Goal: Task Accomplishment & Management: Complete application form

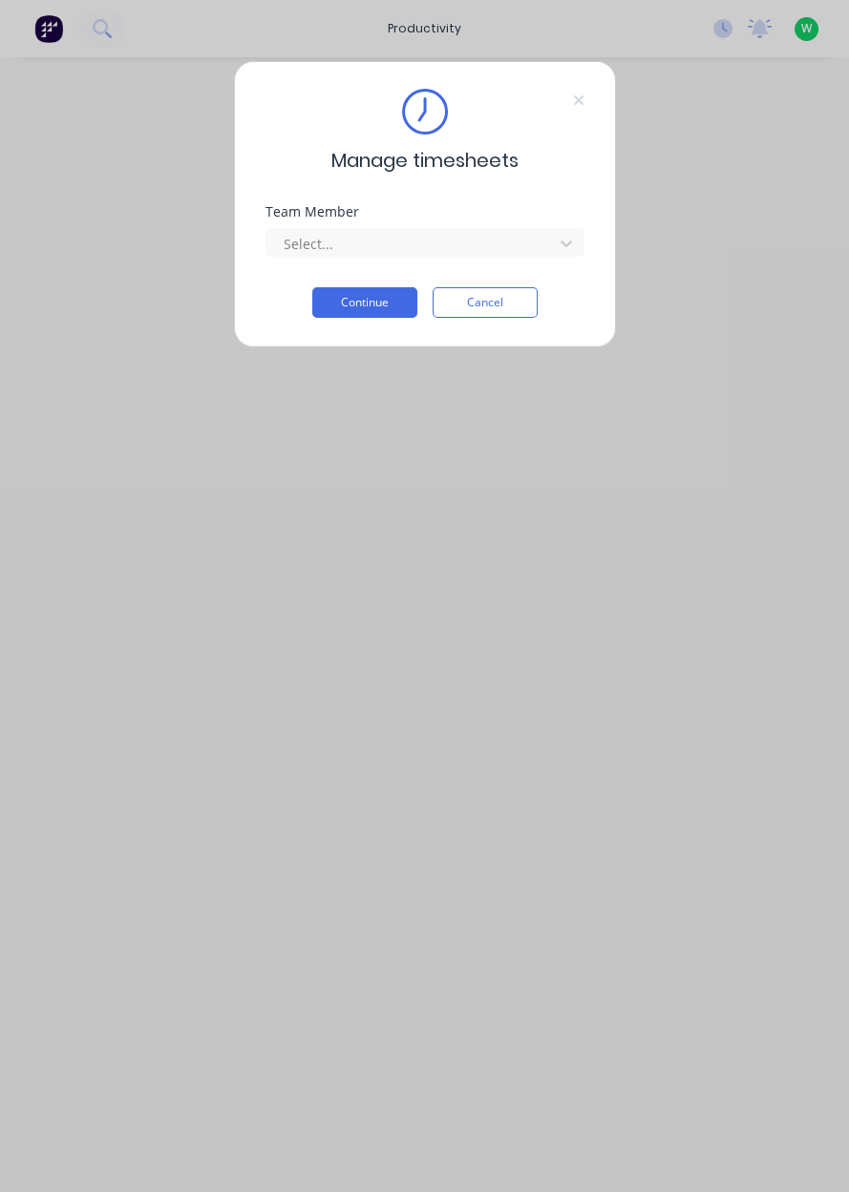
click at [259, 0] on div "Manage timesheets Team Member Select... Continue Cancel" at bounding box center [424, 596] width 849 height 1192
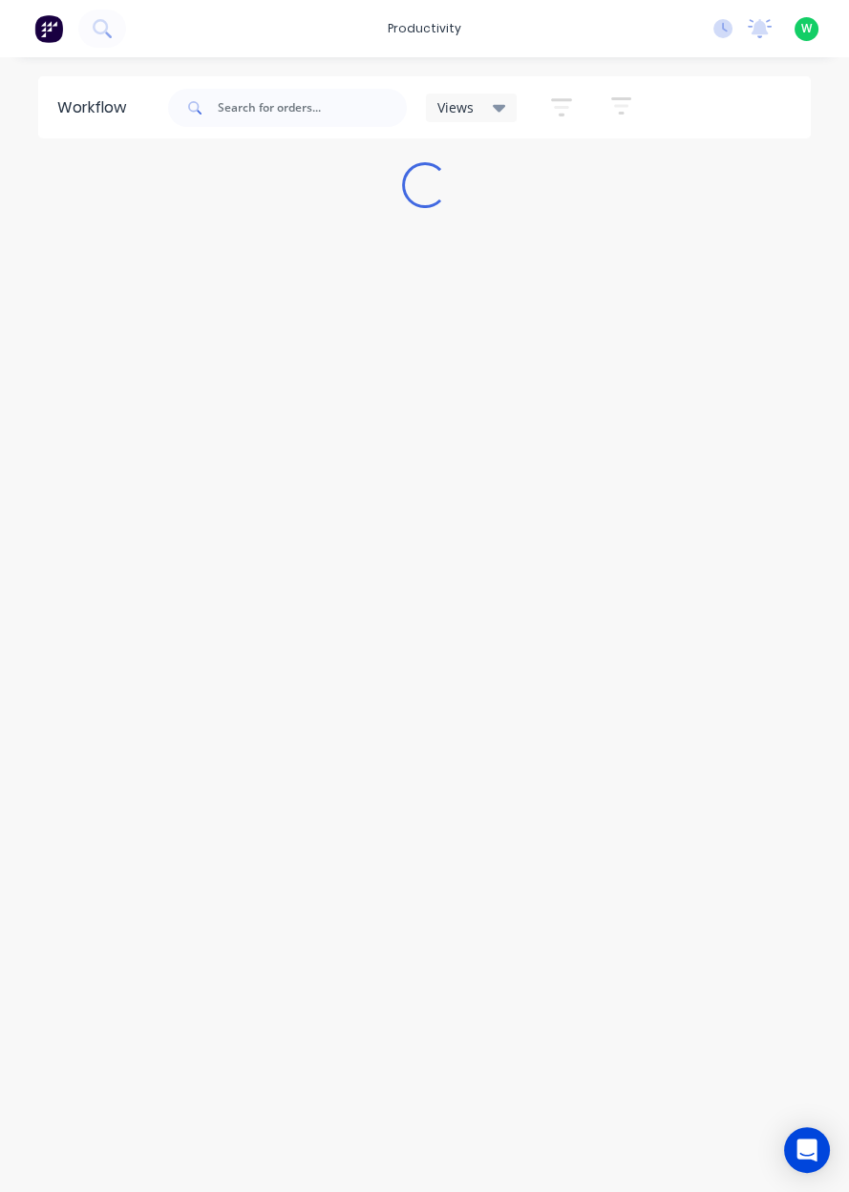
click at [430, 32] on div "productivity" at bounding box center [424, 28] width 93 height 29
click at [492, 87] on link "Workflow" at bounding box center [507, 91] width 253 height 38
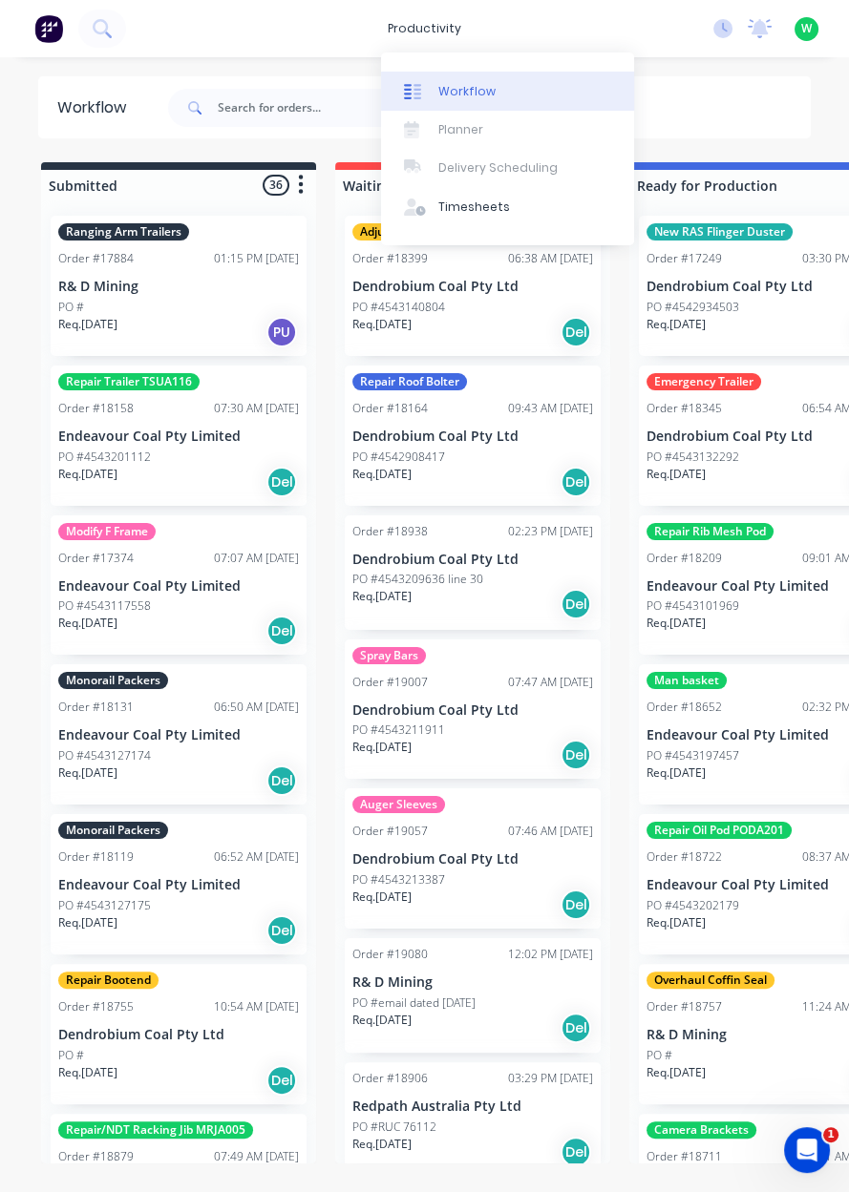
click at [475, 102] on link "Workflow" at bounding box center [507, 91] width 253 height 38
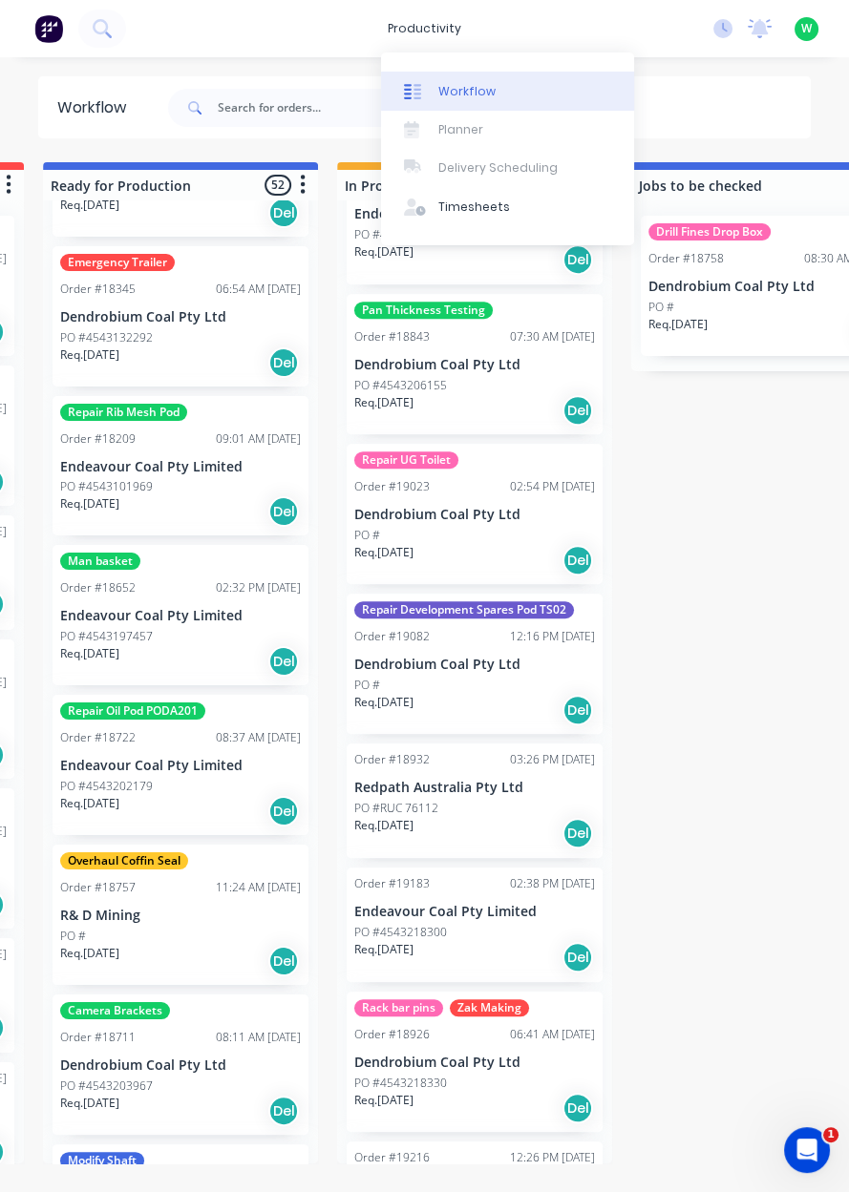
scroll to position [121, 0]
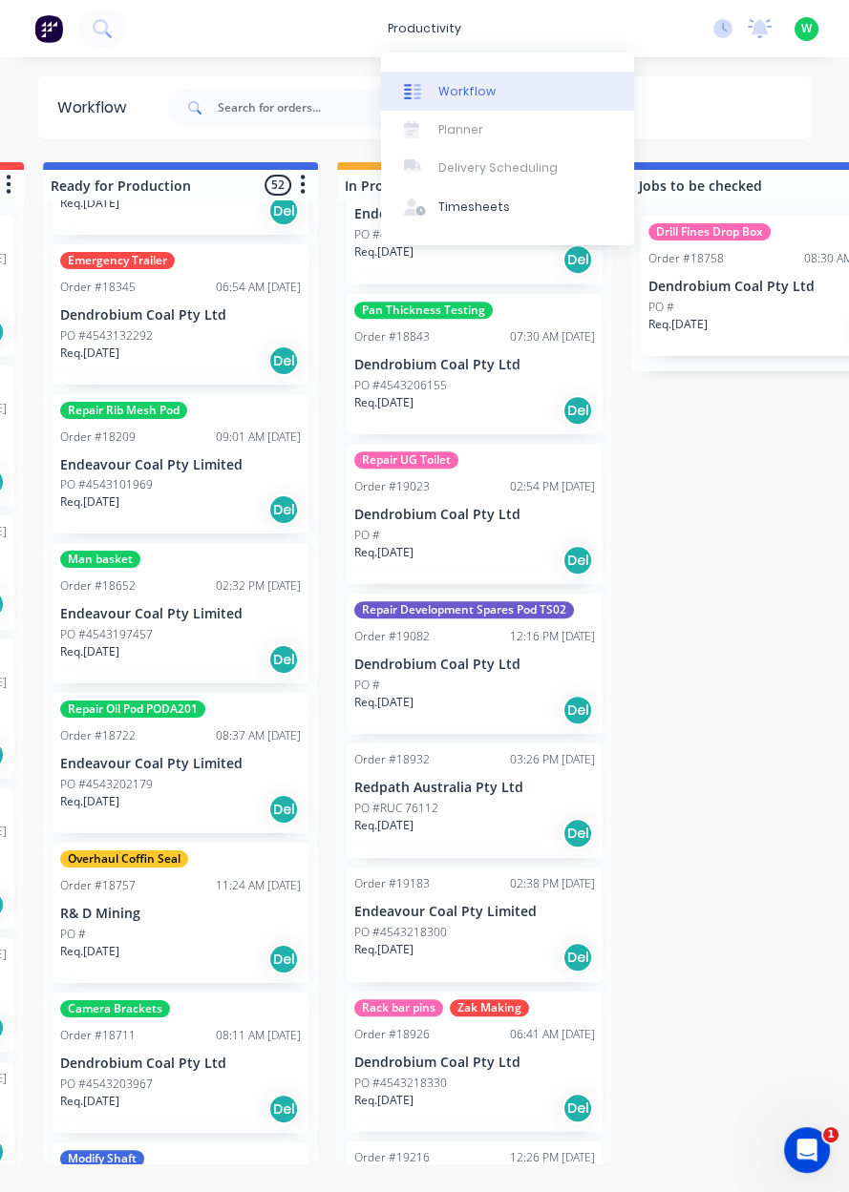
click at [717, 909] on div "Submitted 36 Sort By Created date Required date Order number Customer name Most…" at bounding box center [853, 662] width 2906 height 1001
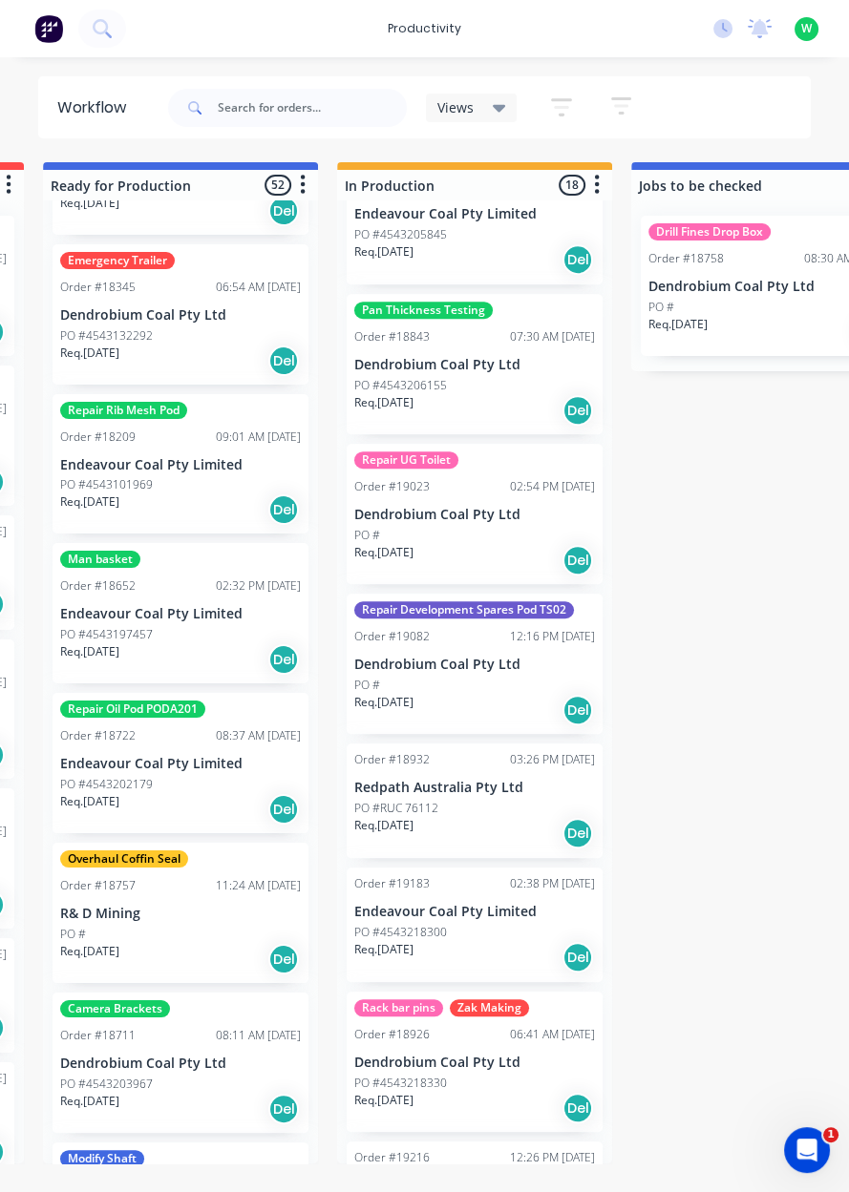
click at [441, 32] on div "productivity" at bounding box center [424, 28] width 93 height 29
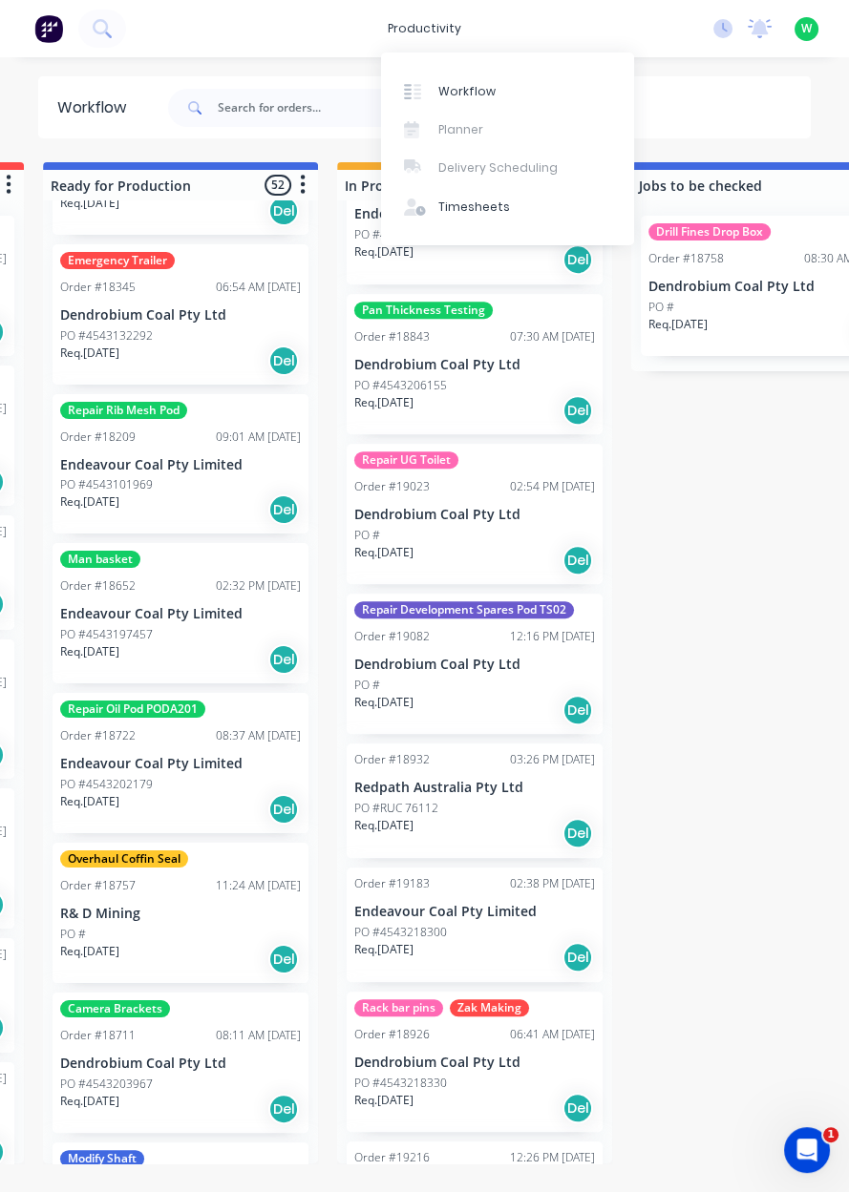
click at [485, 209] on div "Timesheets" at bounding box center [474, 207] width 72 height 17
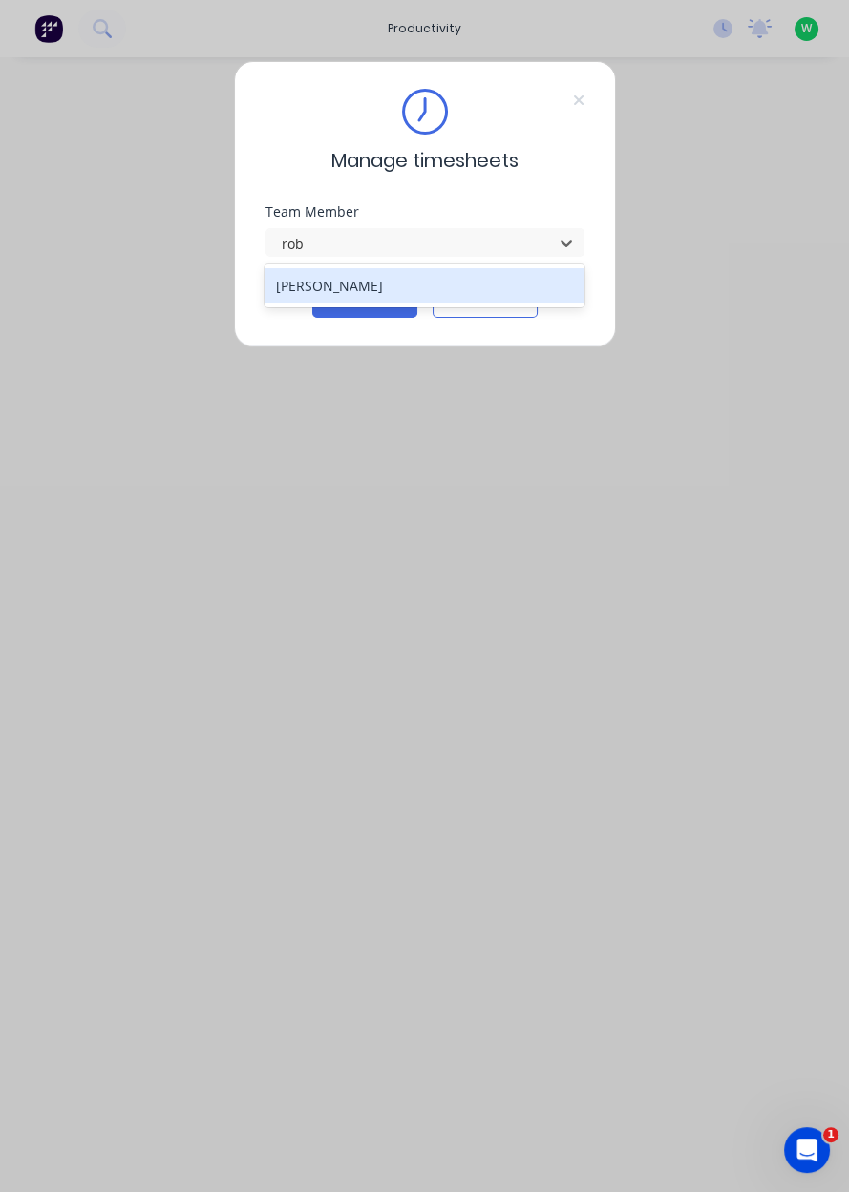
click at [362, 290] on div "[PERSON_NAME]" at bounding box center [424, 285] width 320 height 35
type input "rob"
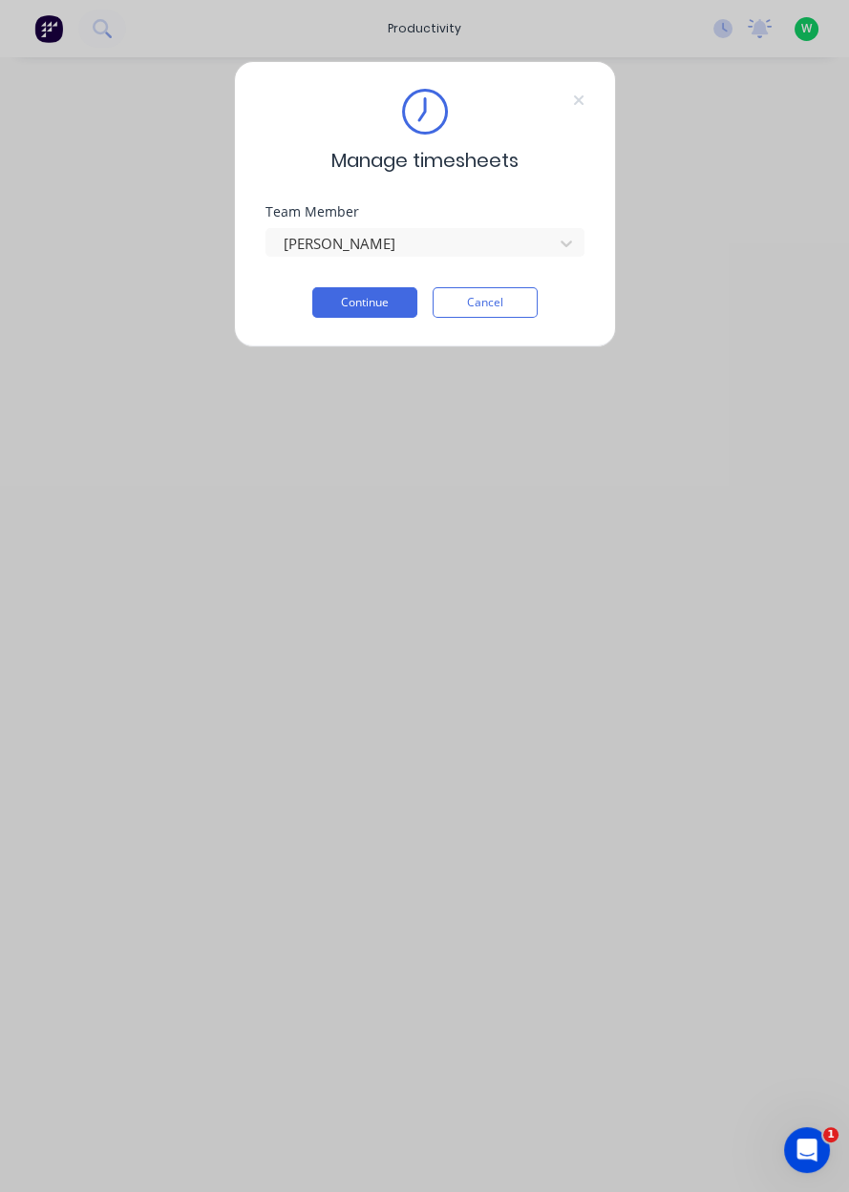
click at [362, 305] on button "Continue" at bounding box center [364, 302] width 105 height 31
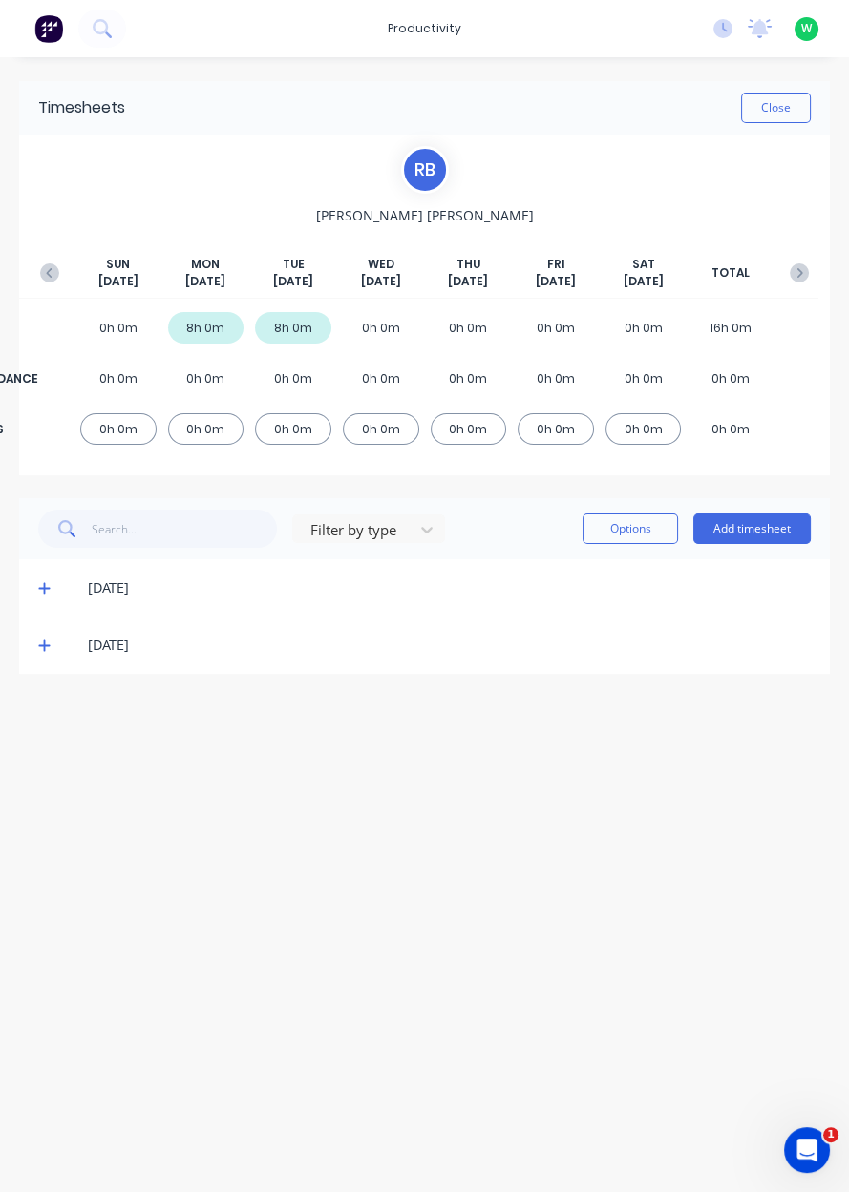
click at [758, 532] on button "Add timesheet" at bounding box center [751, 529] width 117 height 31
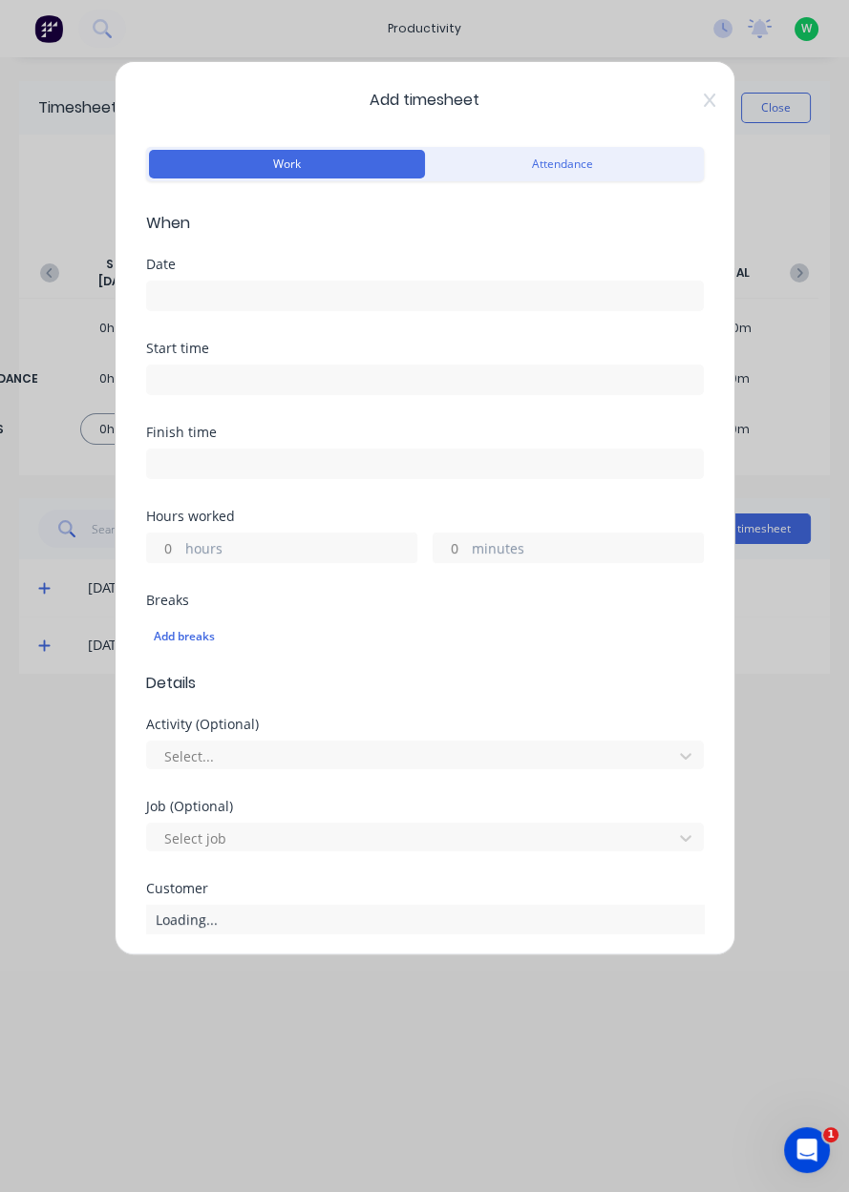
click at [220, 302] on input at bounding box center [425, 296] width 556 height 29
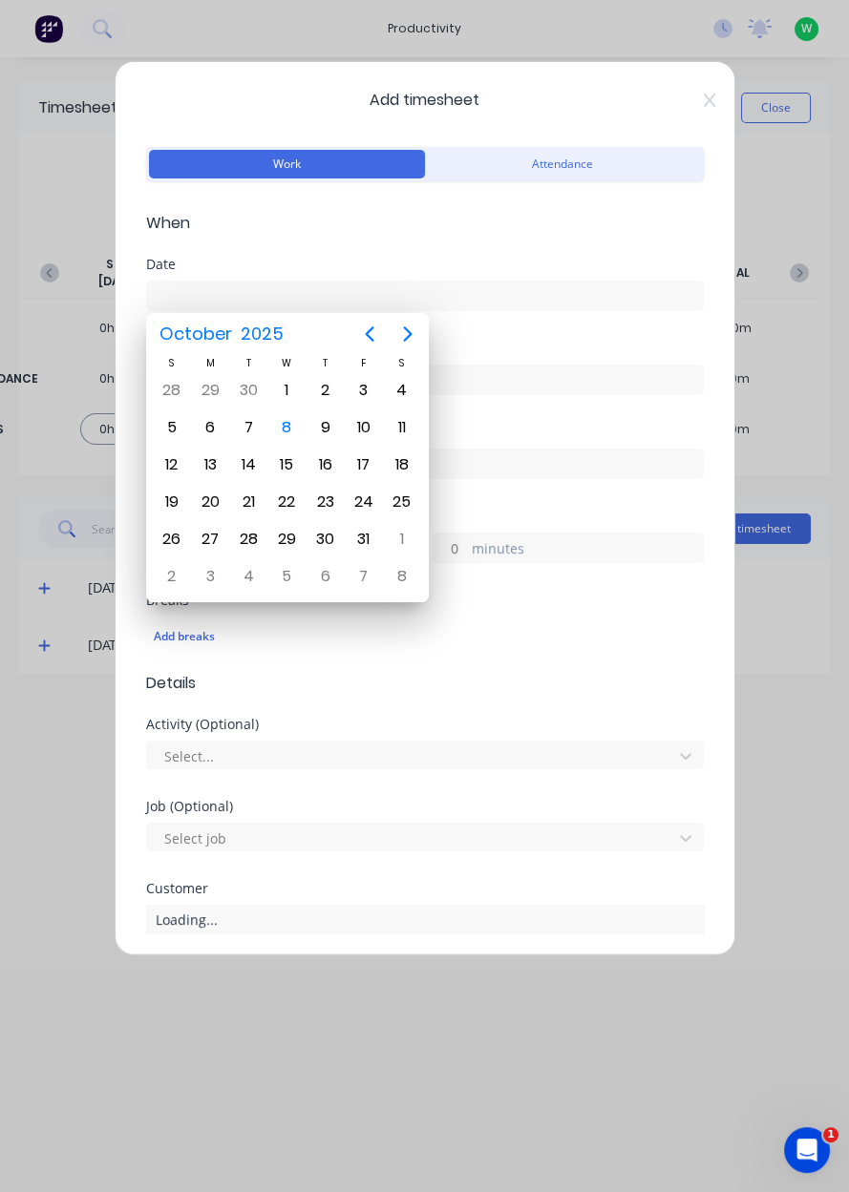
click at [289, 428] on div "8" at bounding box center [286, 427] width 29 height 29
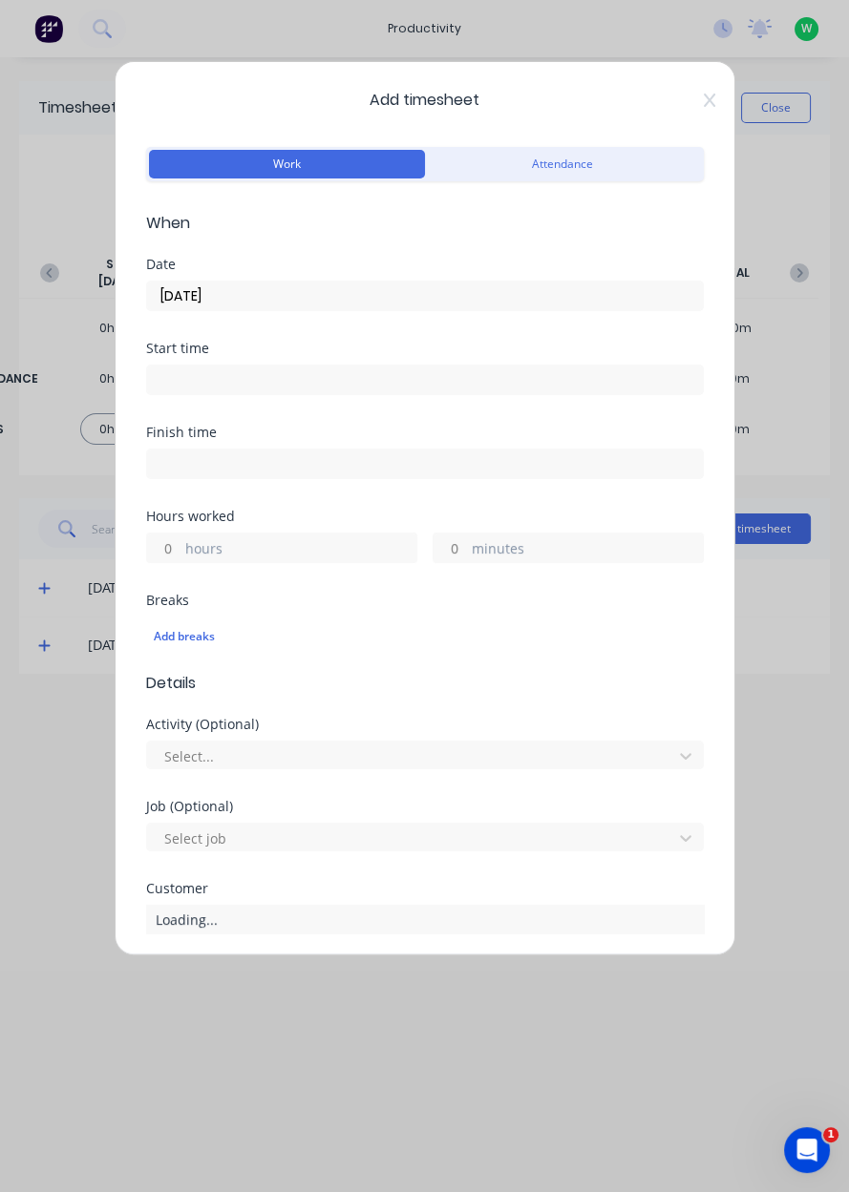
type input "[DATE]"
click at [169, 546] on input "hours" at bounding box center [163, 548] width 33 height 29
type input "2"
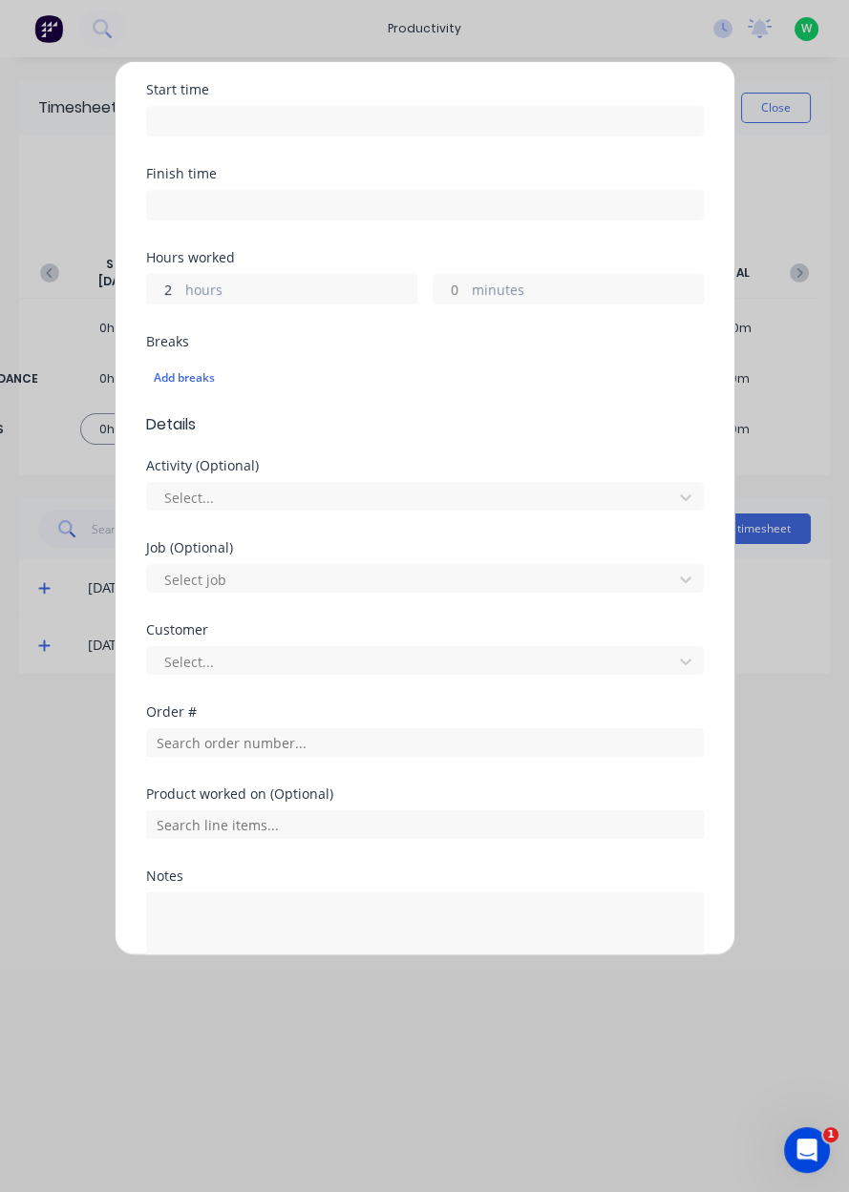
scroll to position [260, 0]
click at [313, 739] on input "text" at bounding box center [424, 741] width 557 height 29
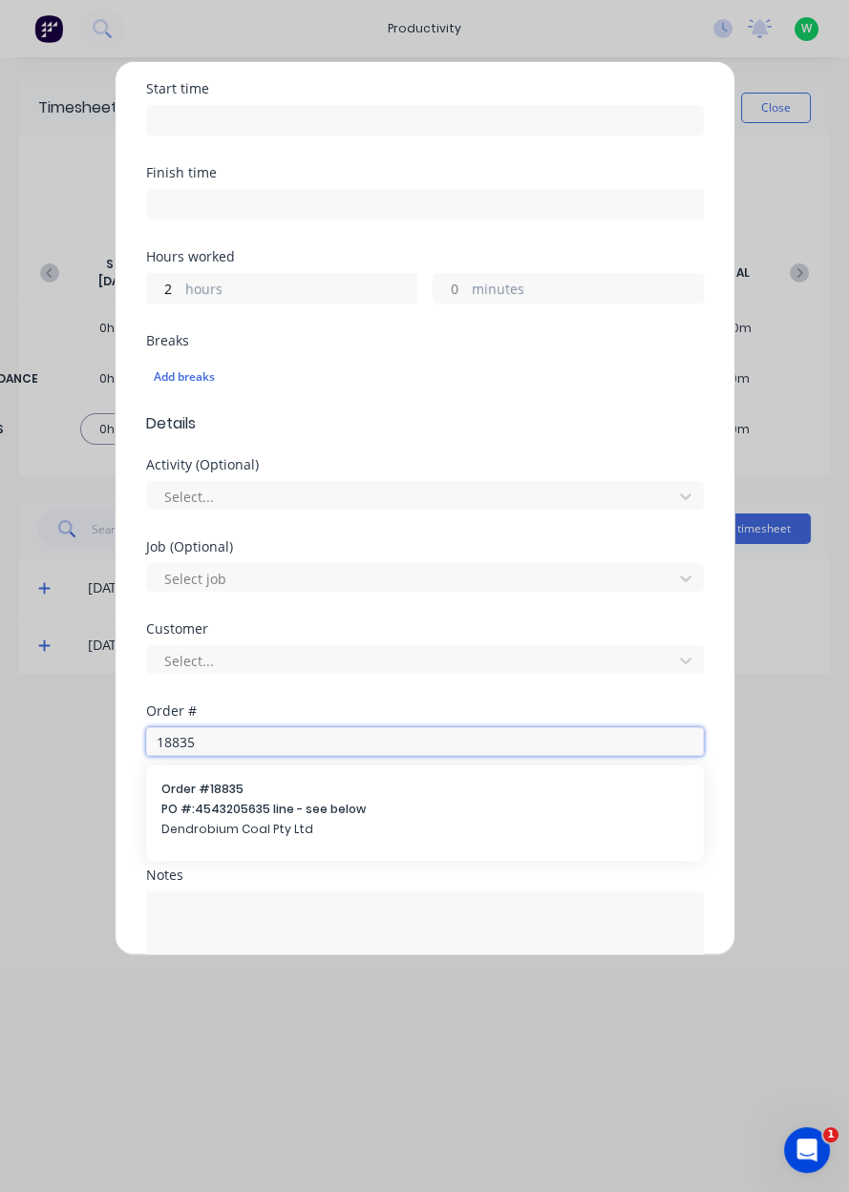
type input "18835"
click at [241, 807] on span "PO #: 4543205635 line - see below" at bounding box center [424, 809] width 527 height 17
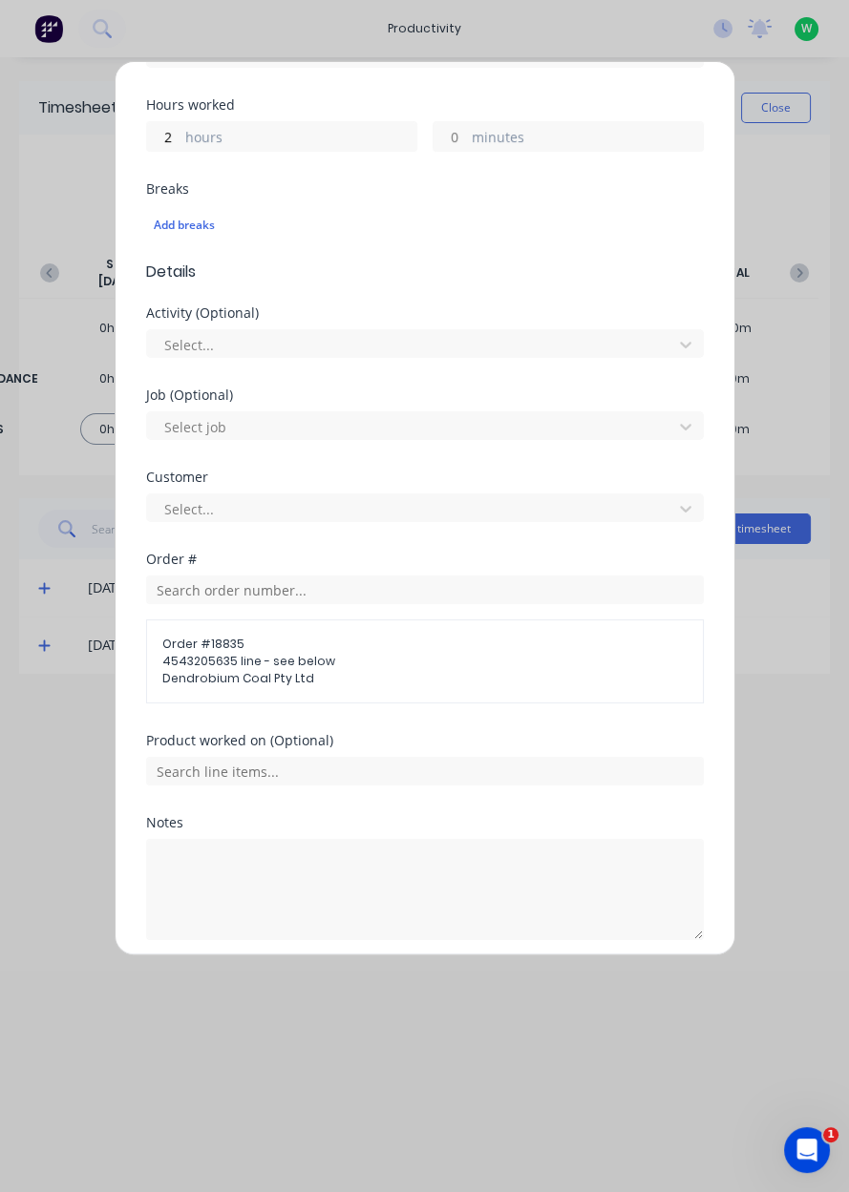
scroll to position [410, 0]
click at [308, 774] on input "text" at bounding box center [424, 772] width 557 height 29
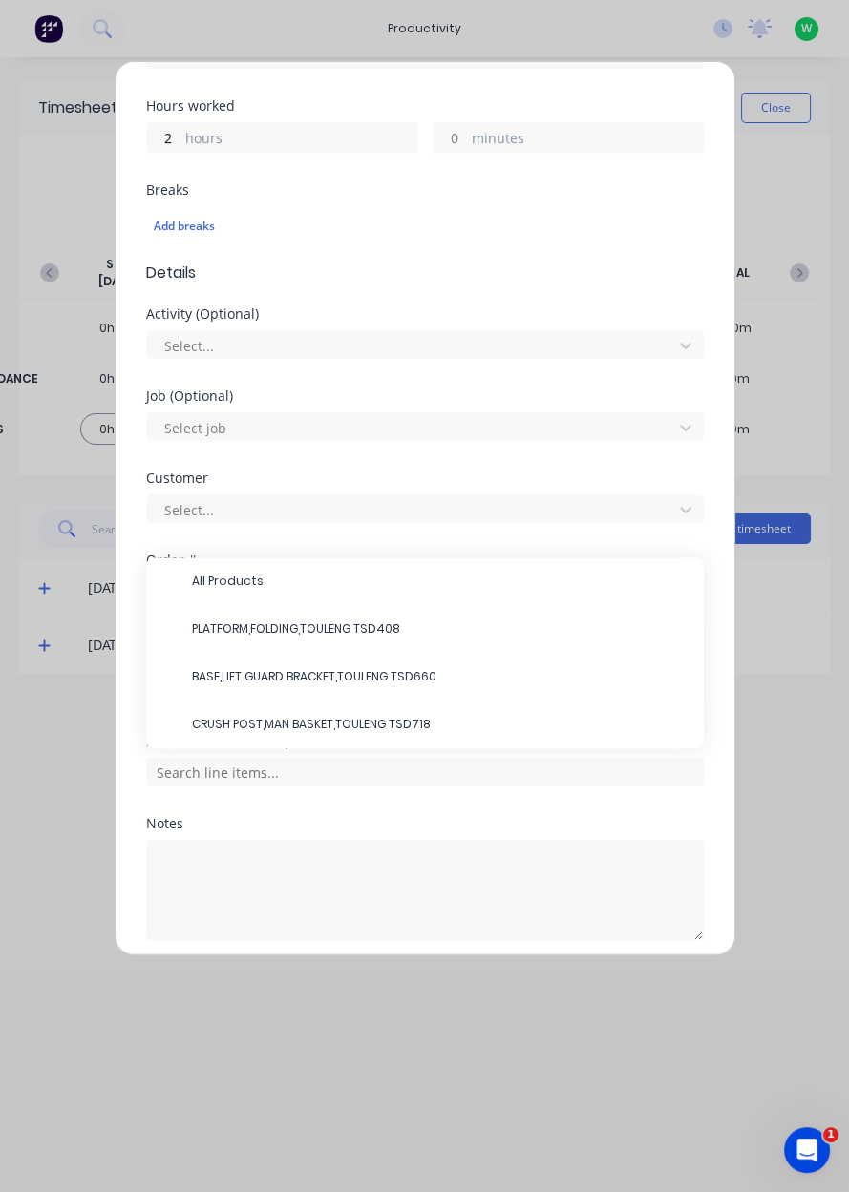
click at [341, 634] on span "PLATFORM,FOLDING,TOULENG TSD408" at bounding box center [440, 628] width 496 height 17
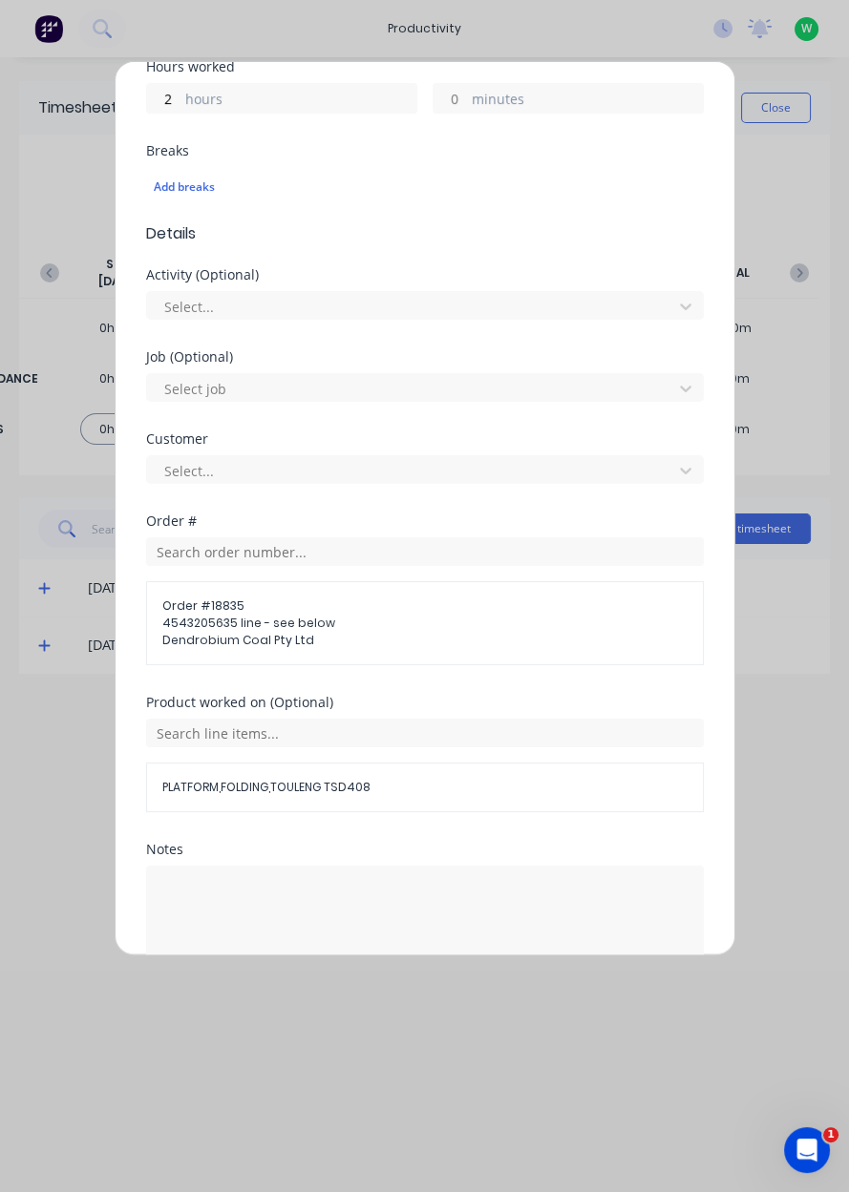
scroll to position [479, 0]
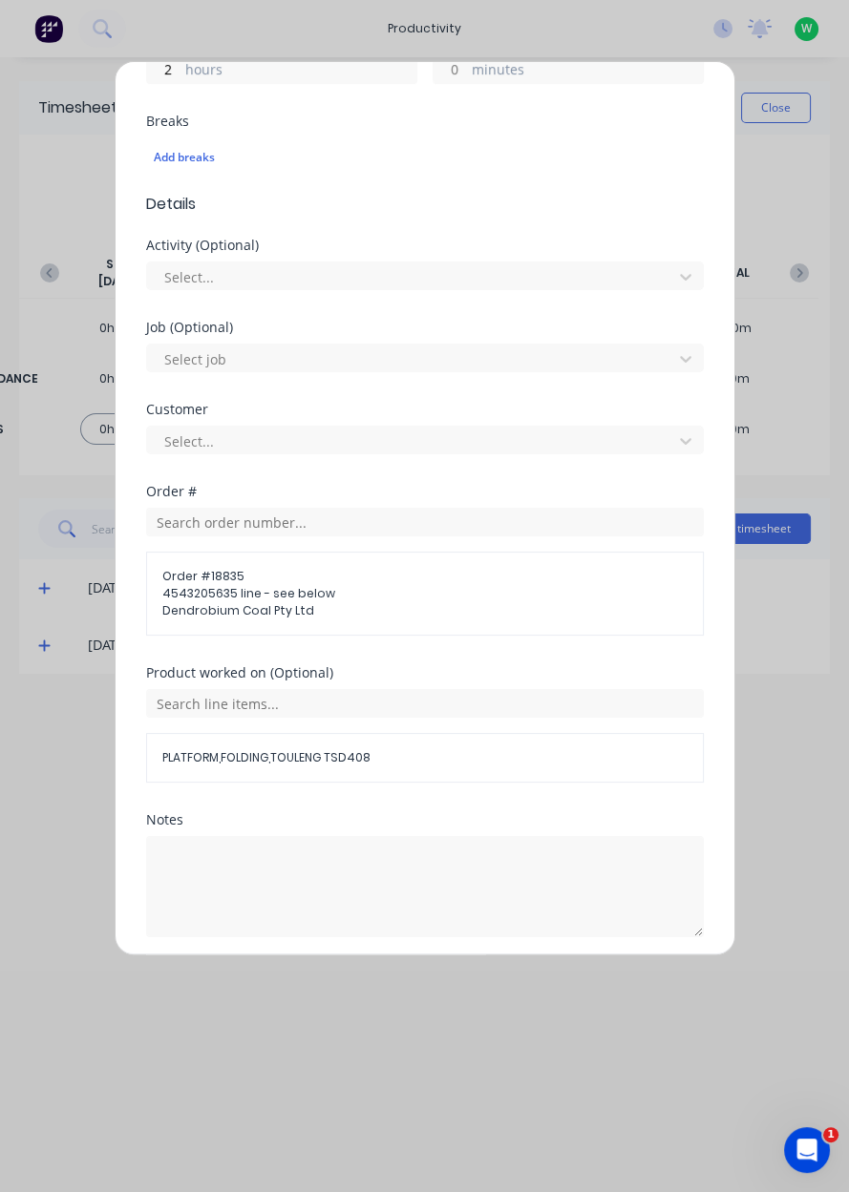
click at [388, 984] on button "Add manual time entry" at bounding box center [378, 983] width 161 height 31
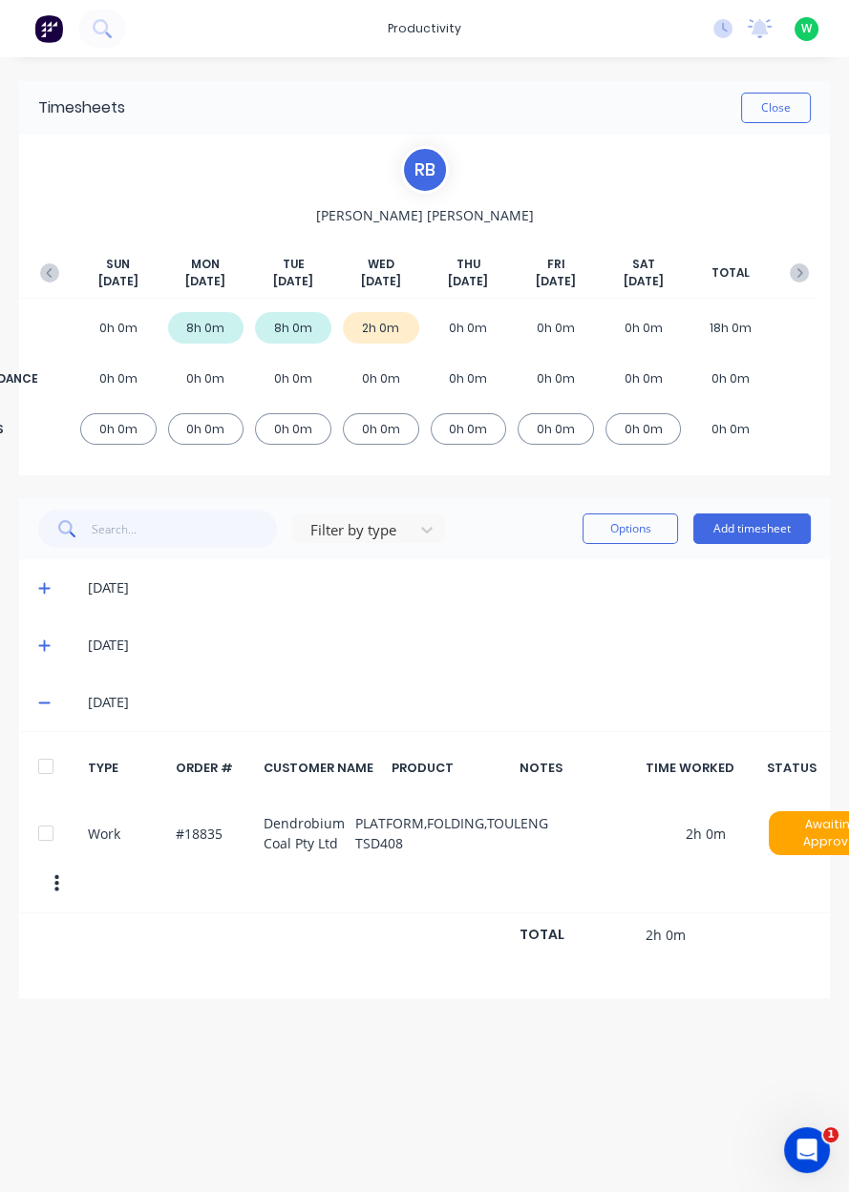
click at [762, 535] on button "Add timesheet" at bounding box center [751, 529] width 117 height 31
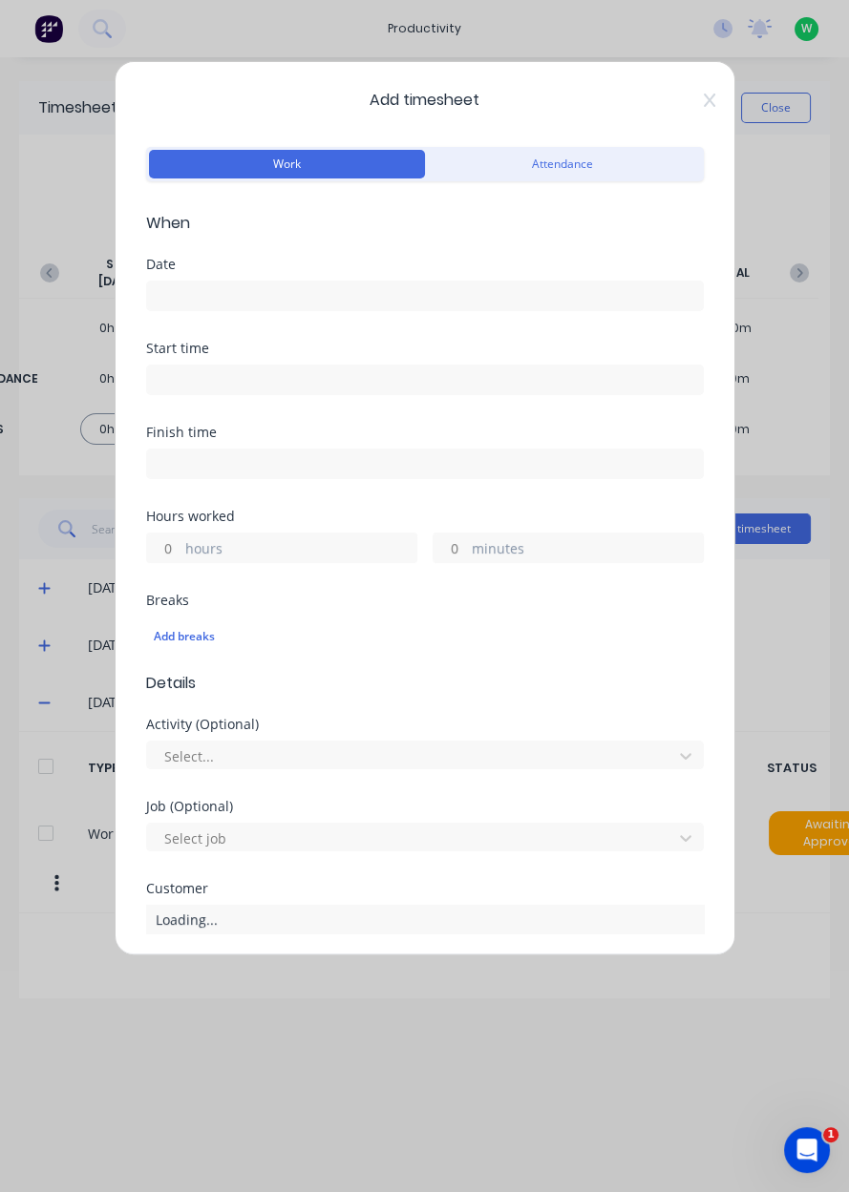
click at [237, 293] on input at bounding box center [425, 296] width 556 height 29
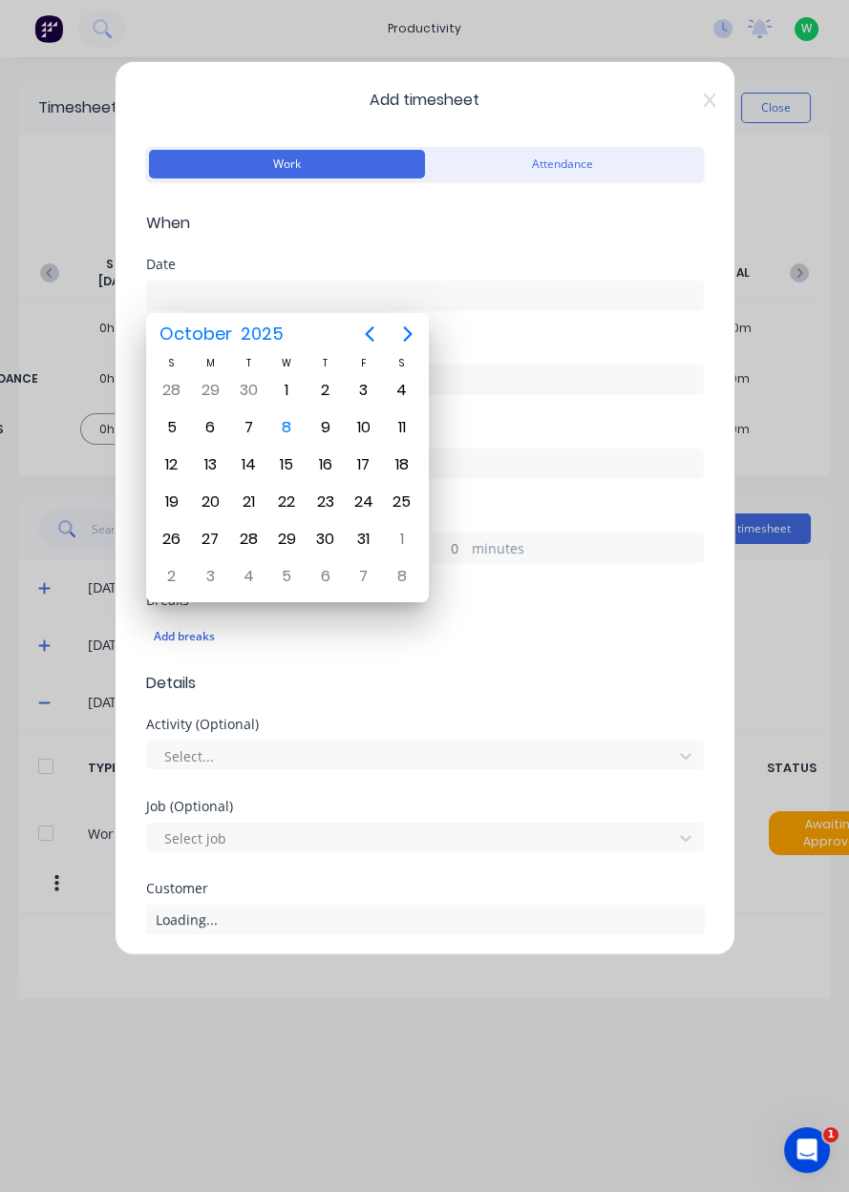
click at [292, 424] on div "8" at bounding box center [286, 427] width 29 height 29
type input "[DATE]"
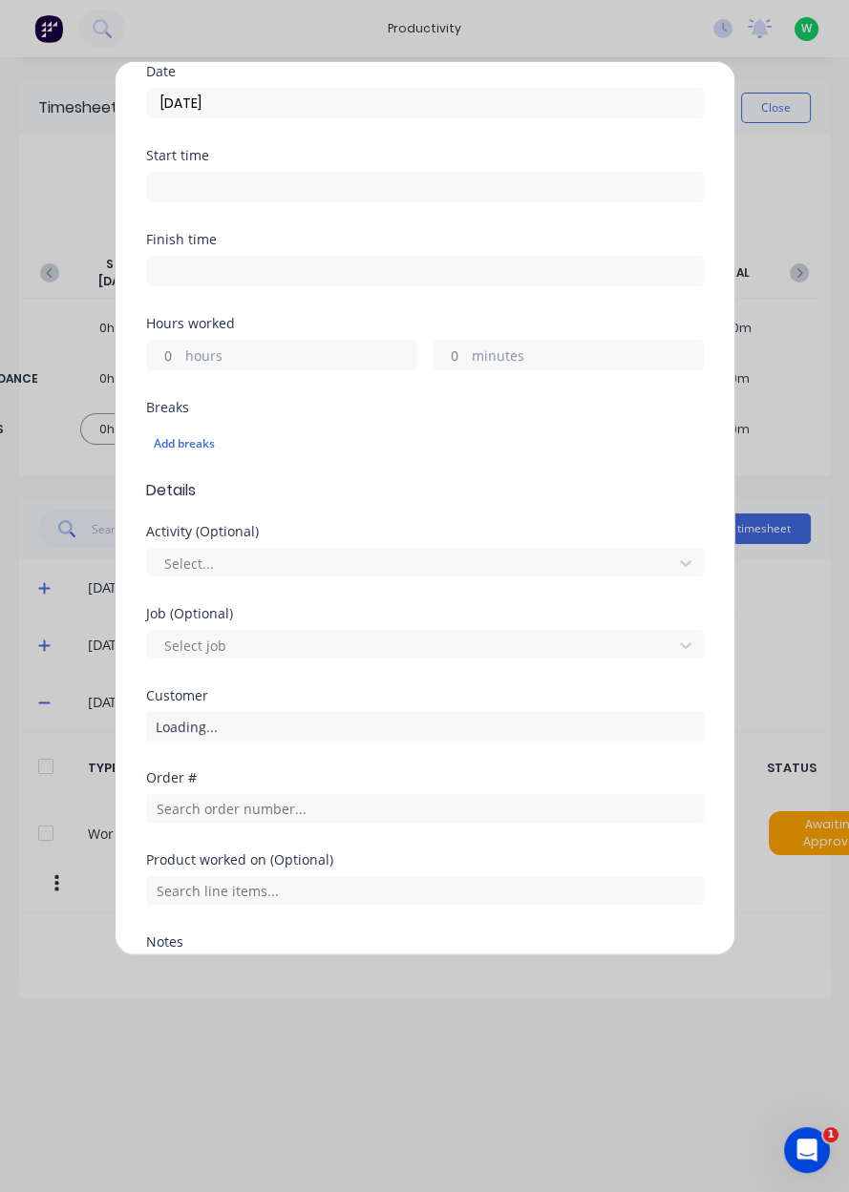
scroll to position [199, 0]
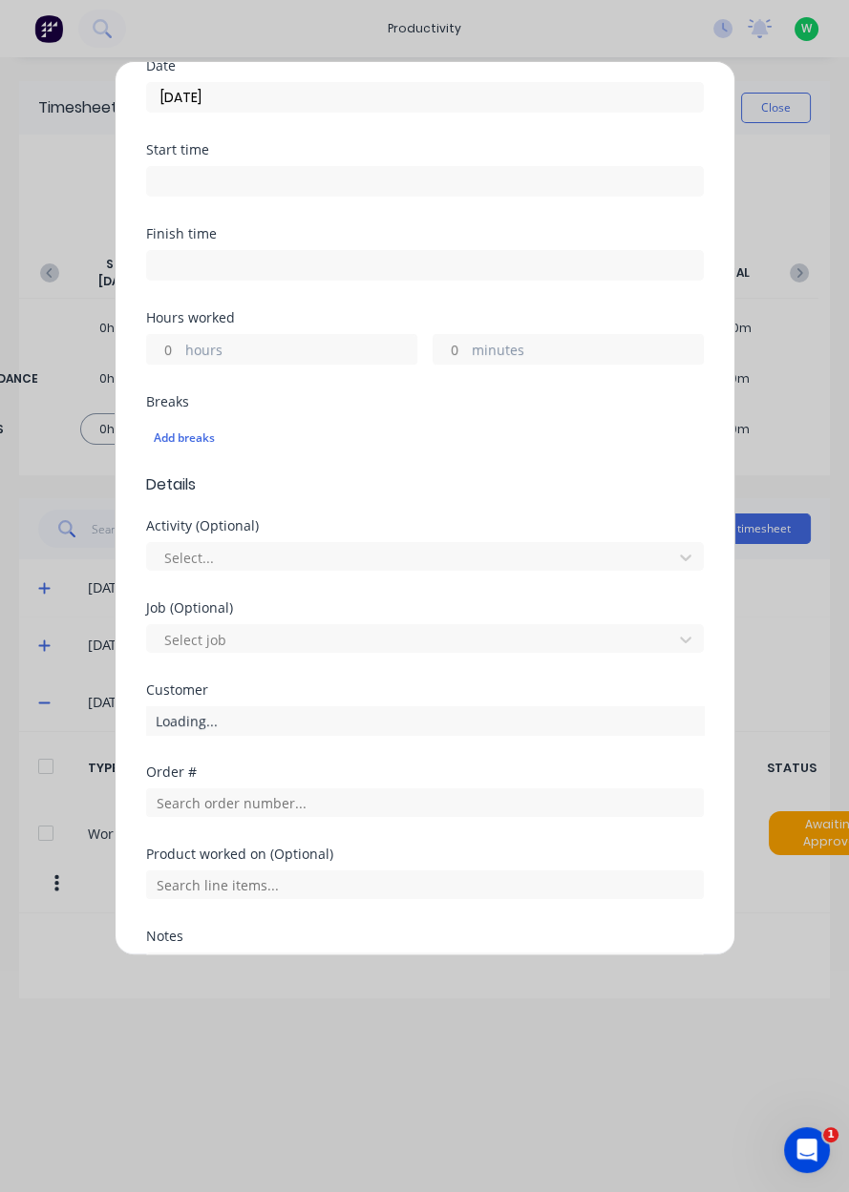
click at [176, 354] on input "hours" at bounding box center [163, 349] width 33 height 29
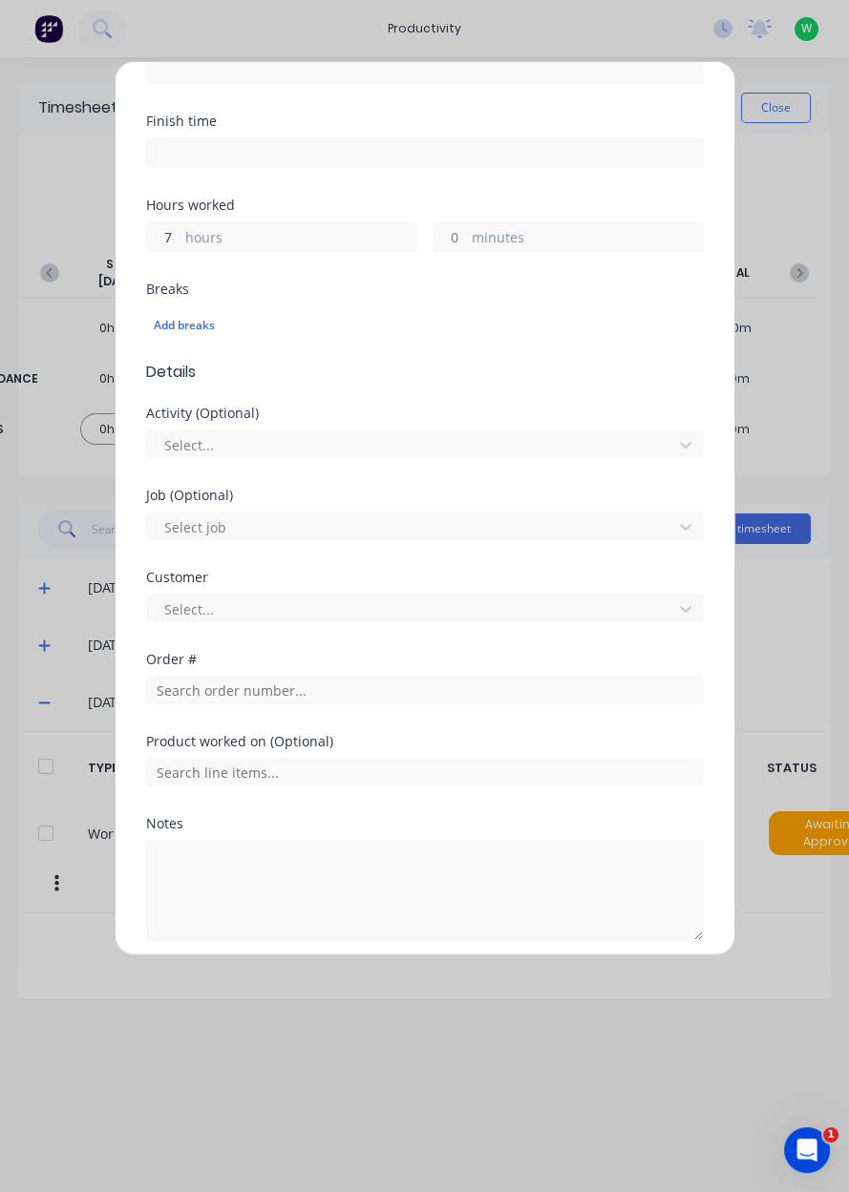
scroll to position [310, 0]
type input "7"
click at [300, 681] on input "text" at bounding box center [424, 691] width 557 height 29
click at [211, 764] on input "text" at bounding box center [424, 773] width 557 height 29
click at [228, 765] on input "text" at bounding box center [424, 773] width 557 height 29
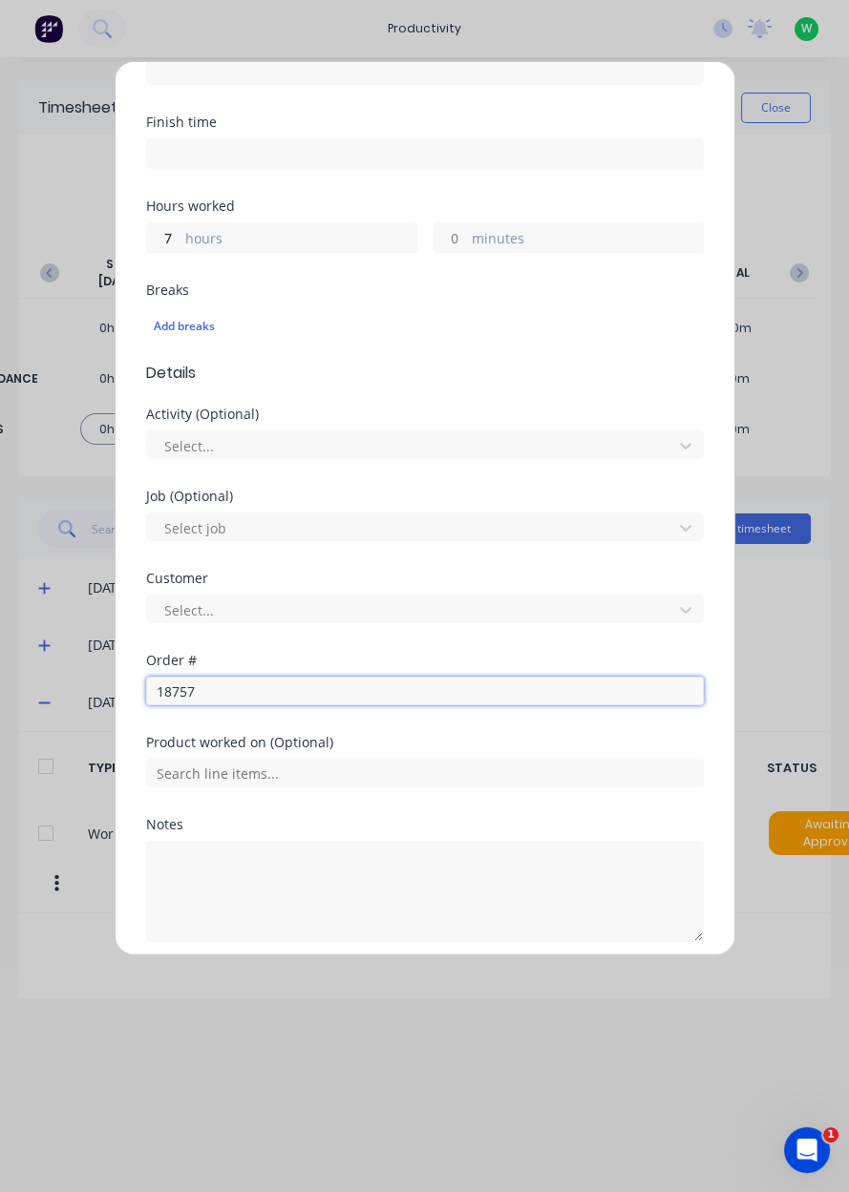
click at [280, 692] on input "18757" at bounding box center [424, 691] width 557 height 29
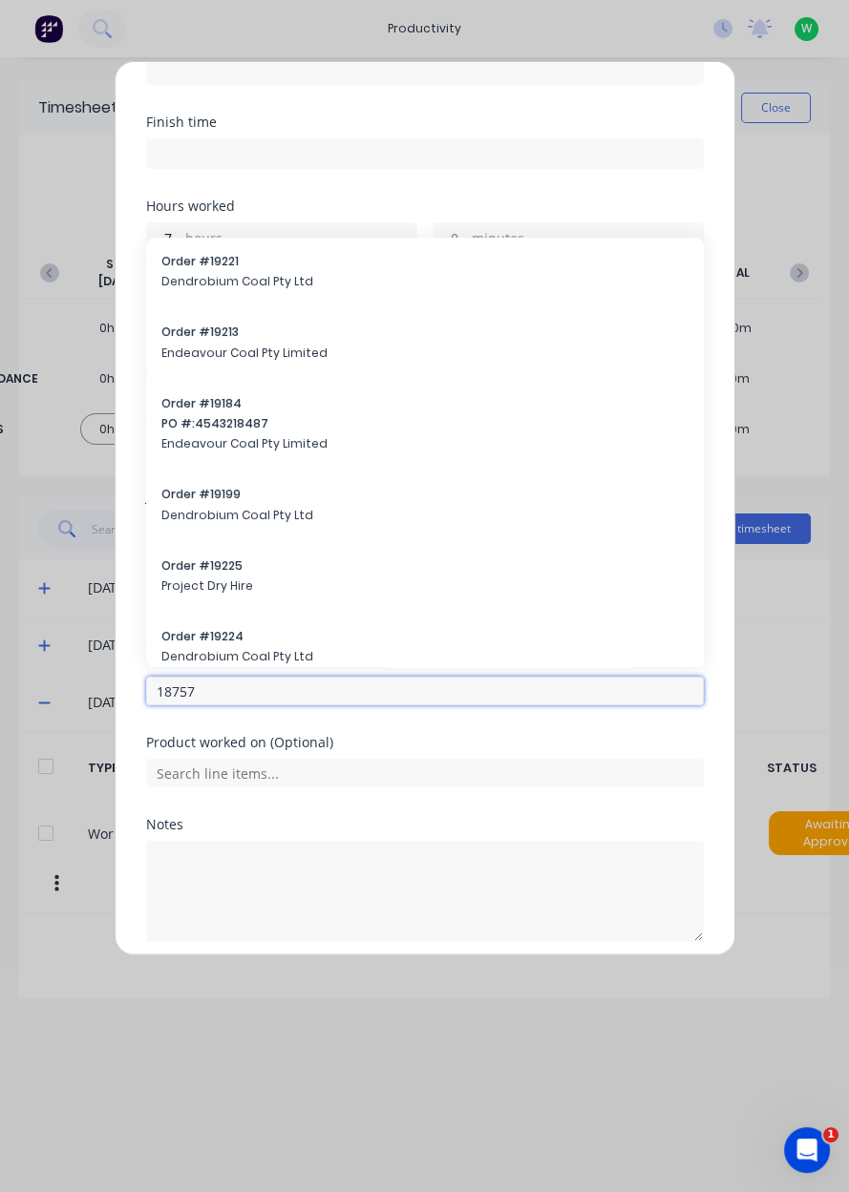
click at [261, 688] on input "18757" at bounding box center [424, 691] width 557 height 29
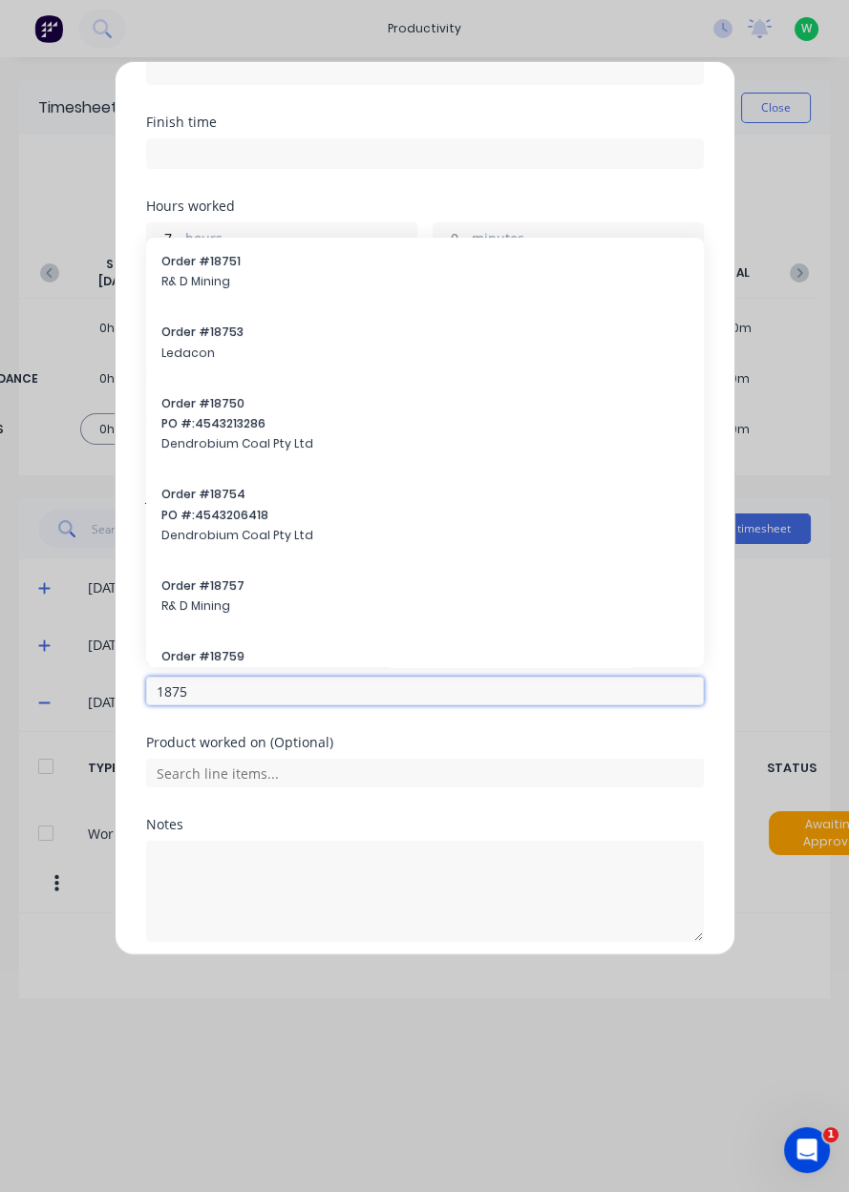
type input "18757"
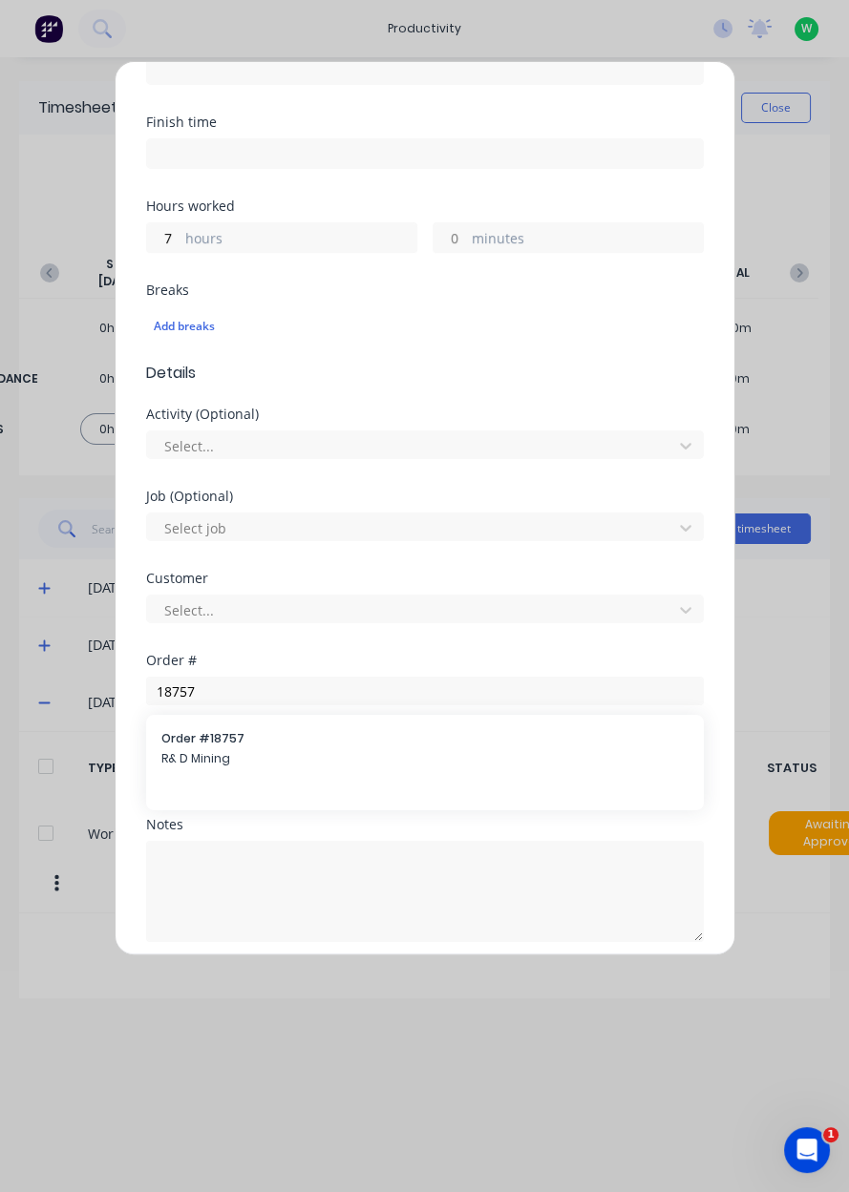
click at [198, 752] on span "R& D Mining" at bounding box center [424, 758] width 527 height 17
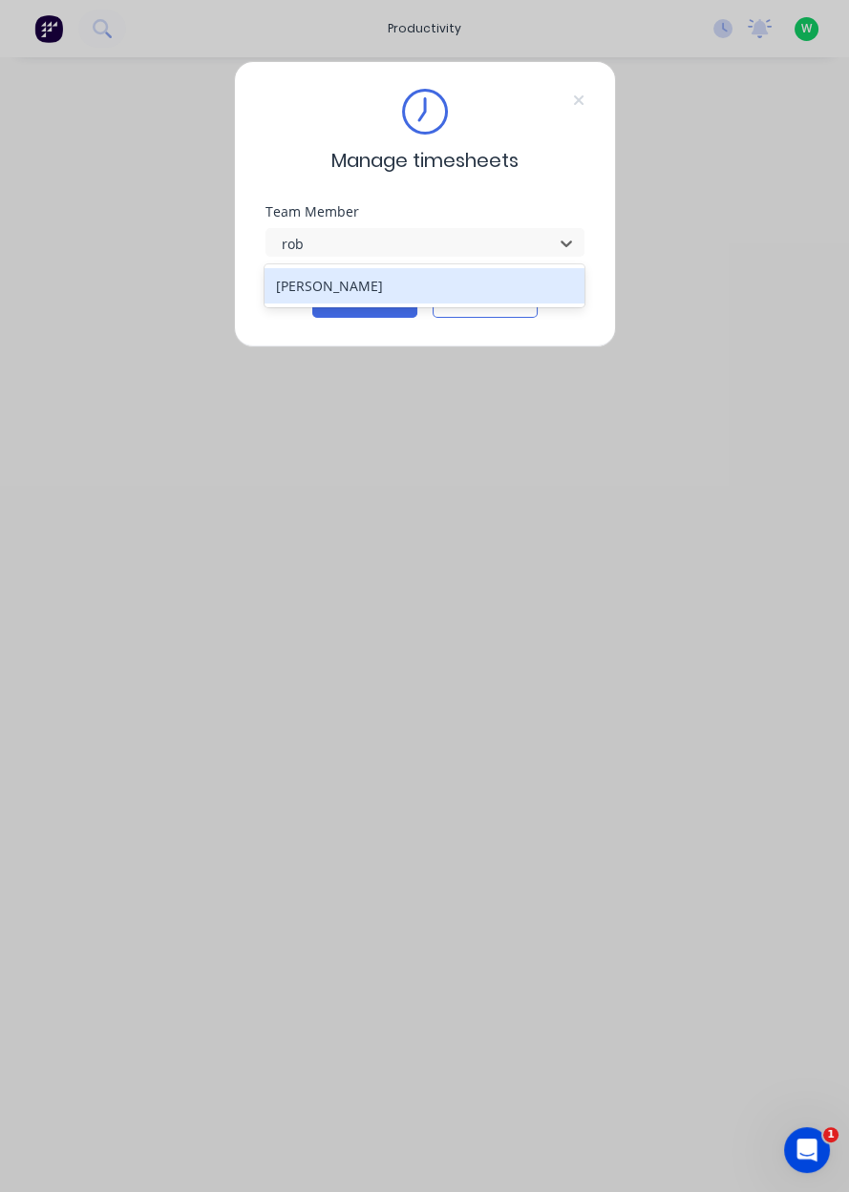
click at [370, 300] on div "[PERSON_NAME]" at bounding box center [424, 285] width 320 height 35
type input "rob"
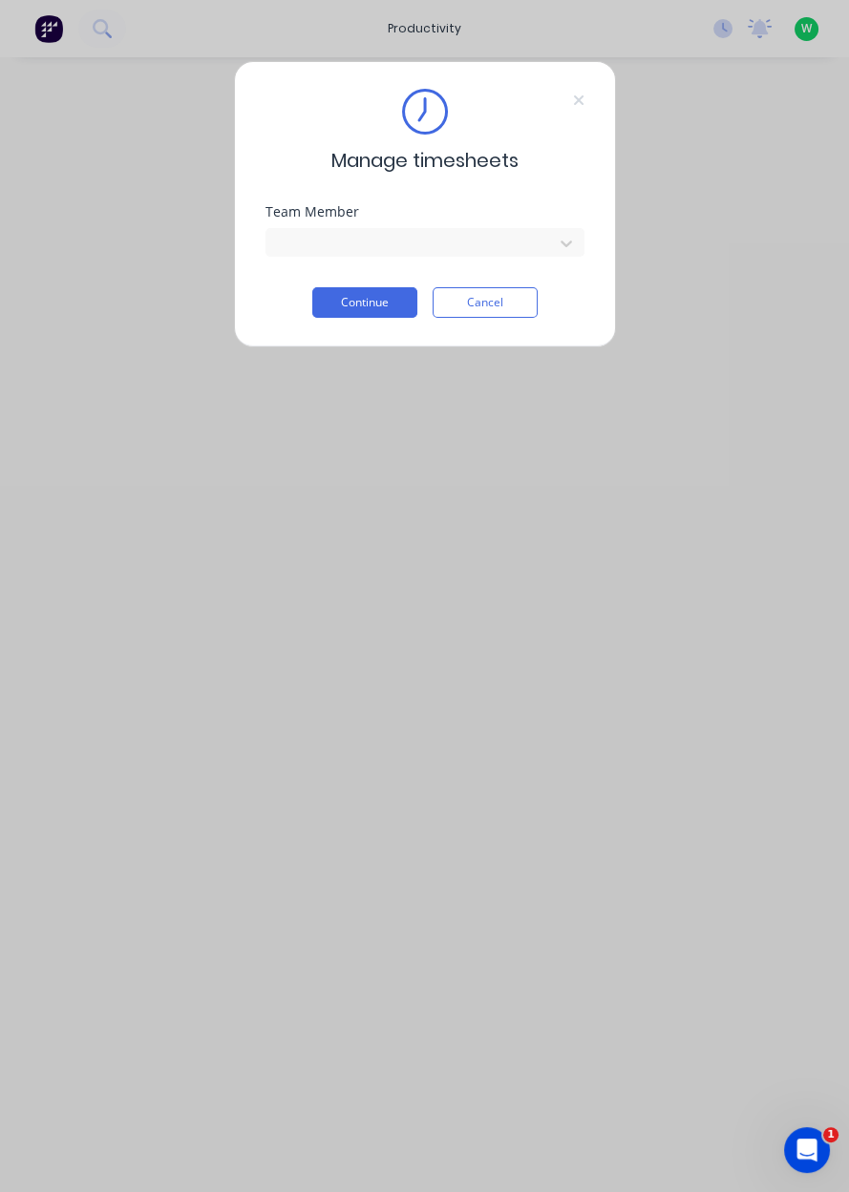
click at [368, 302] on button "Continue" at bounding box center [364, 302] width 105 height 31
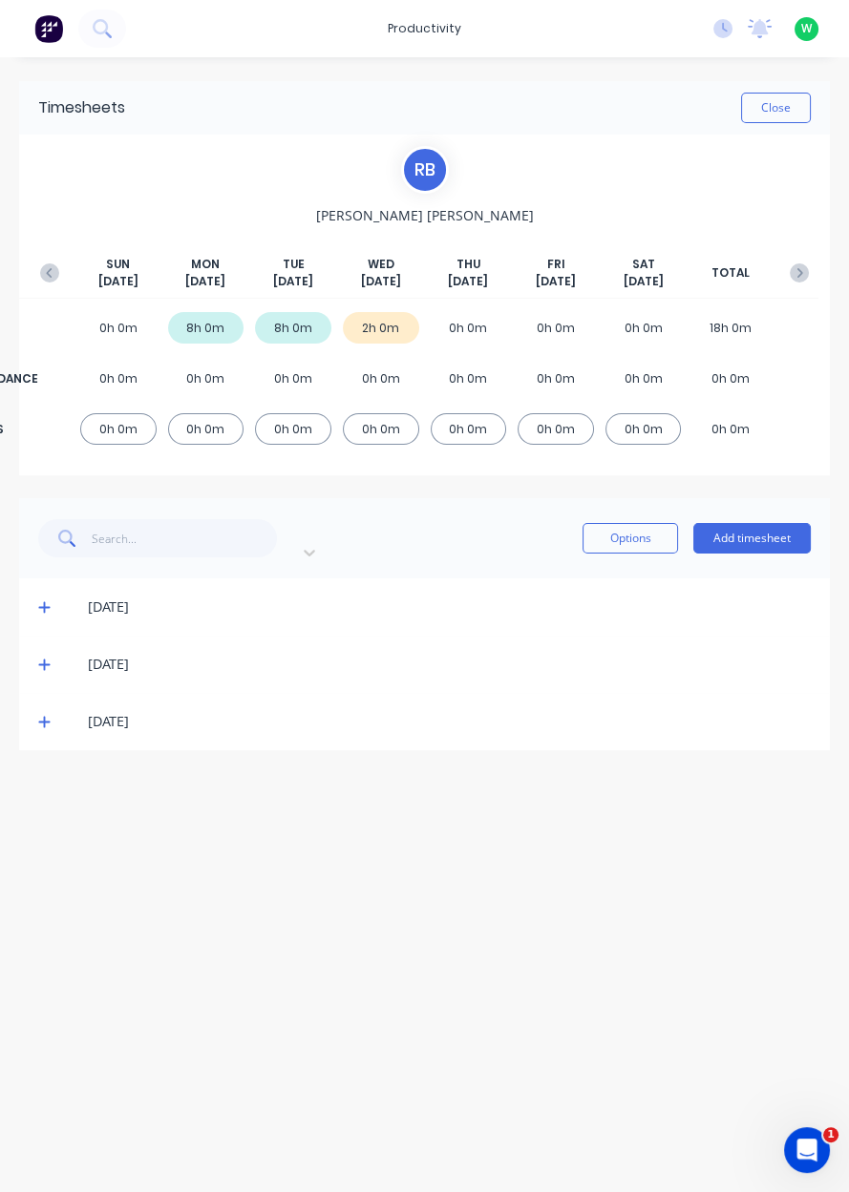
click at [755, 528] on button "Add timesheet" at bounding box center [751, 538] width 117 height 31
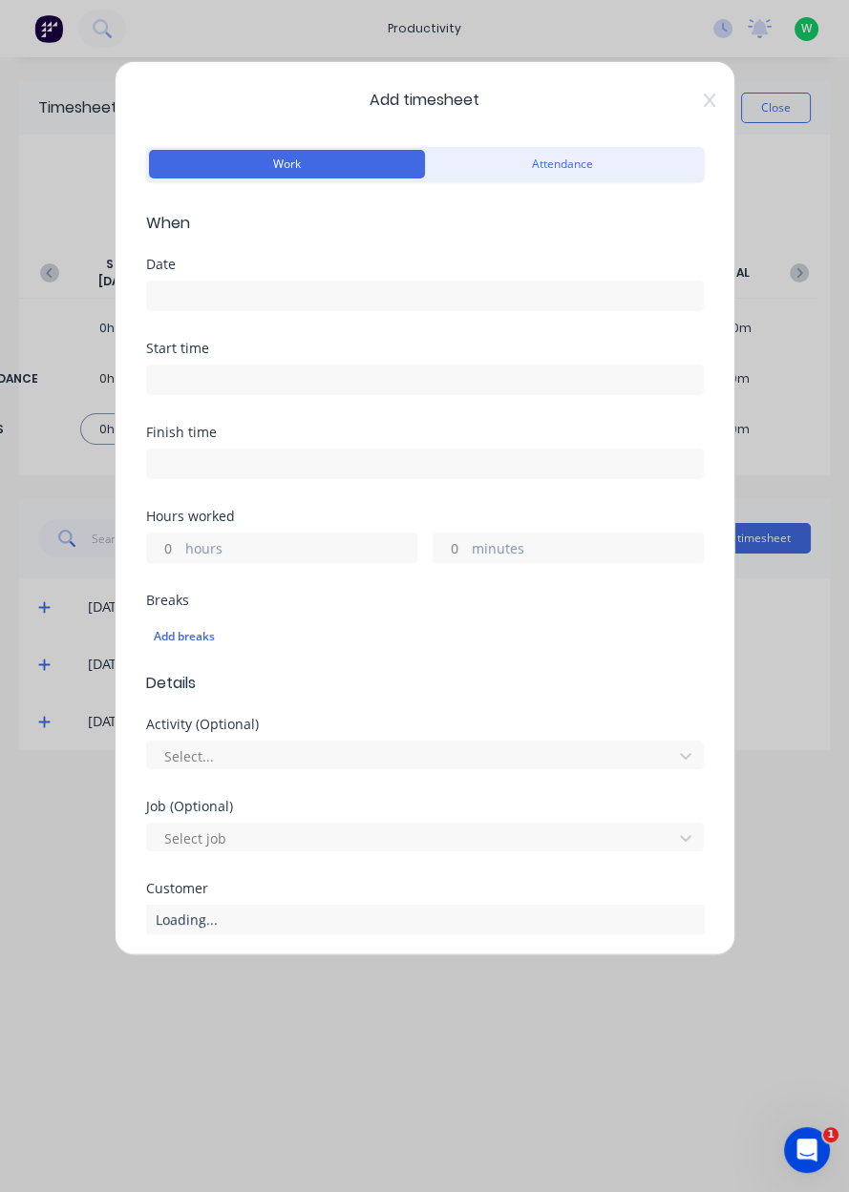
click at [245, 300] on input at bounding box center [425, 296] width 556 height 29
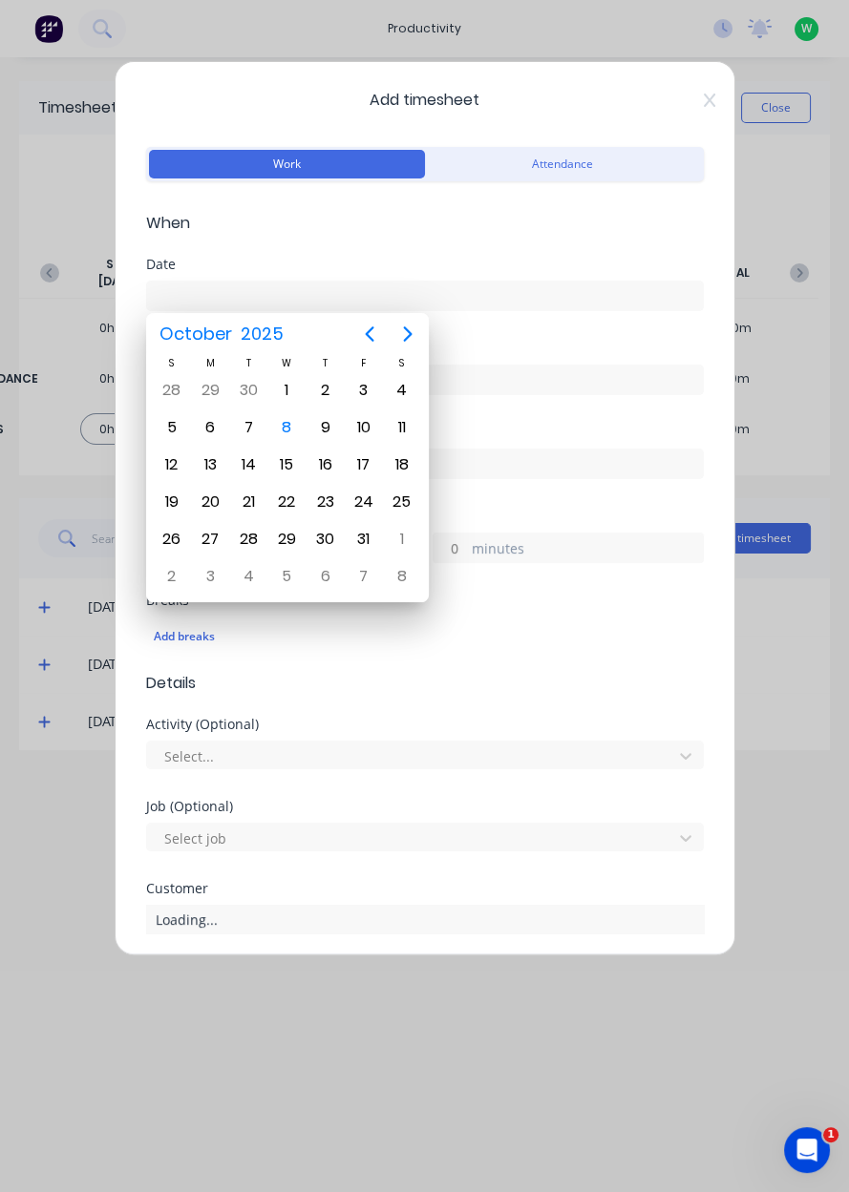
click at [297, 430] on div "8" at bounding box center [286, 427] width 29 height 29
type input "[DATE]"
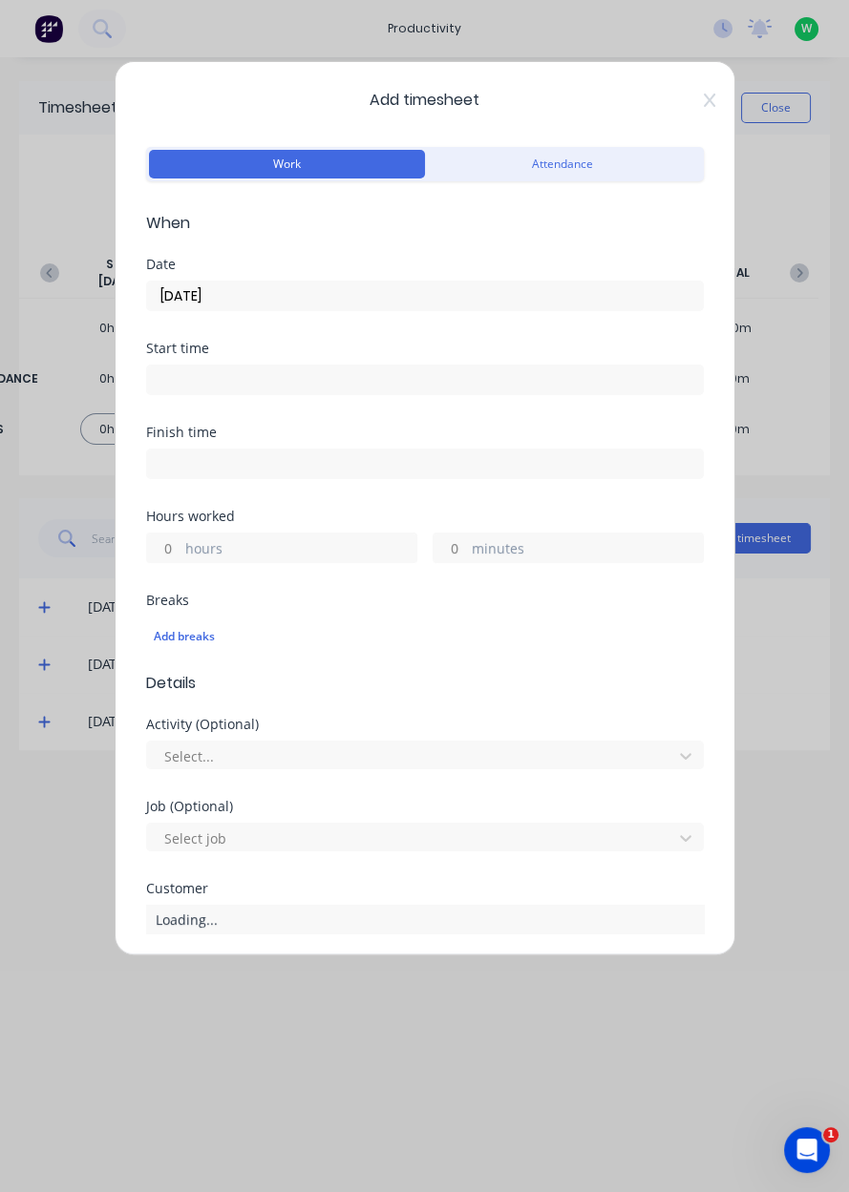
click at [170, 542] on input "hours" at bounding box center [163, 548] width 33 height 29
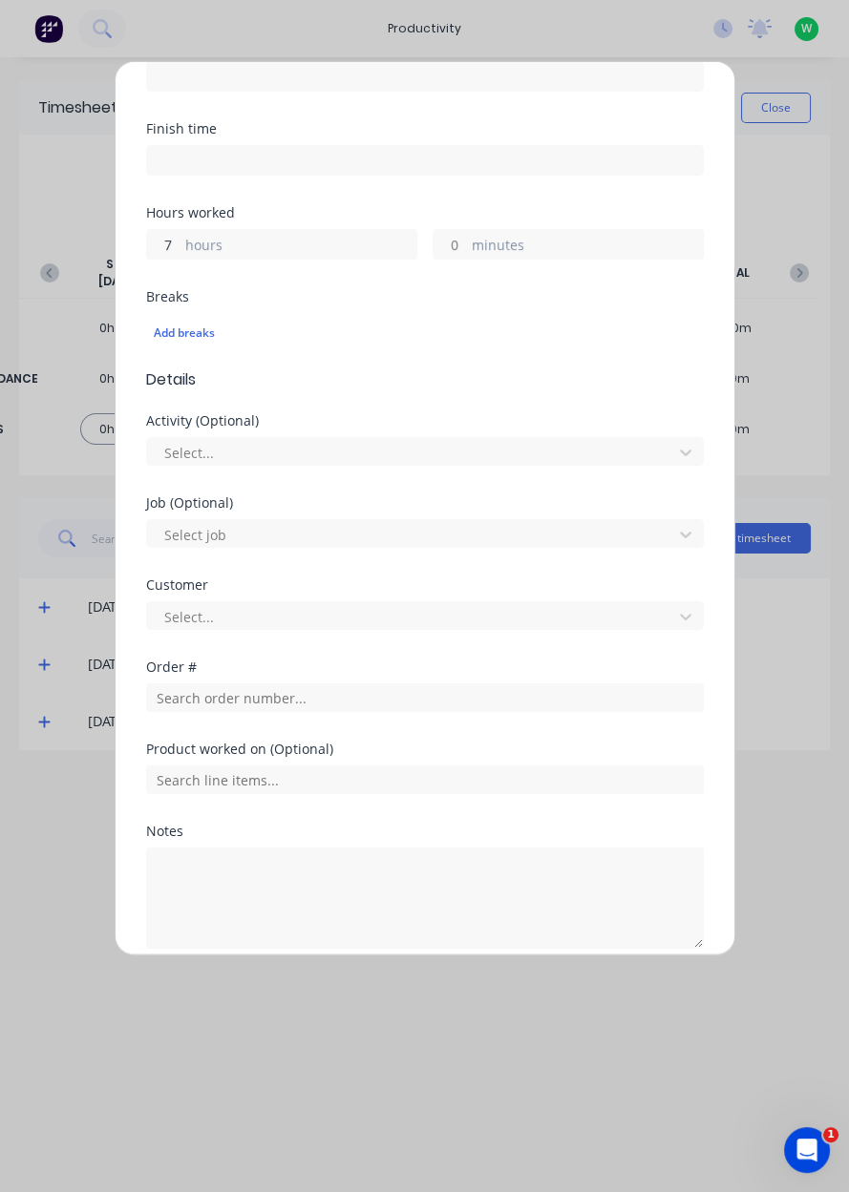
scroll to position [305, 0]
type input "7"
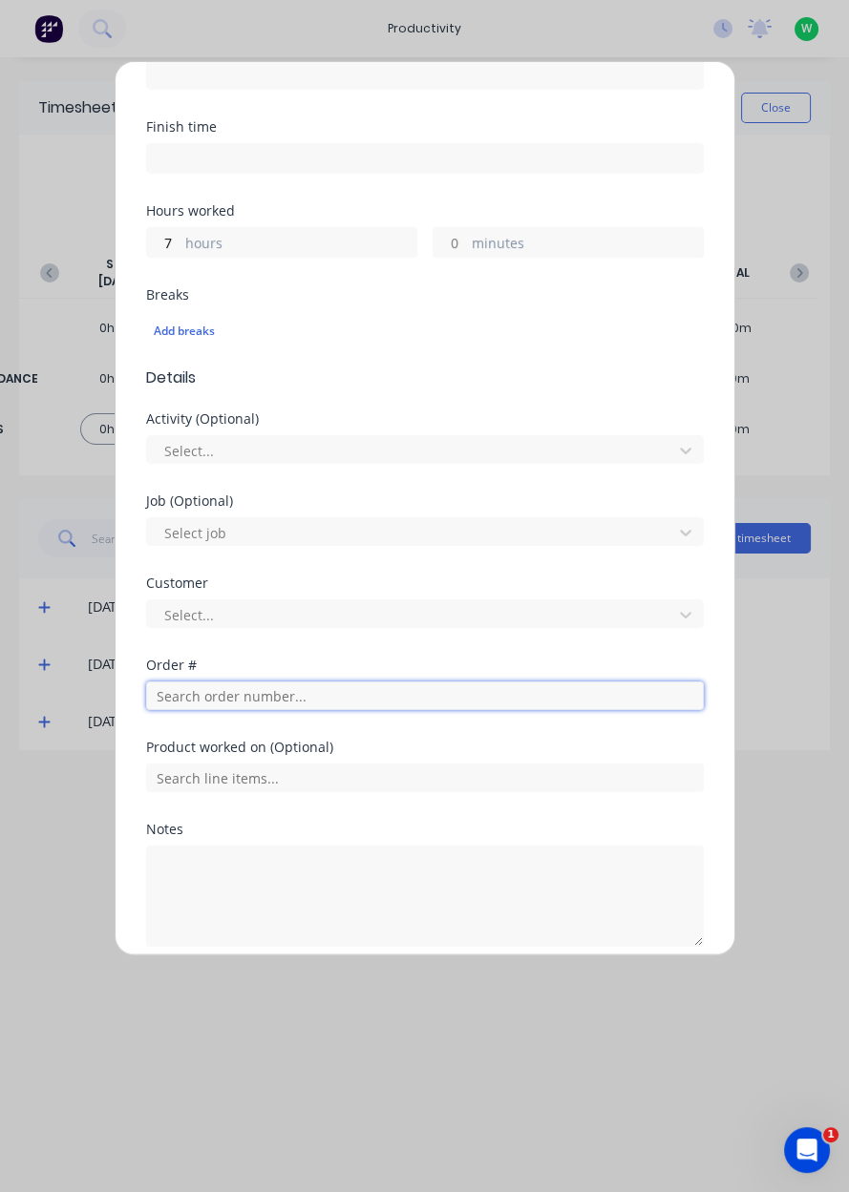
click at [316, 706] on input "text" at bounding box center [424, 695] width 557 height 29
type input "18757"
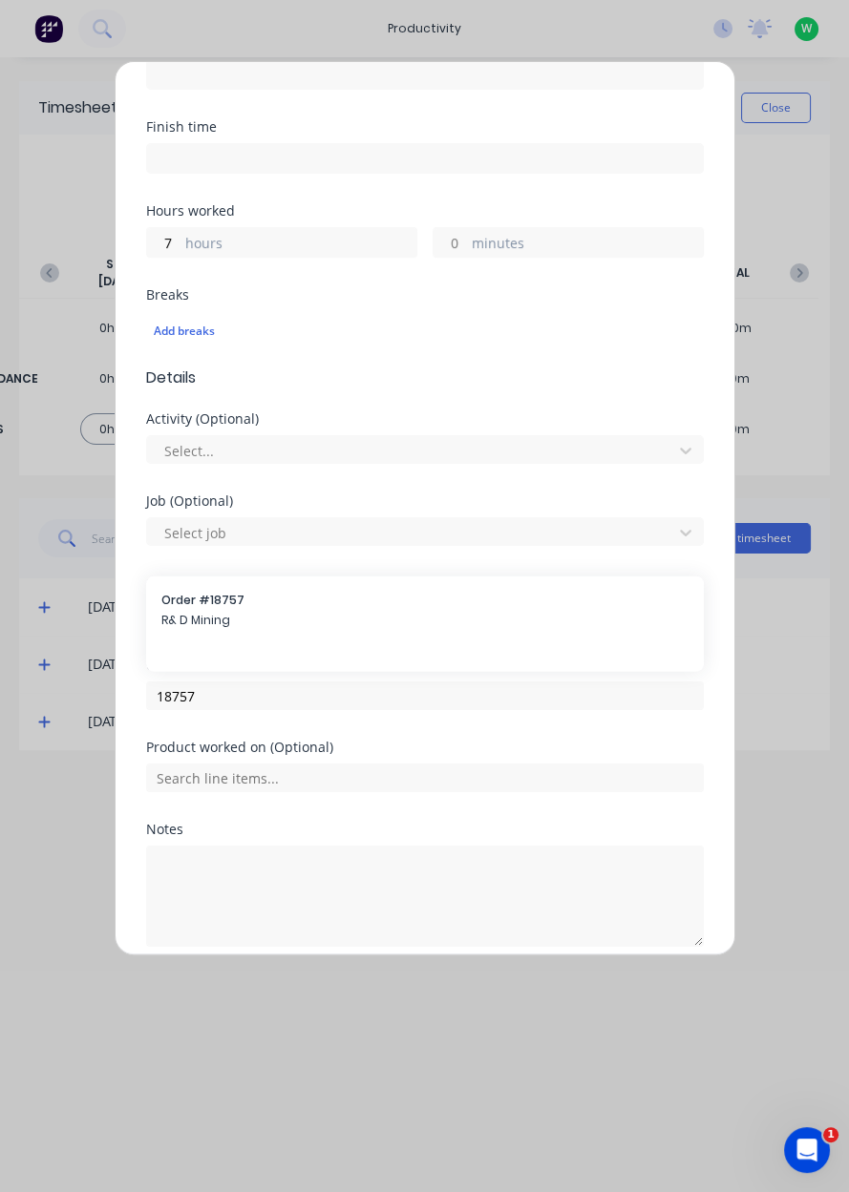
click at [196, 592] on span "Order # 18757" at bounding box center [424, 600] width 527 height 17
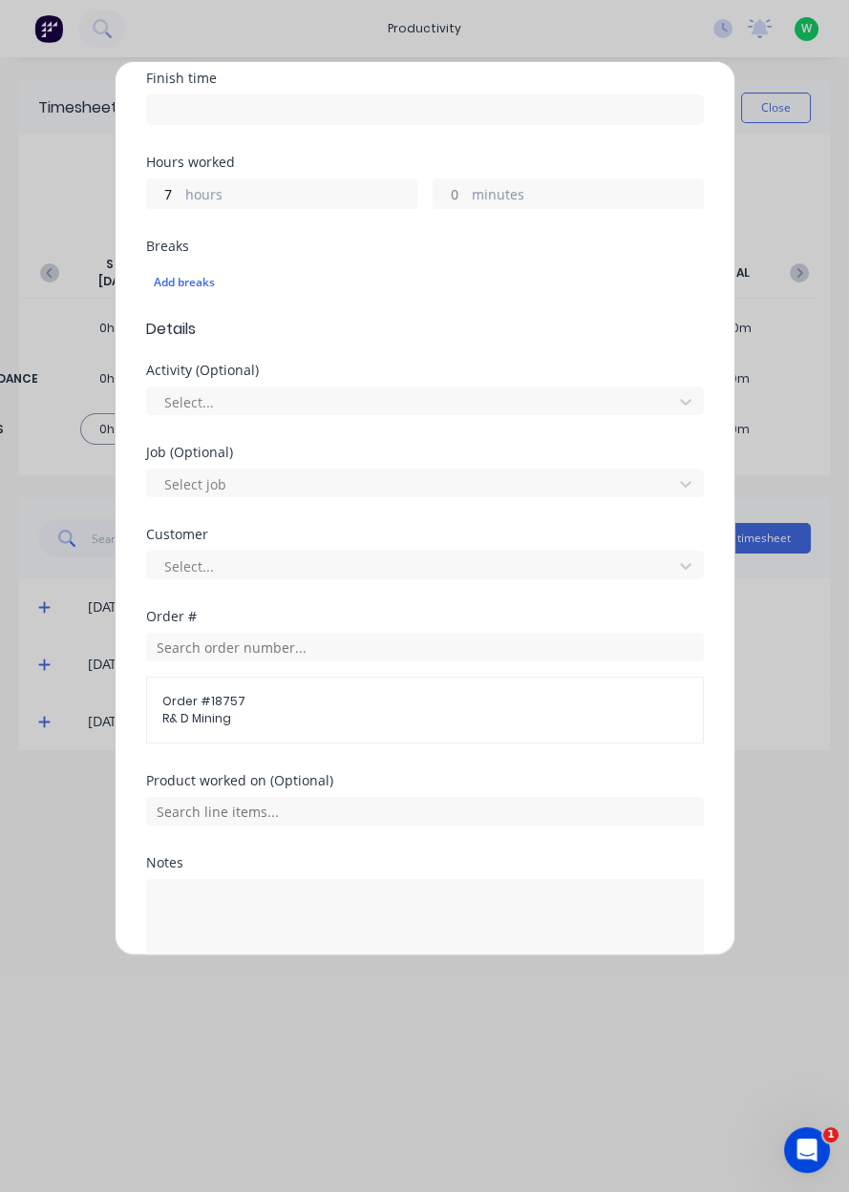
scroll to position [463, 0]
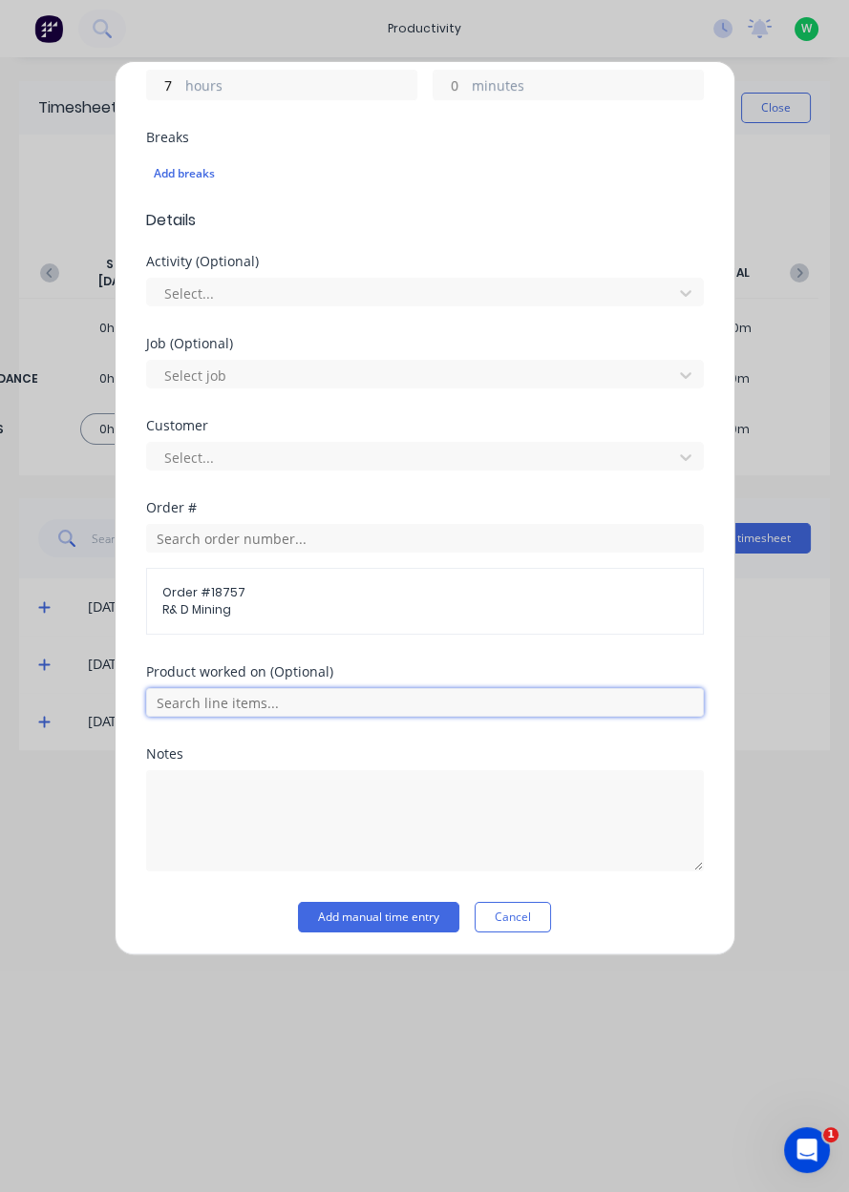
click at [320, 699] on input "text" at bounding box center [424, 702] width 557 height 29
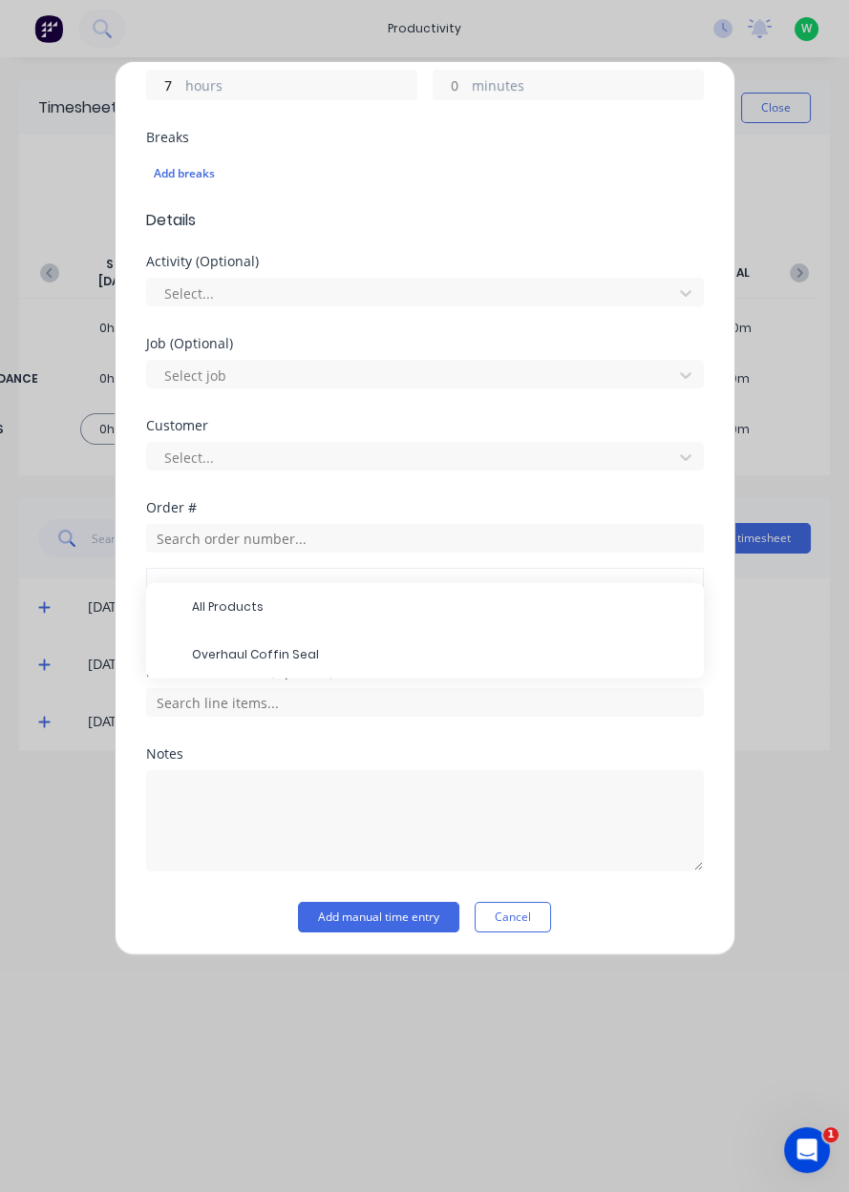
click at [272, 650] on span "Overhaul Coffin Seal" at bounding box center [440, 654] width 496 height 17
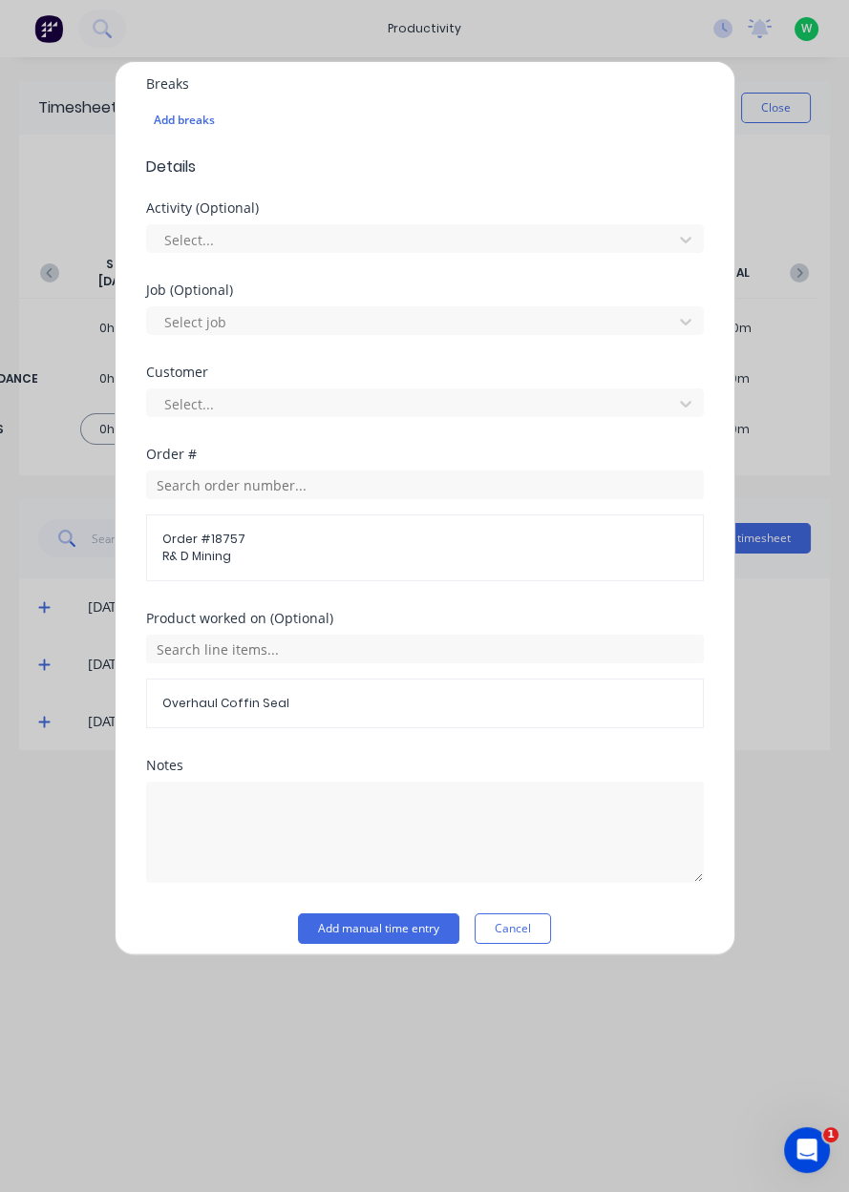
scroll to position [528, 0]
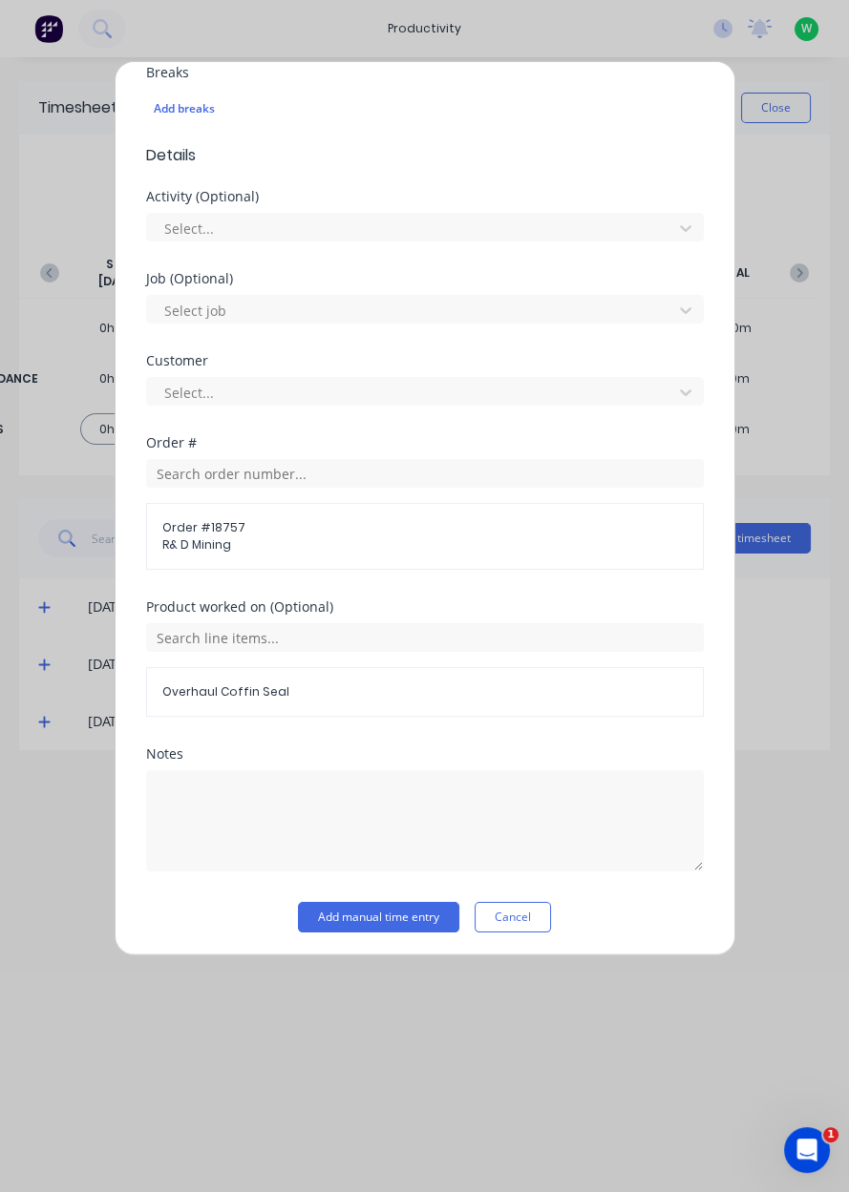
click at [409, 910] on button "Add manual time entry" at bounding box center [378, 917] width 161 height 31
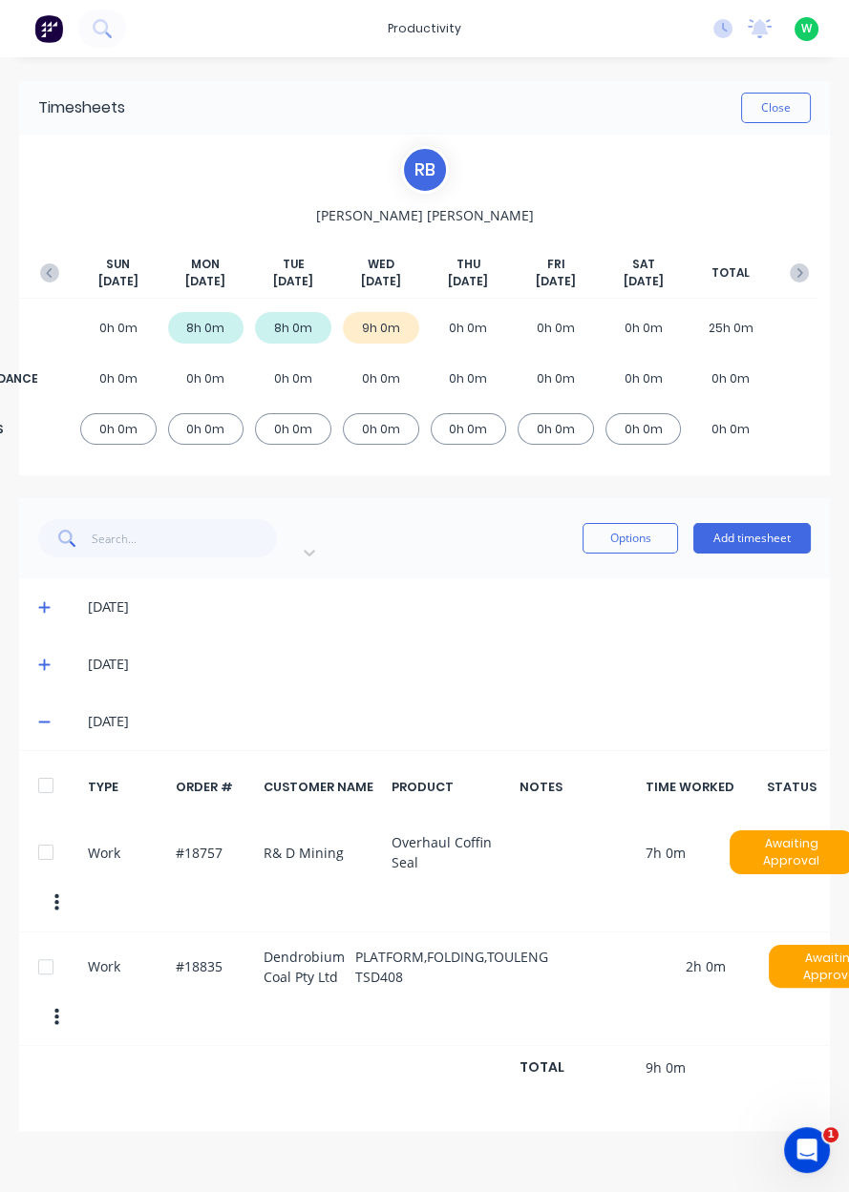
click at [785, 108] on button "Close" at bounding box center [776, 108] width 70 height 31
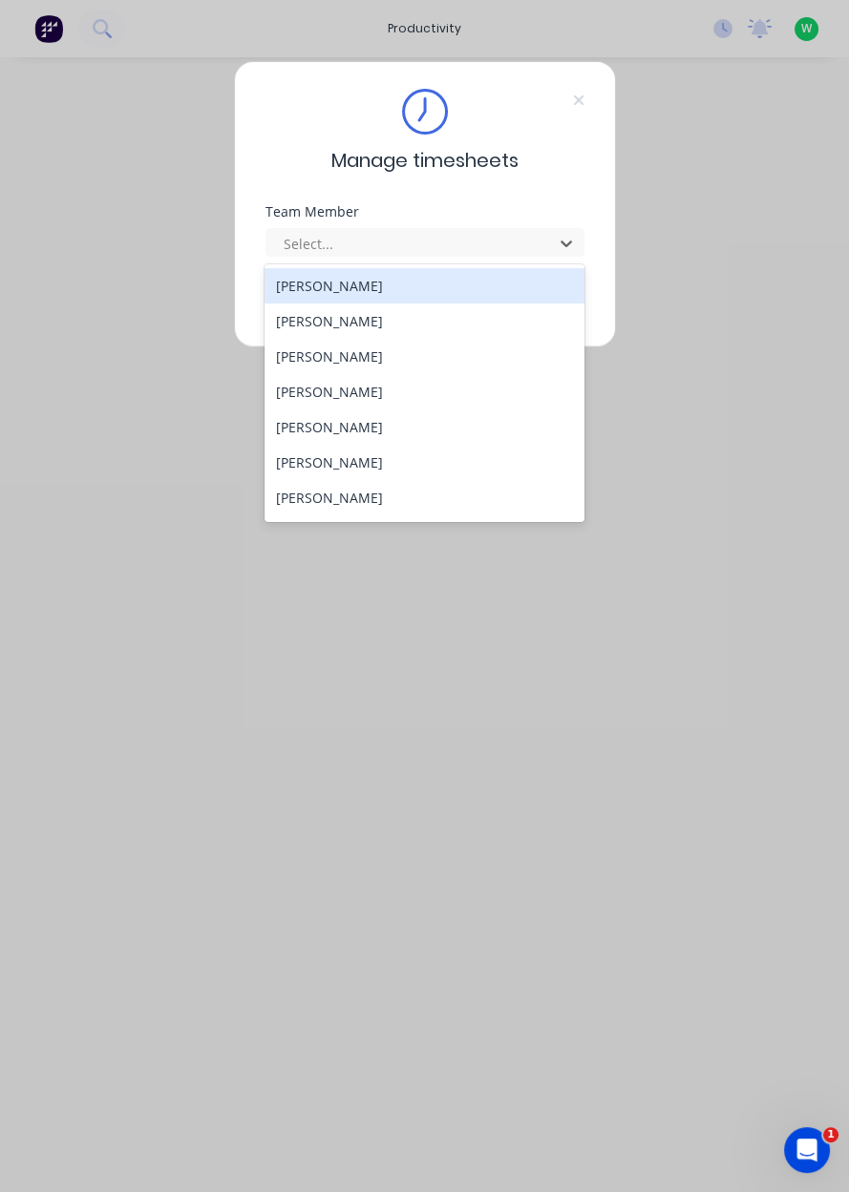
click at [454, 317] on div "[PERSON_NAME]" at bounding box center [424, 321] width 320 height 35
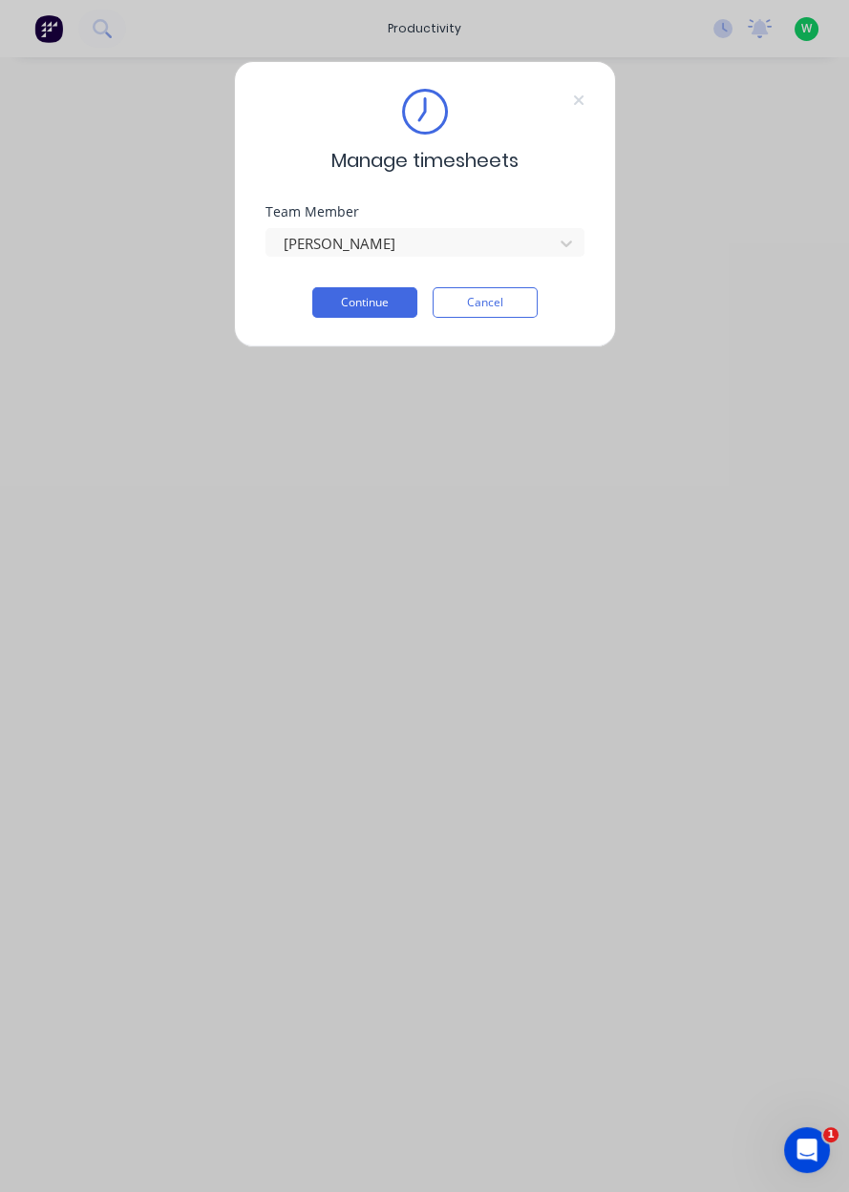
click at [357, 339] on div "Manage timesheets Team Member Aidan Calvert Continue Cancel" at bounding box center [425, 204] width 382 height 286
click at [348, 307] on button "Continue" at bounding box center [364, 302] width 105 height 31
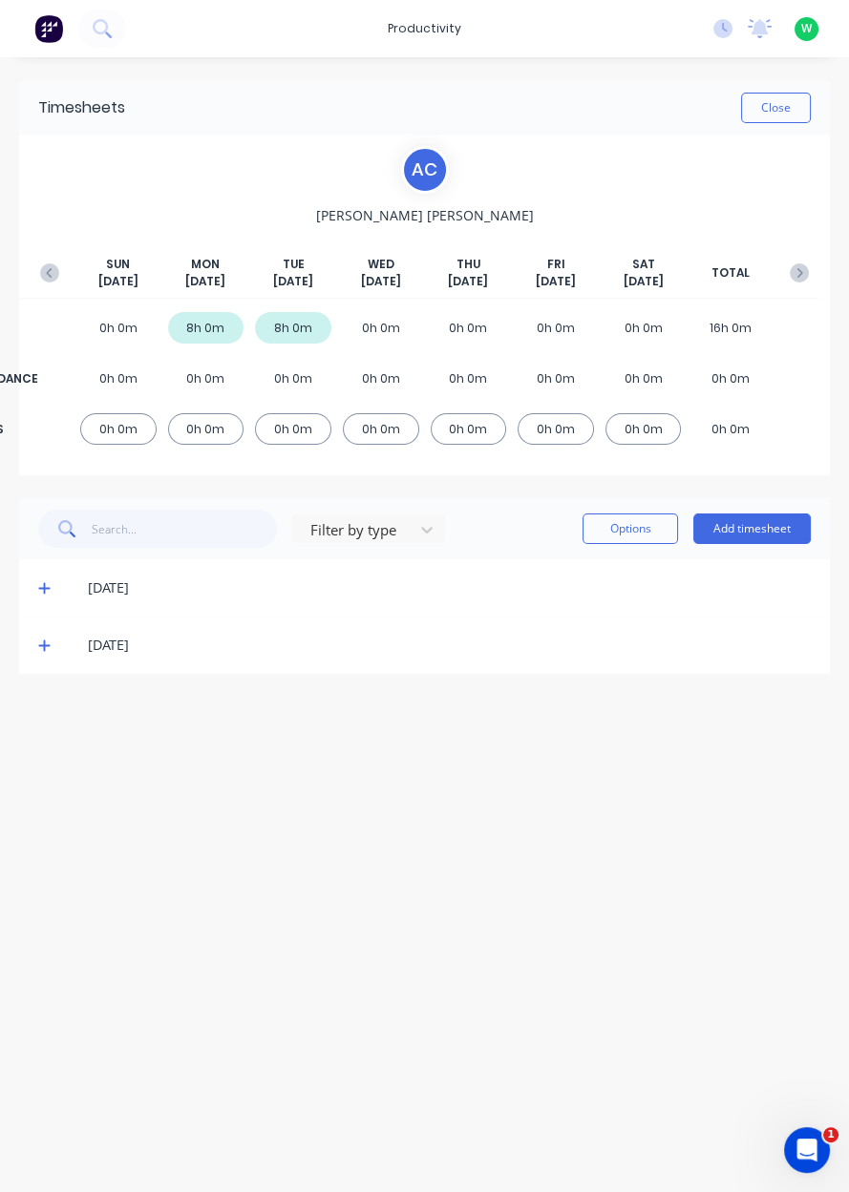
click at [52, 665] on div "[DATE]" at bounding box center [424, 645] width 810 height 57
click at [43, 648] on icon at bounding box center [43, 645] width 11 height 11
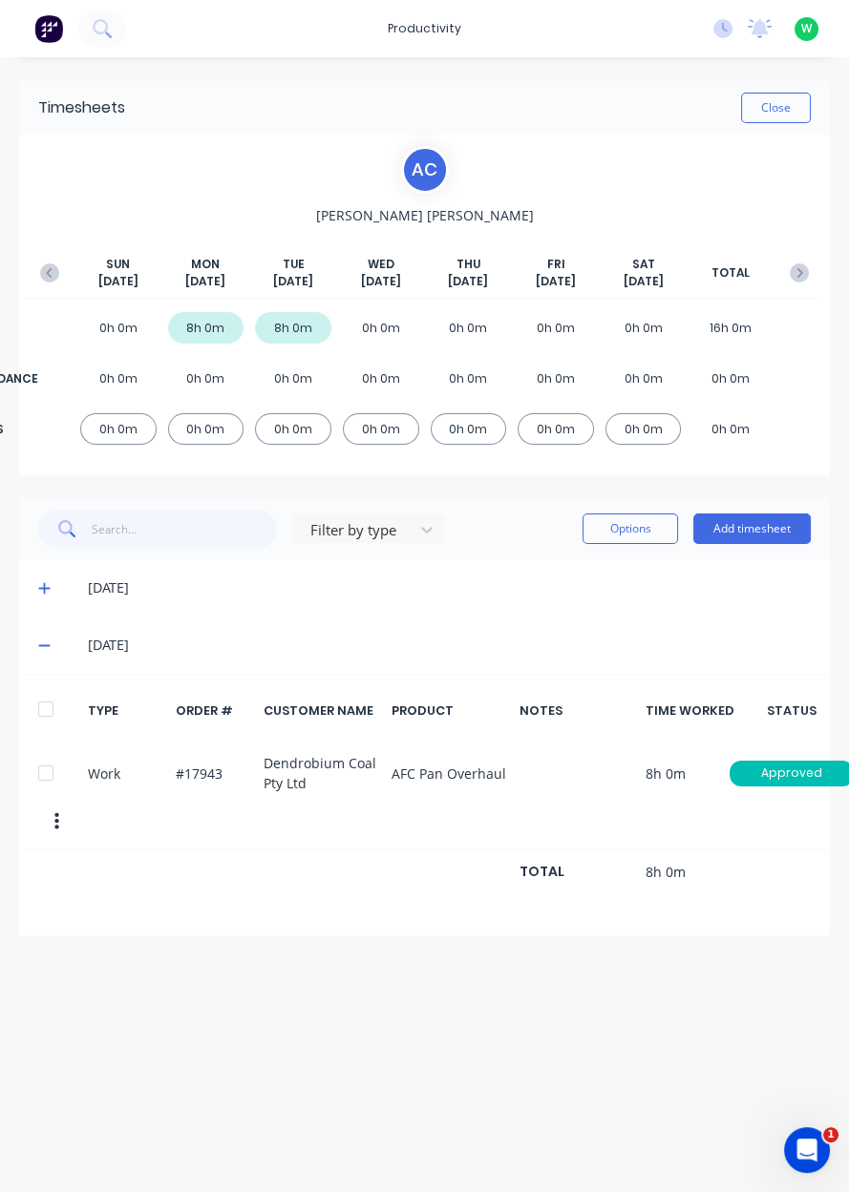
scroll to position [30, 0]
click at [54, 578] on span at bounding box center [47, 587] width 19 height 19
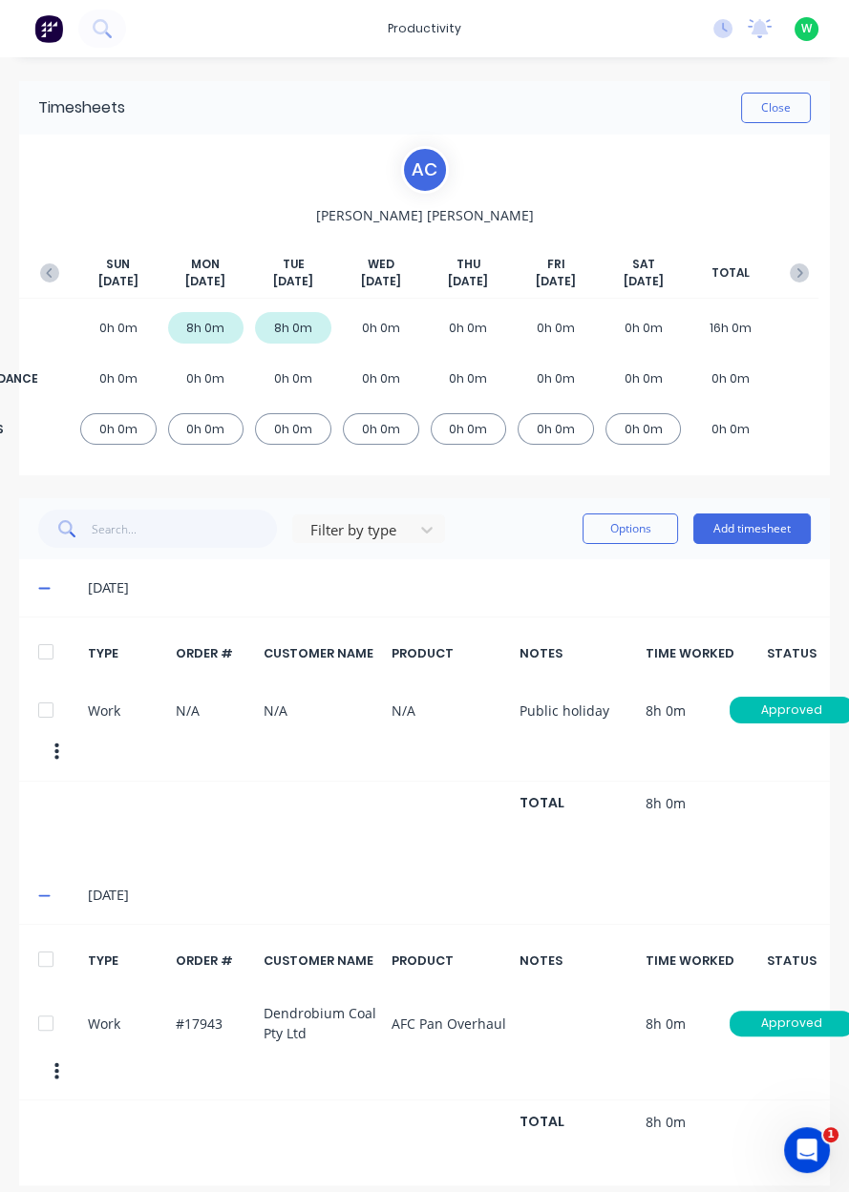
click at [42, 581] on icon at bounding box center [44, 587] width 12 height 13
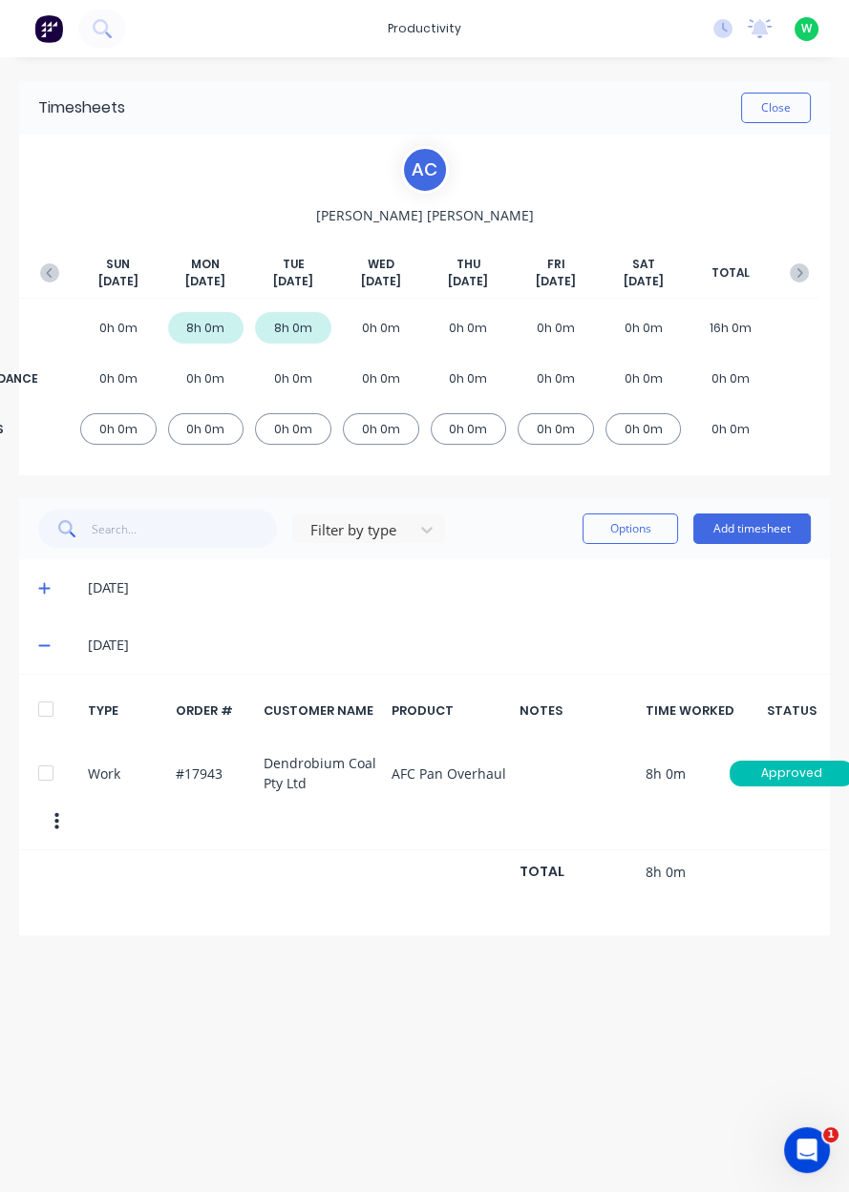
click at [794, 514] on button "Add timesheet" at bounding box center [751, 529] width 117 height 31
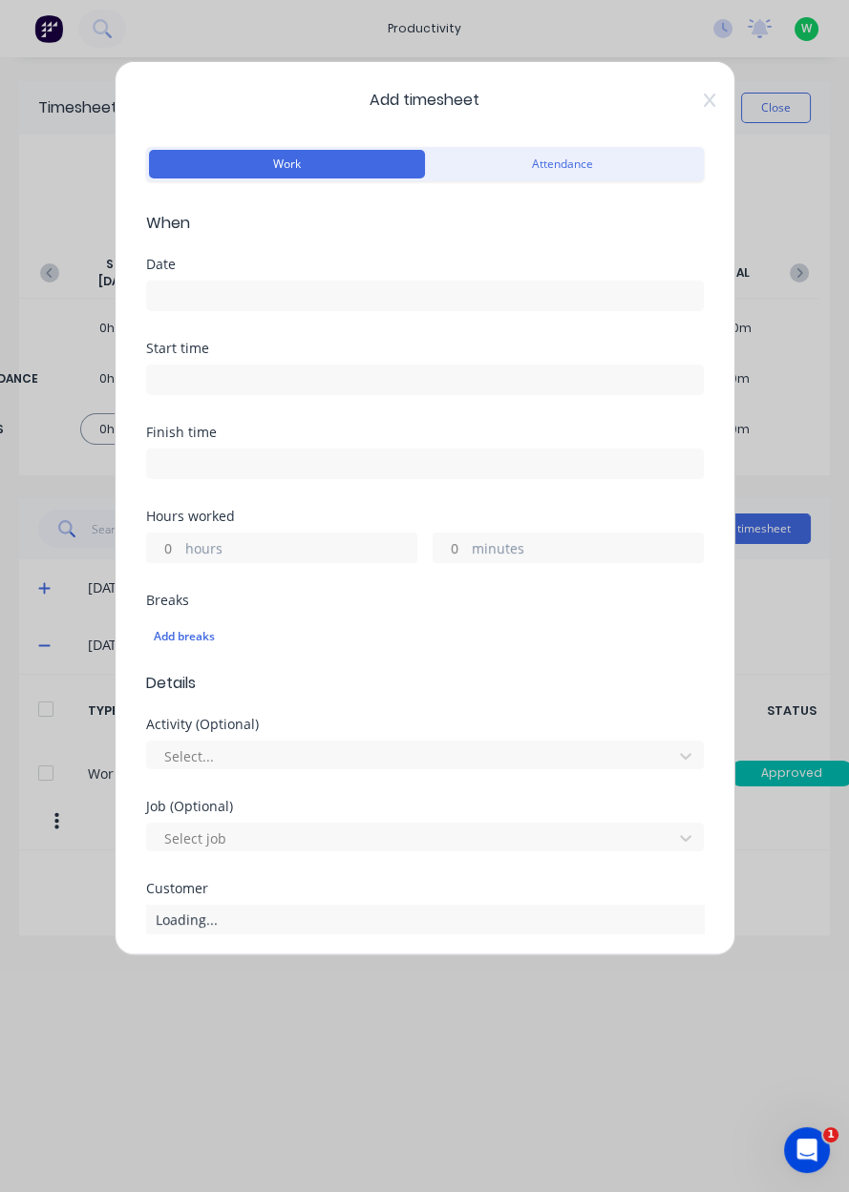
click at [352, 303] on input at bounding box center [425, 296] width 556 height 29
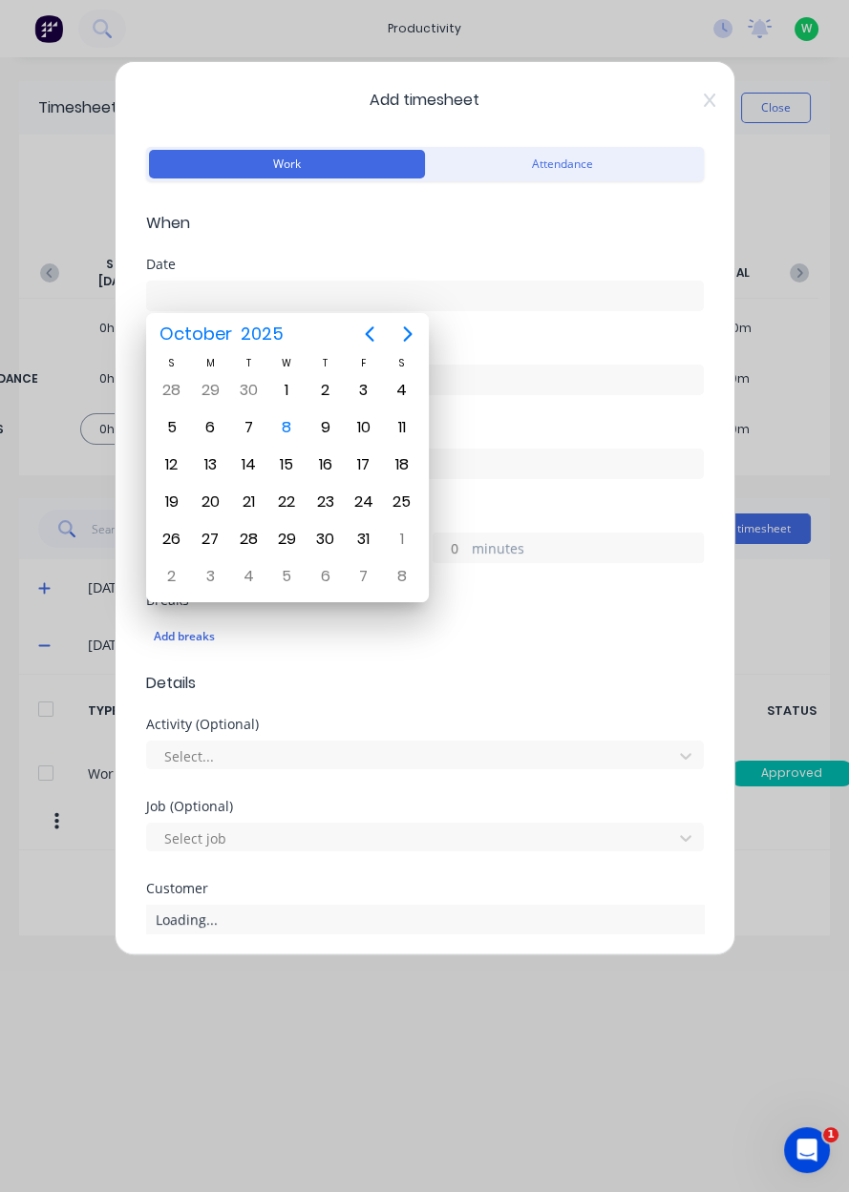
click at [284, 430] on div "8" at bounding box center [286, 427] width 29 height 29
type input "[DATE]"
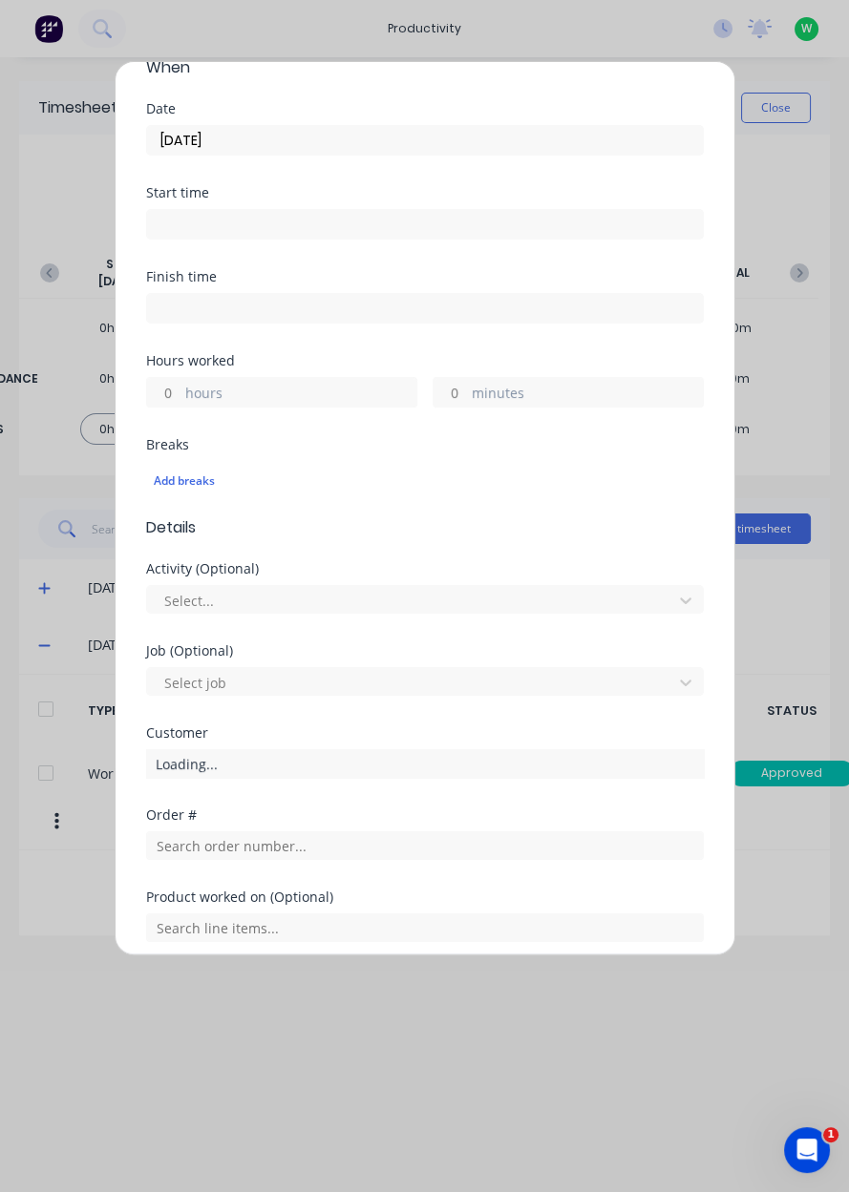
scroll to position [159, 0]
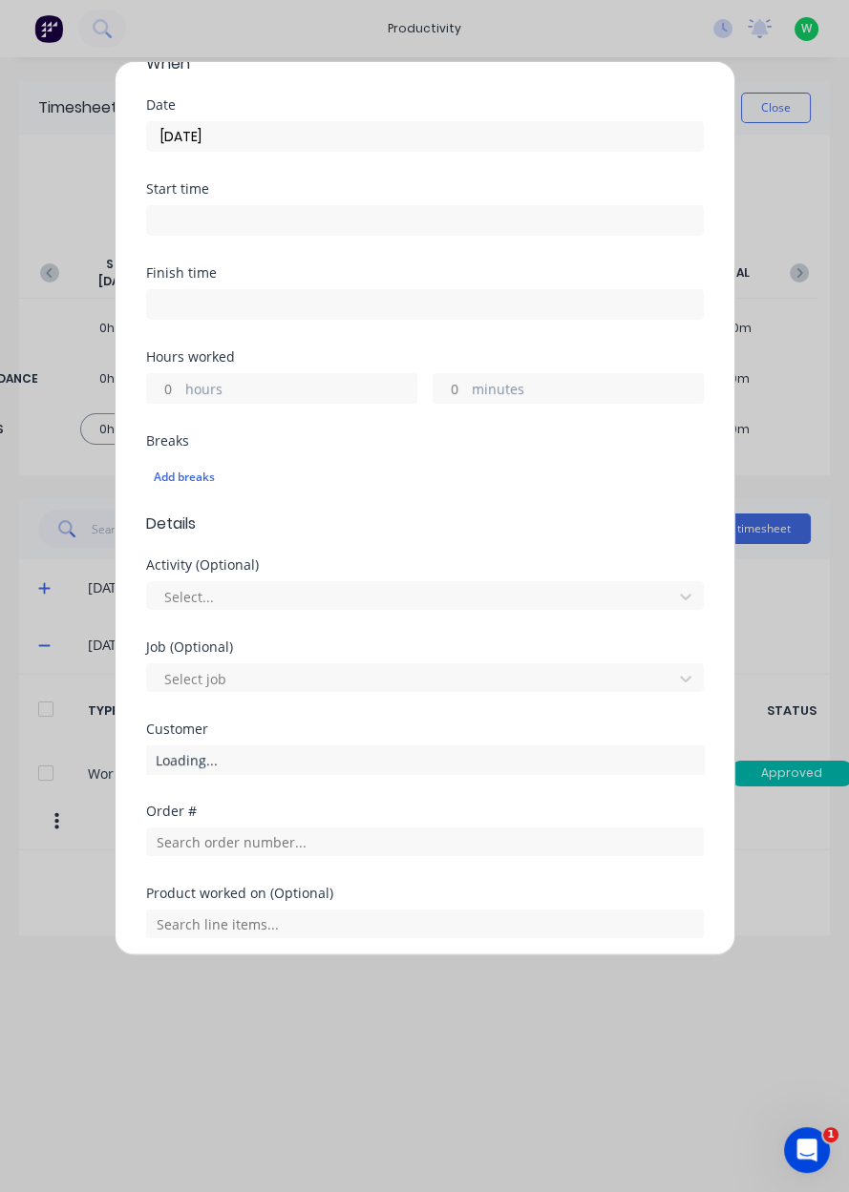
click at [316, 383] on label "hours" at bounding box center [300, 391] width 231 height 24
click at [180, 383] on input "hours" at bounding box center [163, 388] width 33 height 29
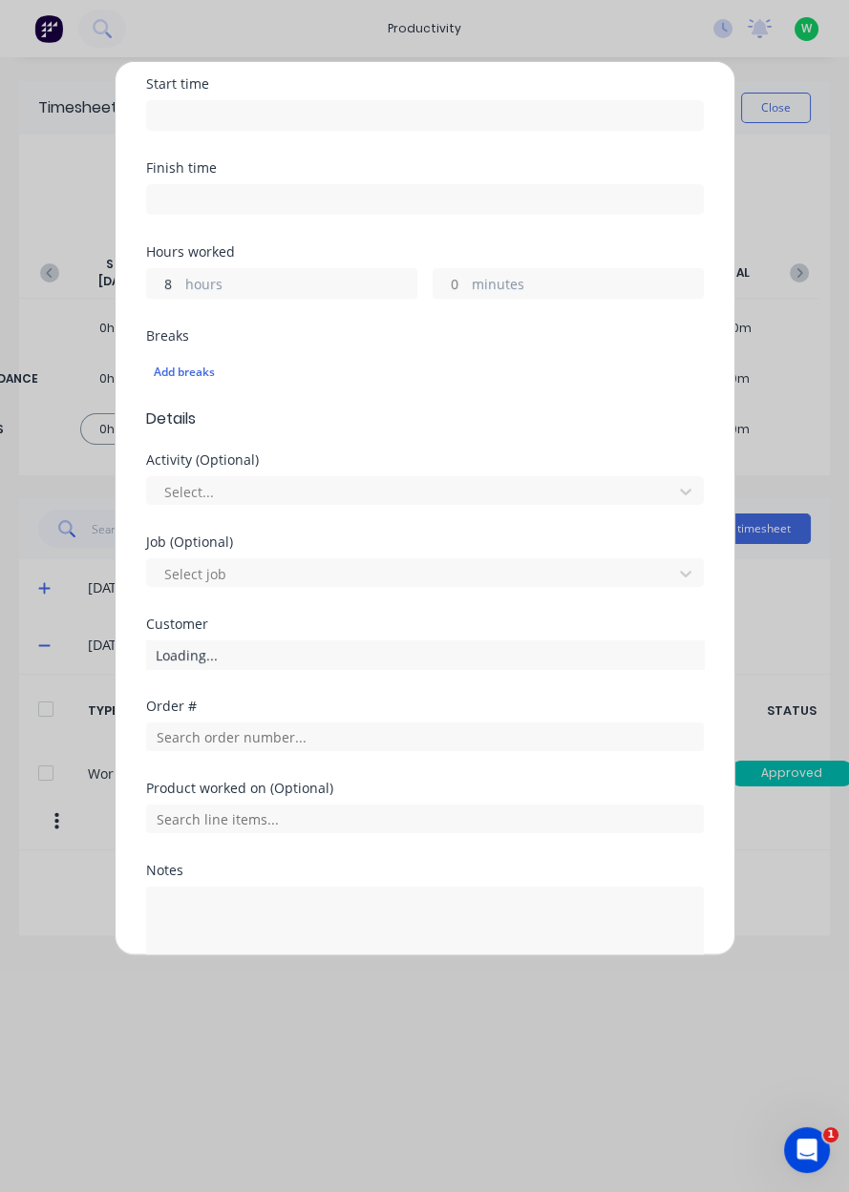
scroll to position [339, 0]
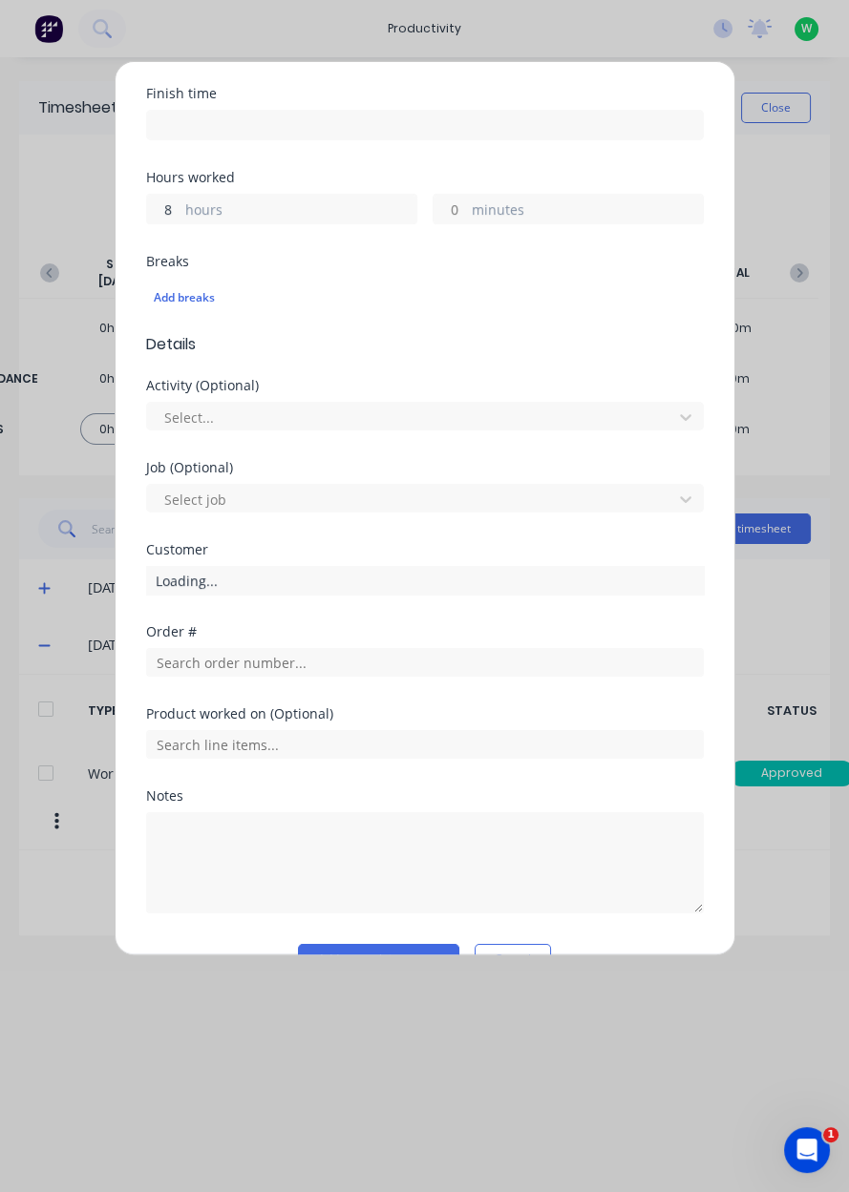
type input "8"
click at [296, 668] on input "text" at bounding box center [424, 662] width 557 height 29
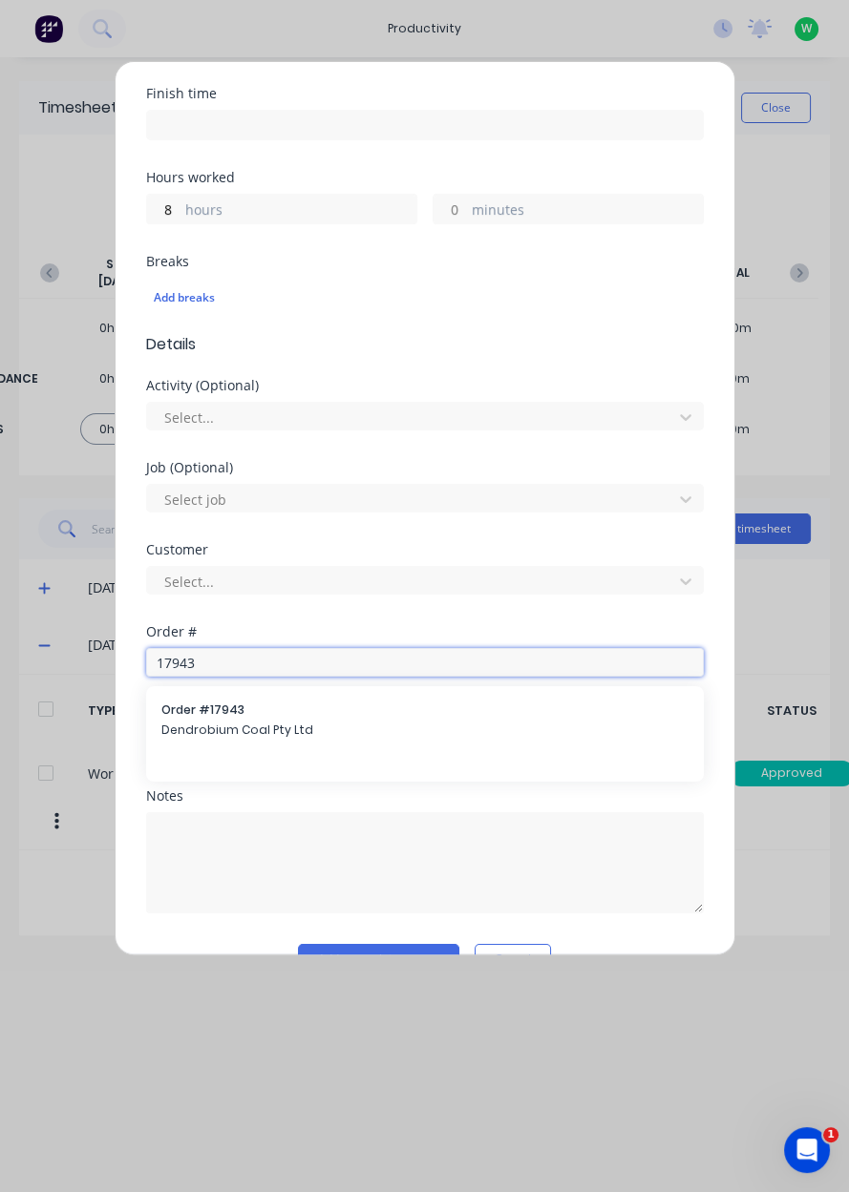
type input "17943"
click at [368, 724] on span "Dendrobium Coal Pty Ltd" at bounding box center [424, 730] width 527 height 17
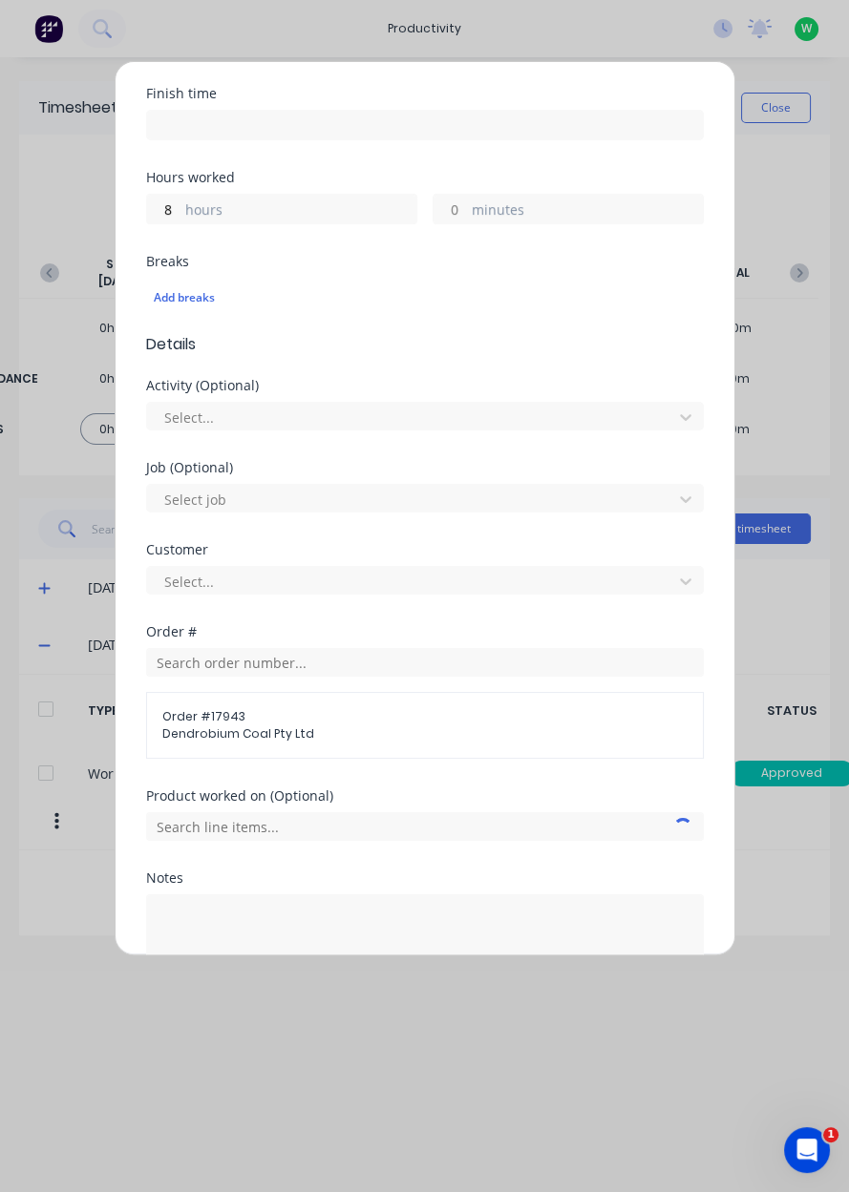
scroll to position [463, 0]
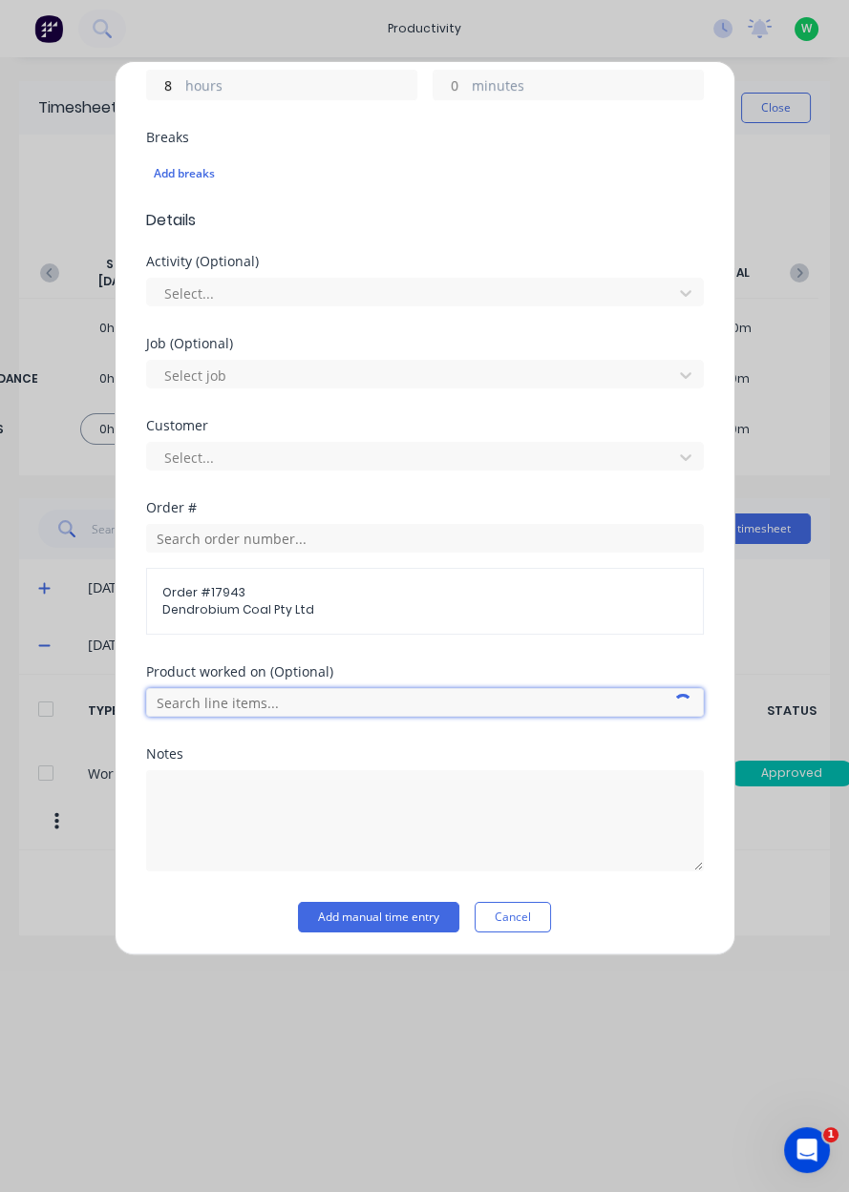
click at [422, 702] on input "text" at bounding box center [424, 702] width 557 height 29
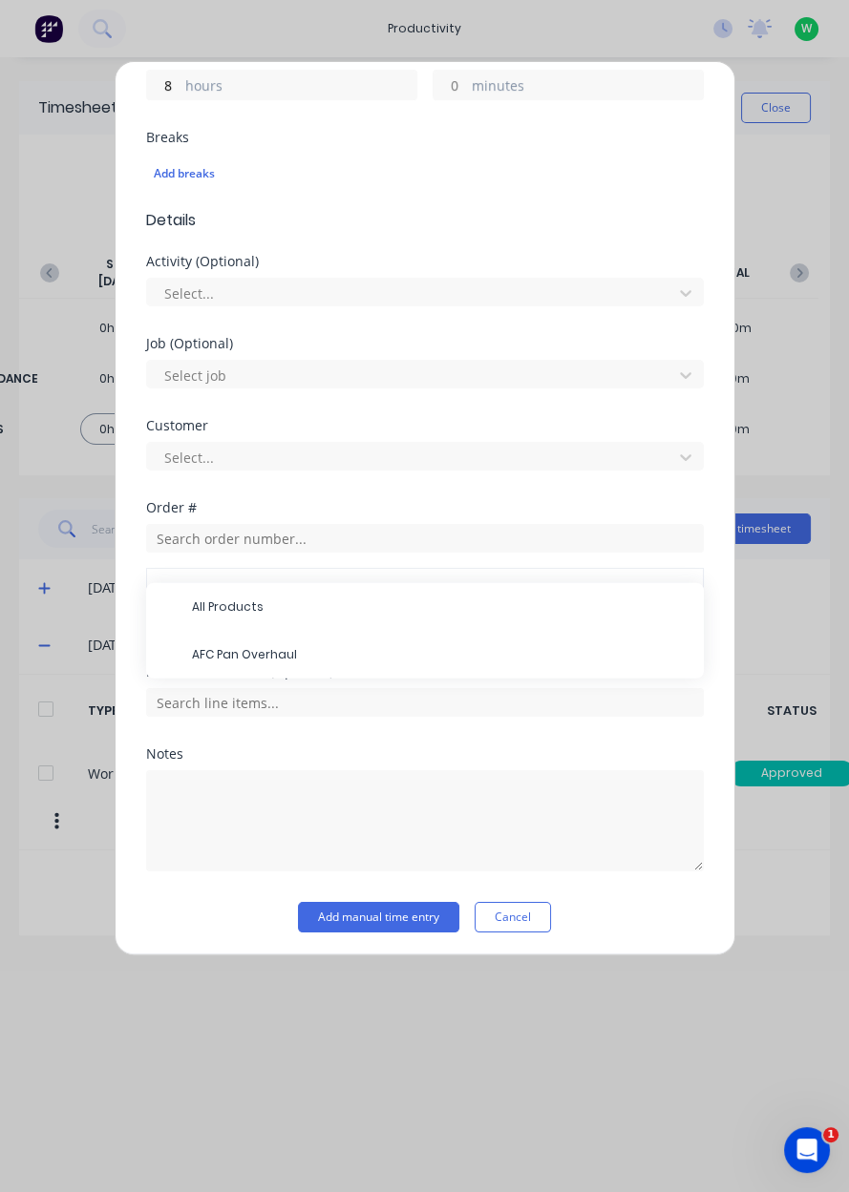
click at [310, 651] on span "AFC Pan Overhaul" at bounding box center [440, 654] width 496 height 17
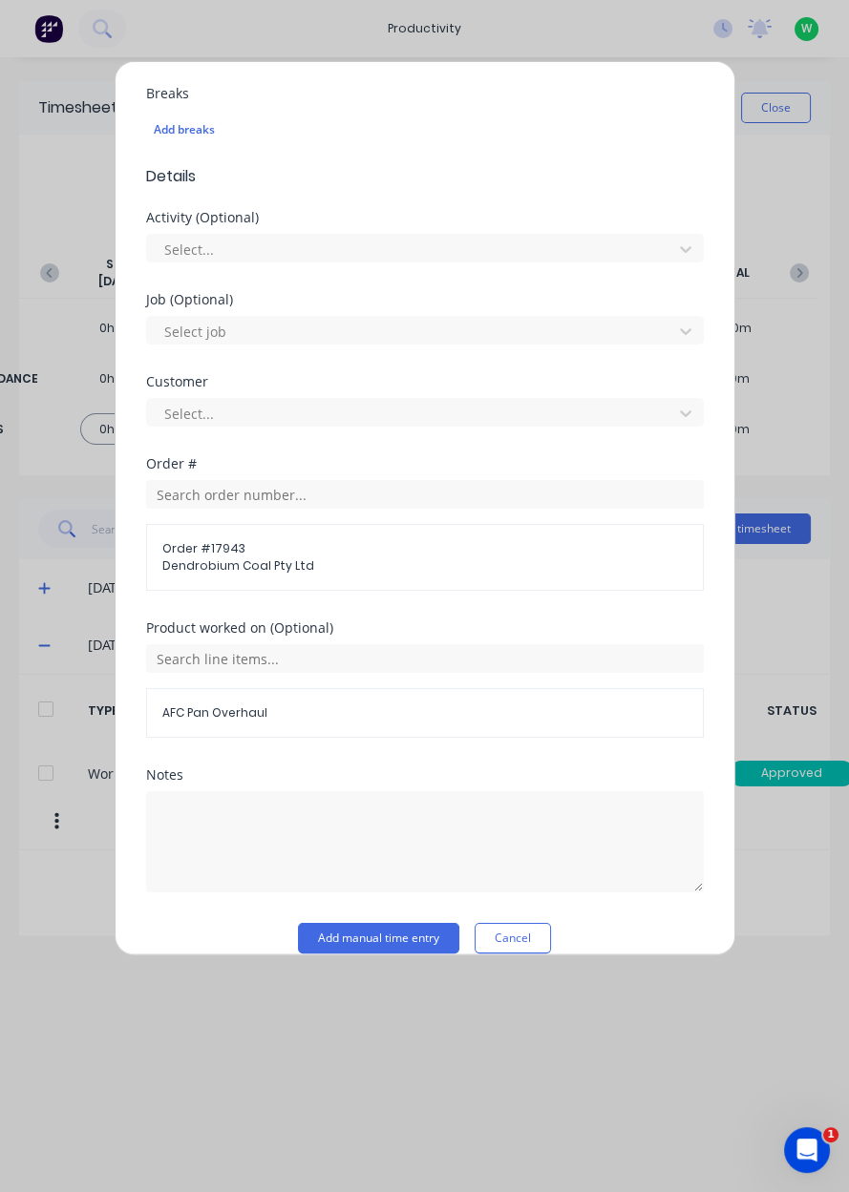
scroll to position [501, 0]
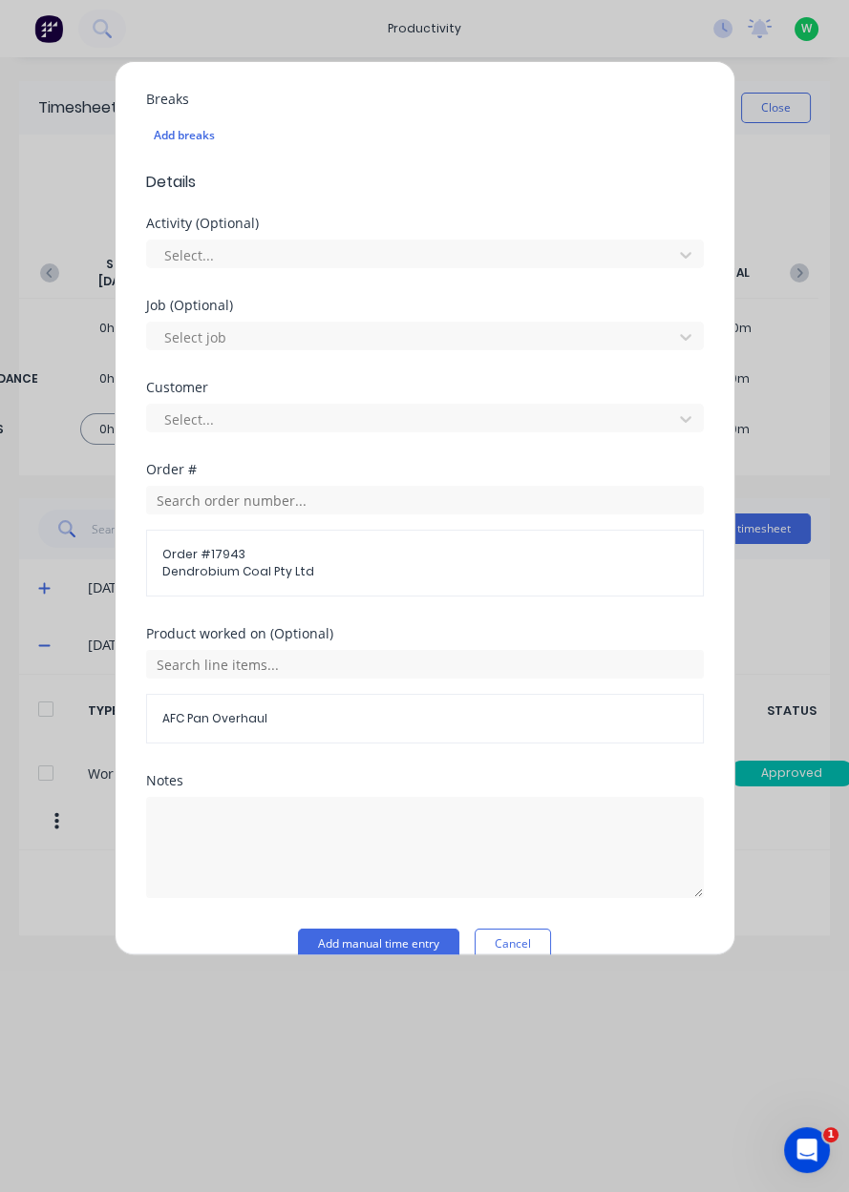
click at [391, 951] on button "Add manual time entry" at bounding box center [378, 944] width 161 height 31
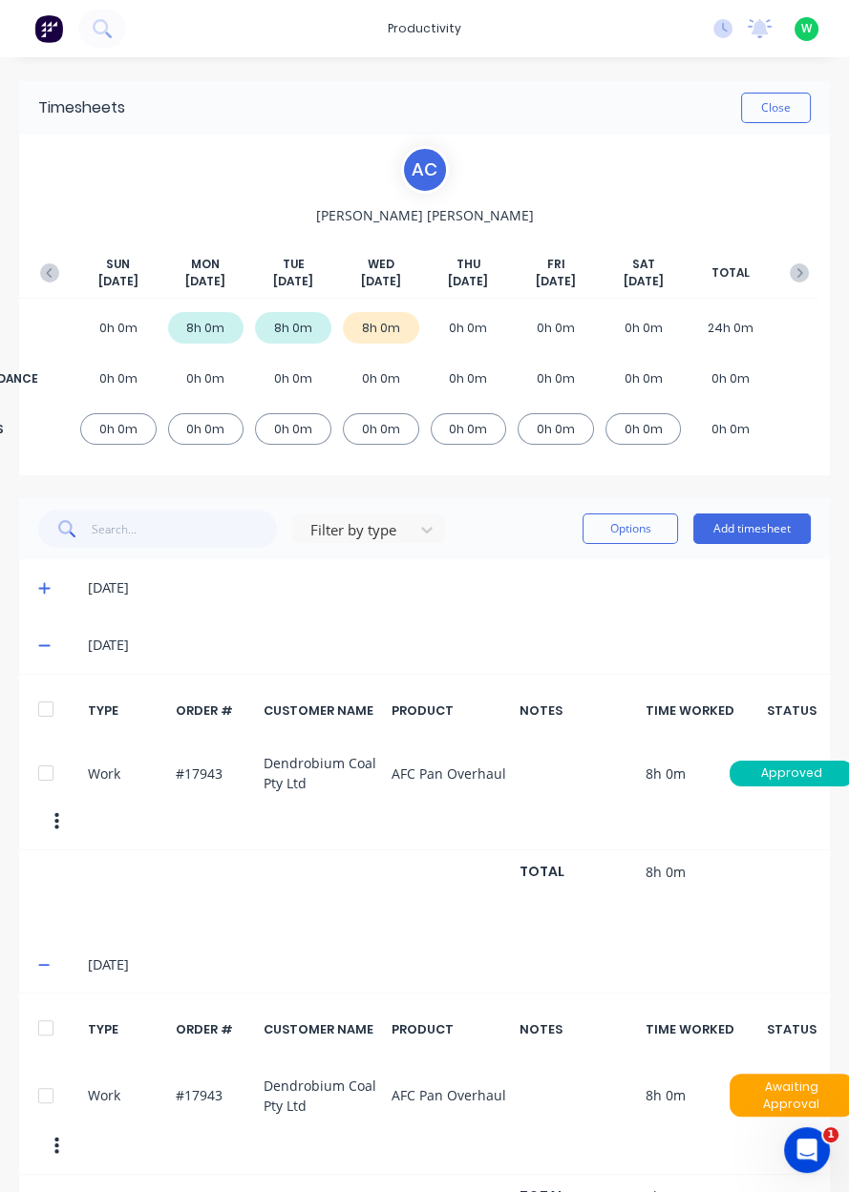
click at [763, 93] on button "Close" at bounding box center [776, 108] width 70 height 31
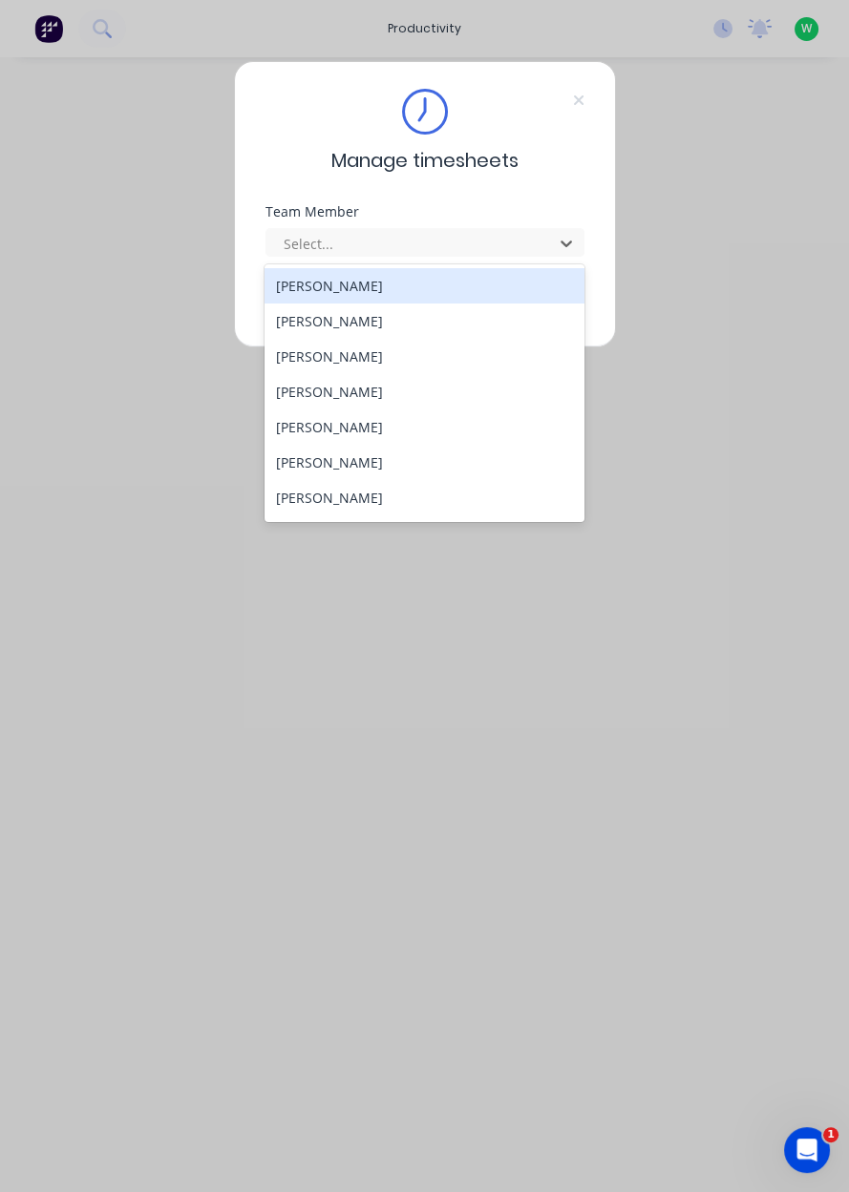
click at [304, 362] on div "[PERSON_NAME]" at bounding box center [424, 356] width 320 height 35
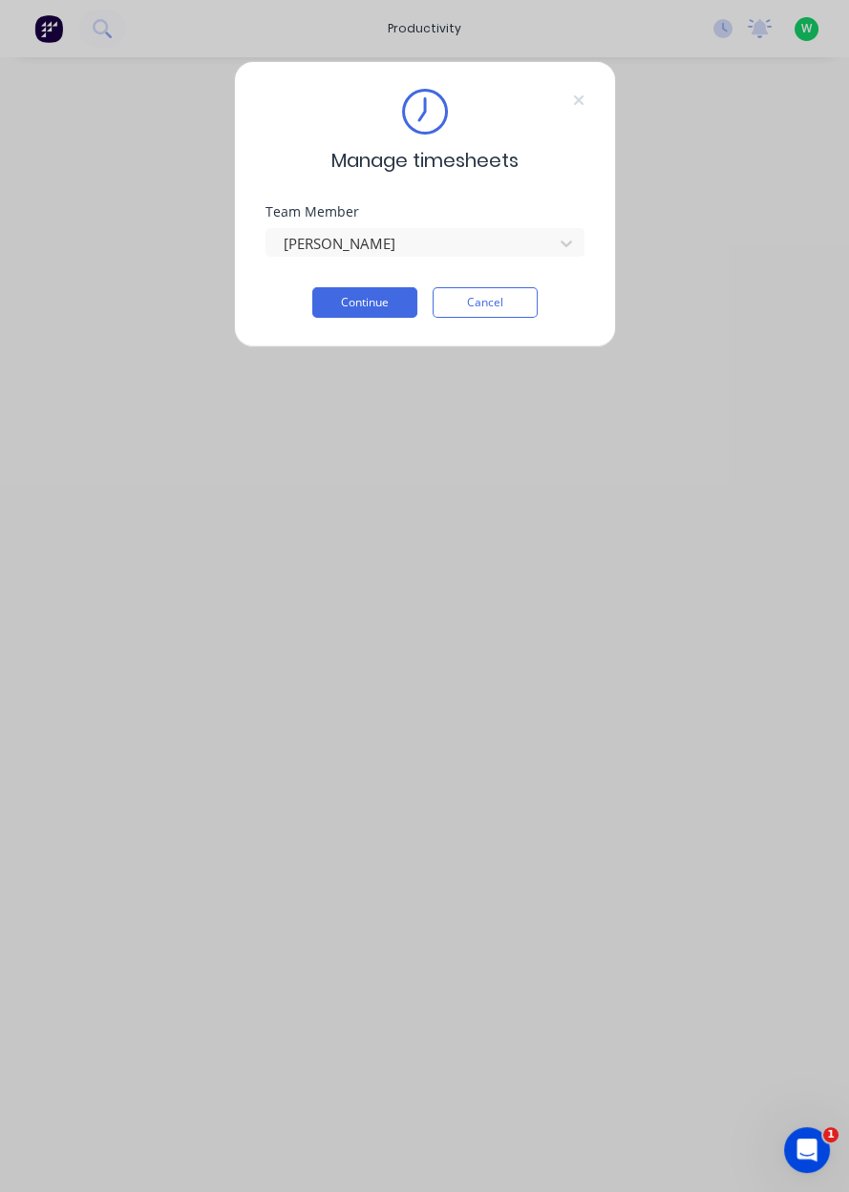
click at [326, 312] on button "Continue" at bounding box center [364, 302] width 105 height 31
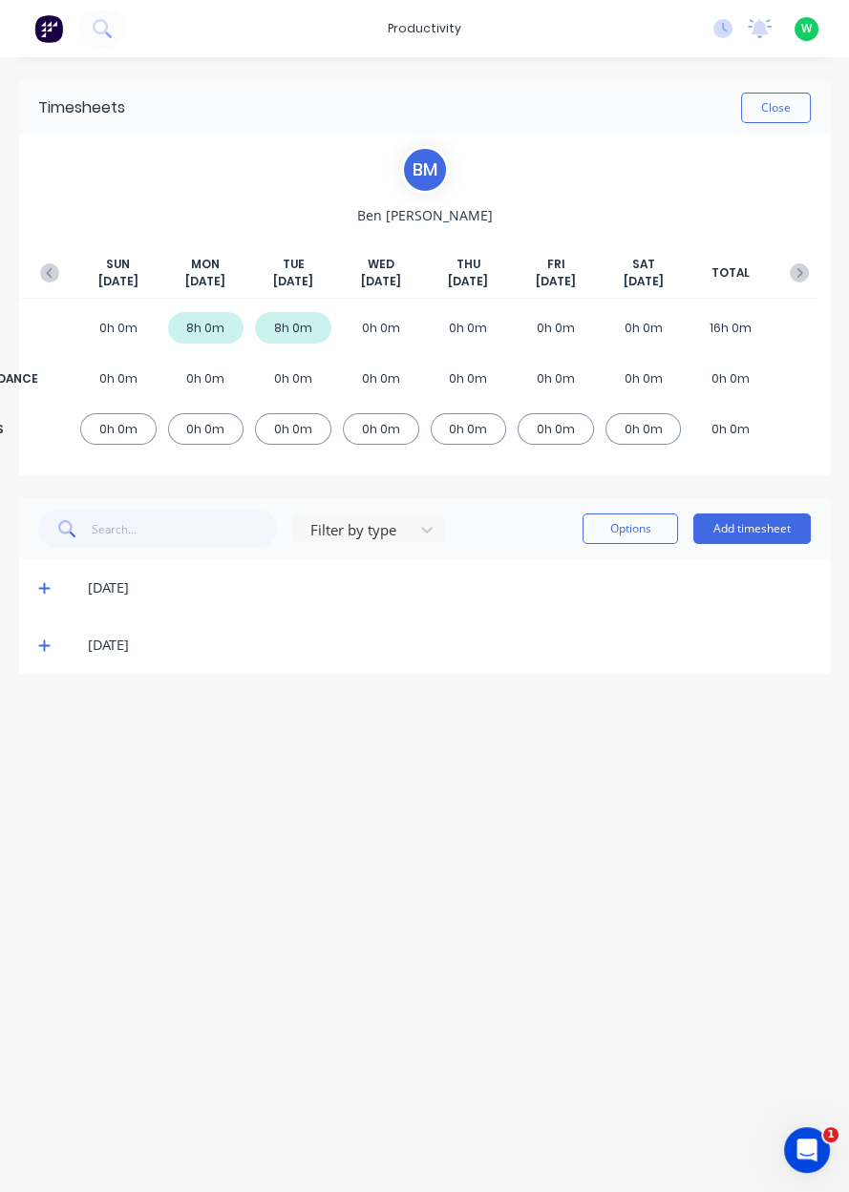
click at [750, 530] on button "Add timesheet" at bounding box center [751, 529] width 117 height 31
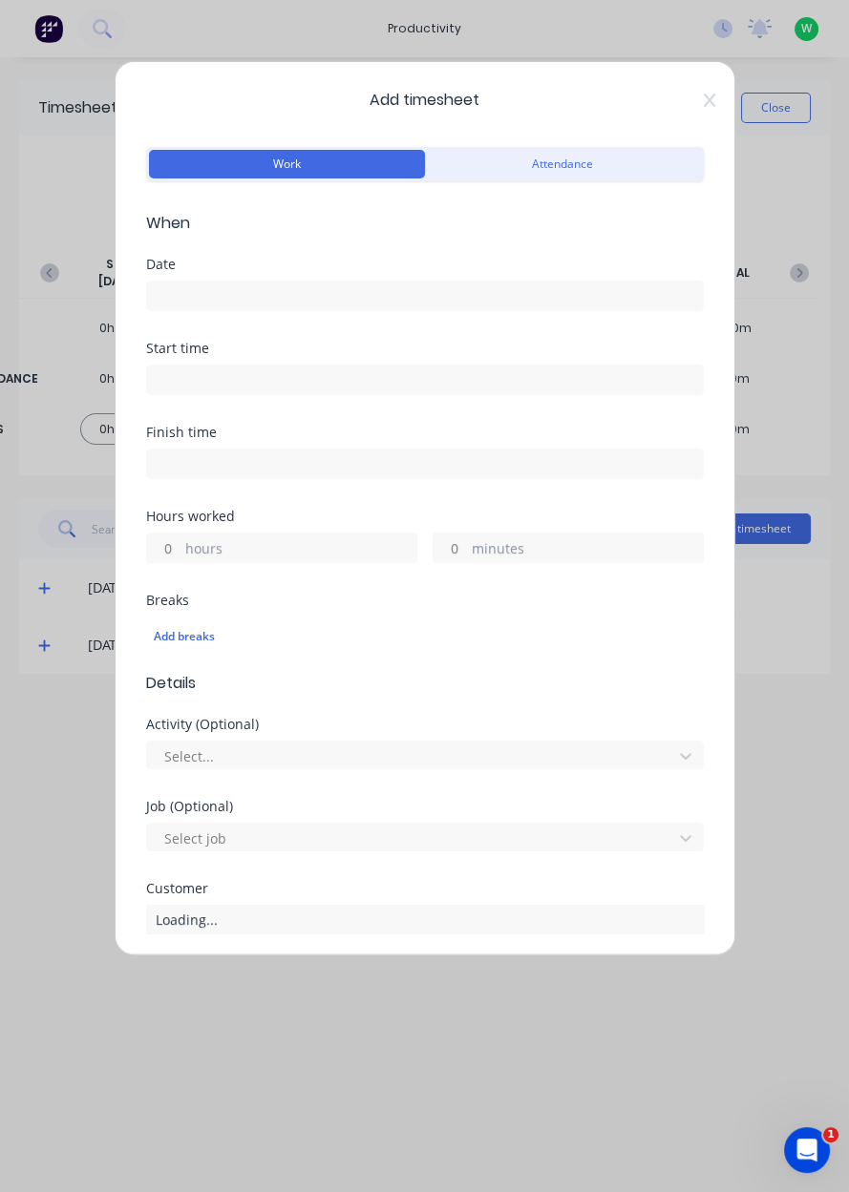
click at [188, 300] on input at bounding box center [425, 296] width 556 height 29
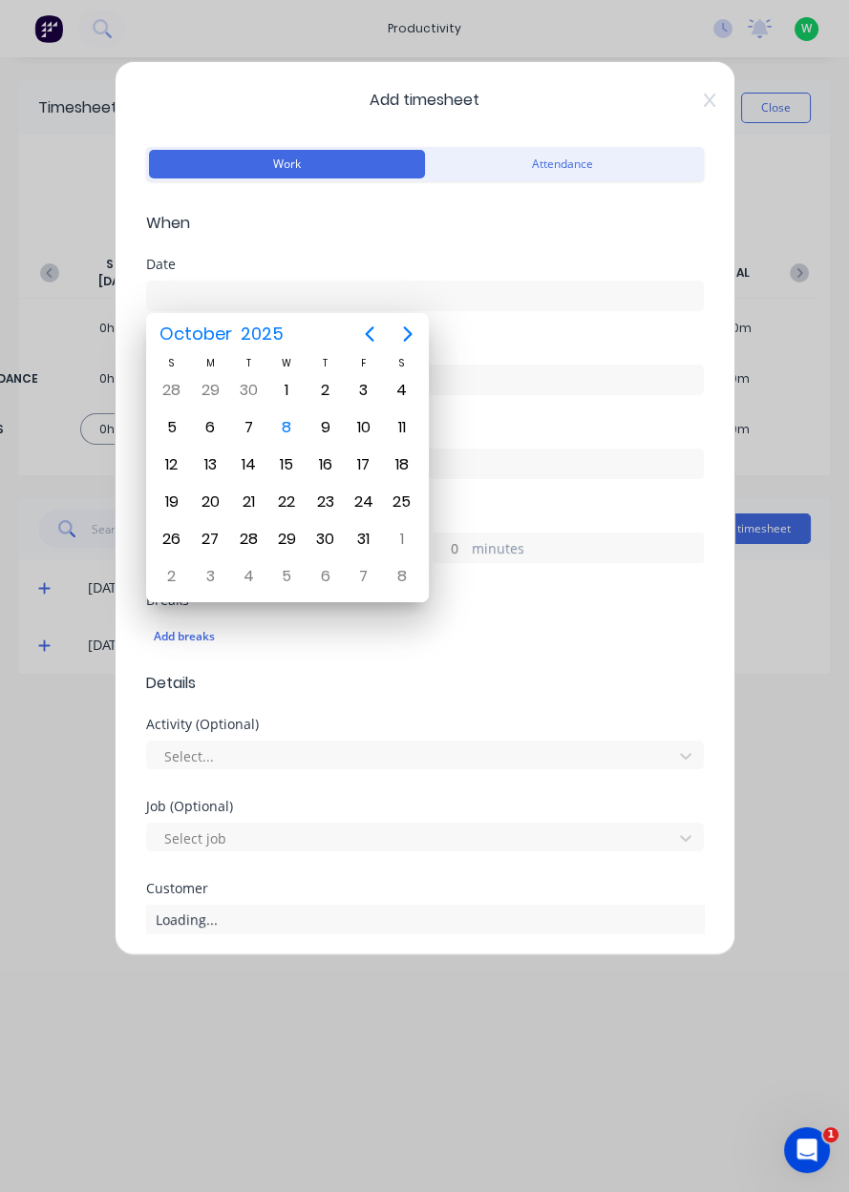
click at [283, 431] on div "8" at bounding box center [286, 427] width 29 height 29
type input "[DATE]"
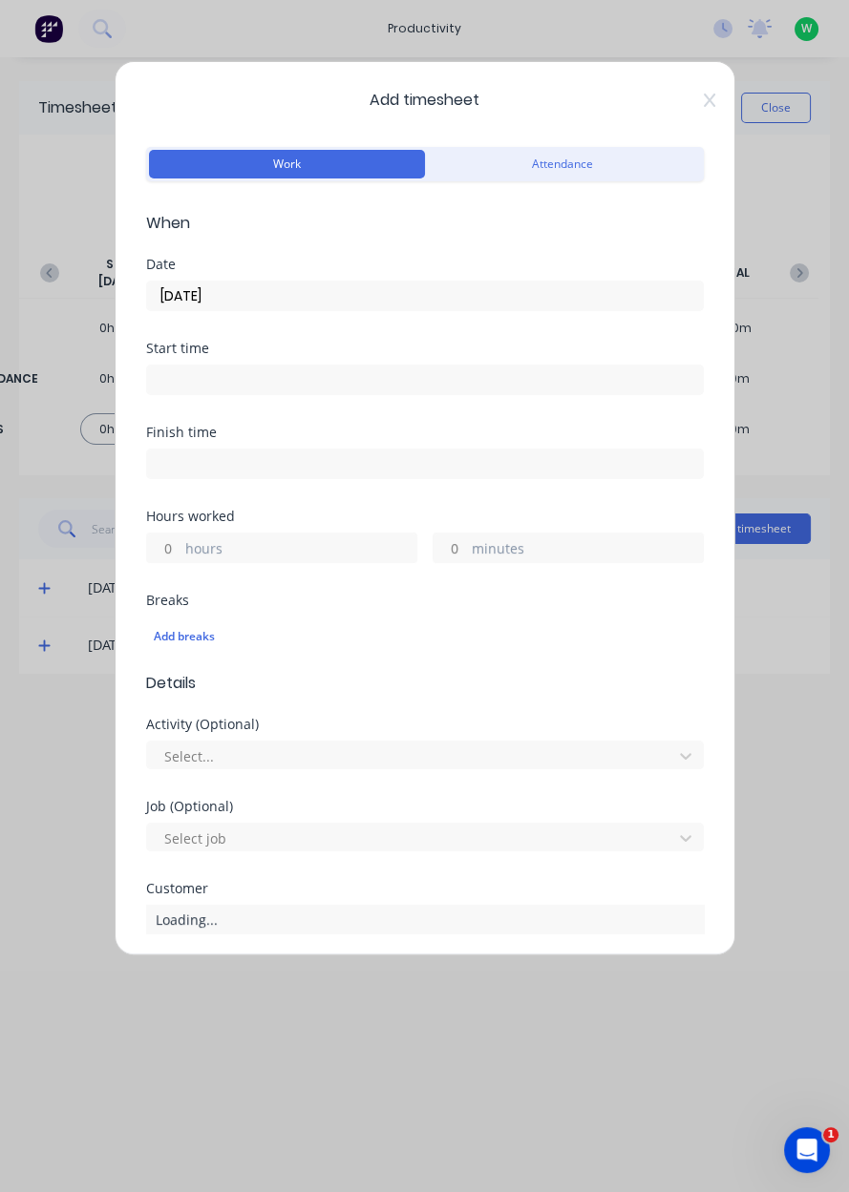
click at [185, 552] on label "hours" at bounding box center [300, 550] width 231 height 24
click at [180, 552] on input "hours" at bounding box center [163, 548] width 33 height 29
type input "8"
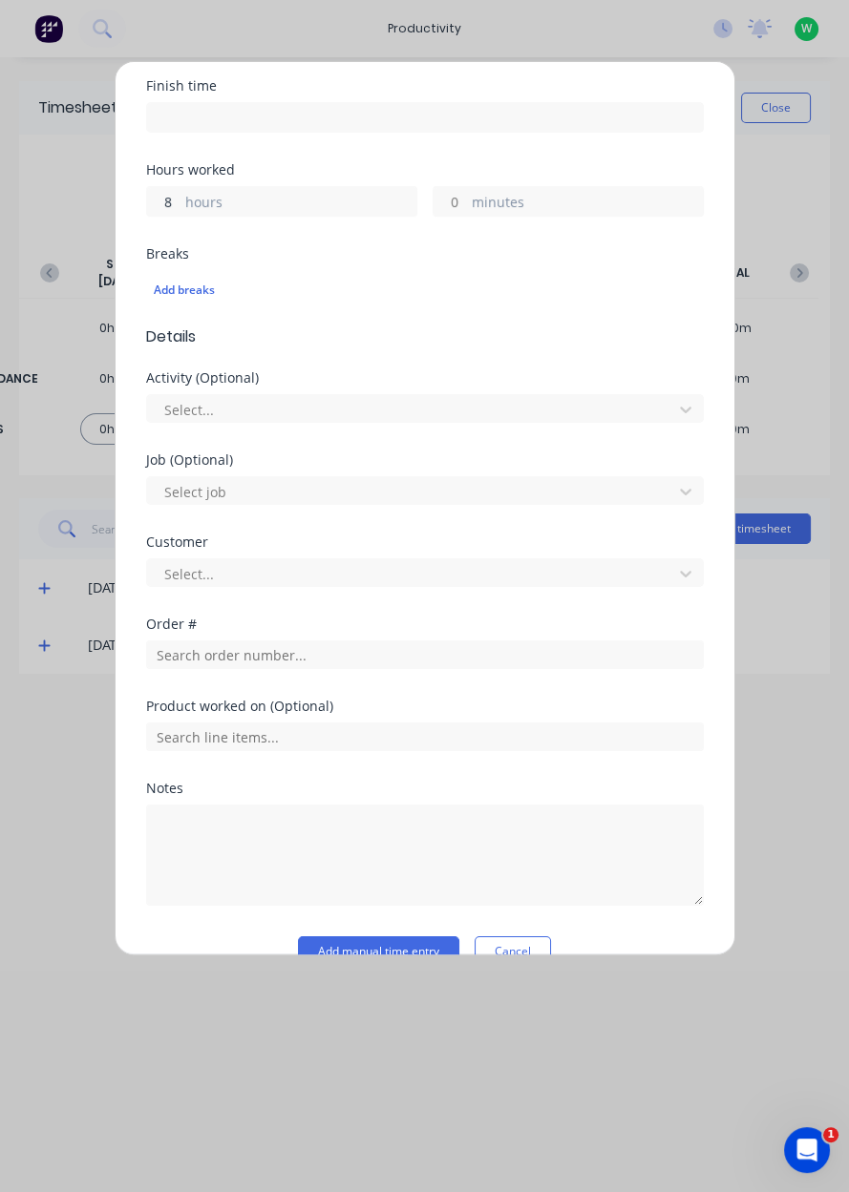
scroll to position [347, 0]
type input "8"
click at [196, 657] on input "text" at bounding box center [424, 653] width 557 height 29
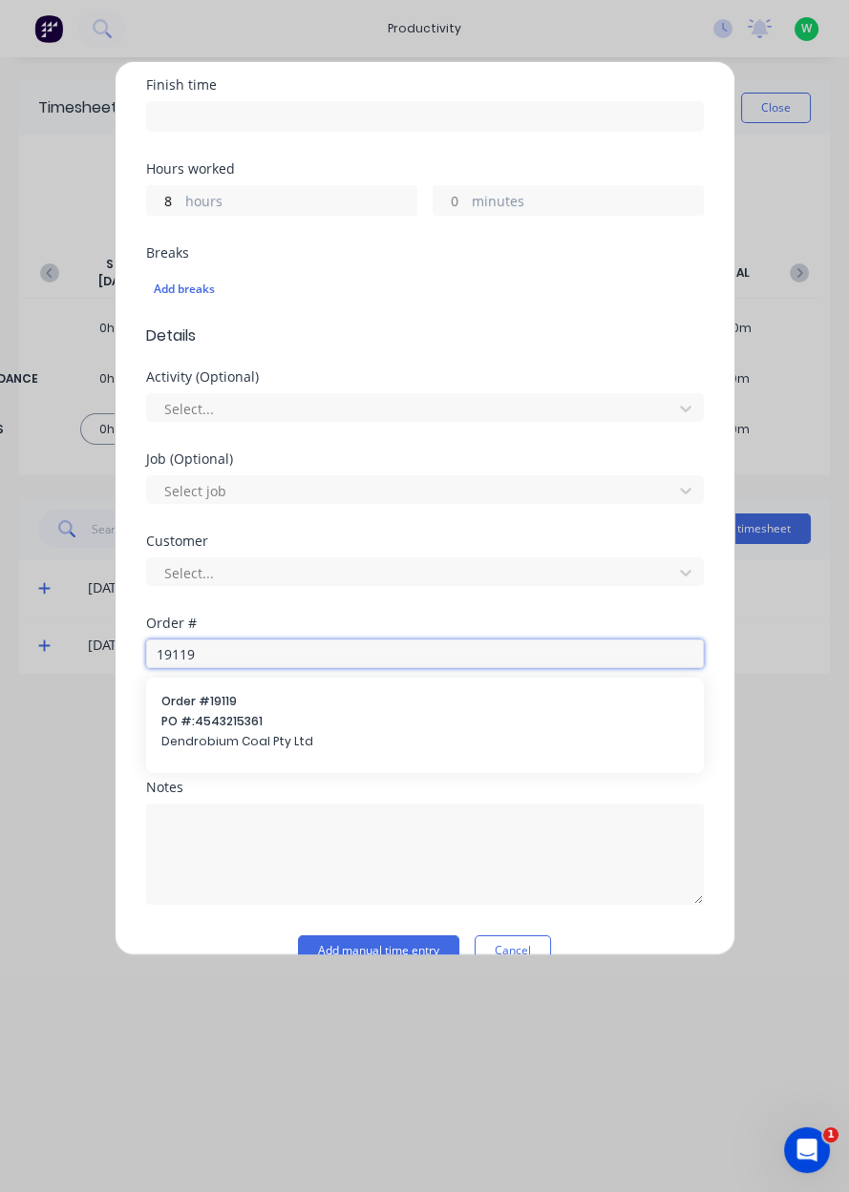
scroll to position [382, 0]
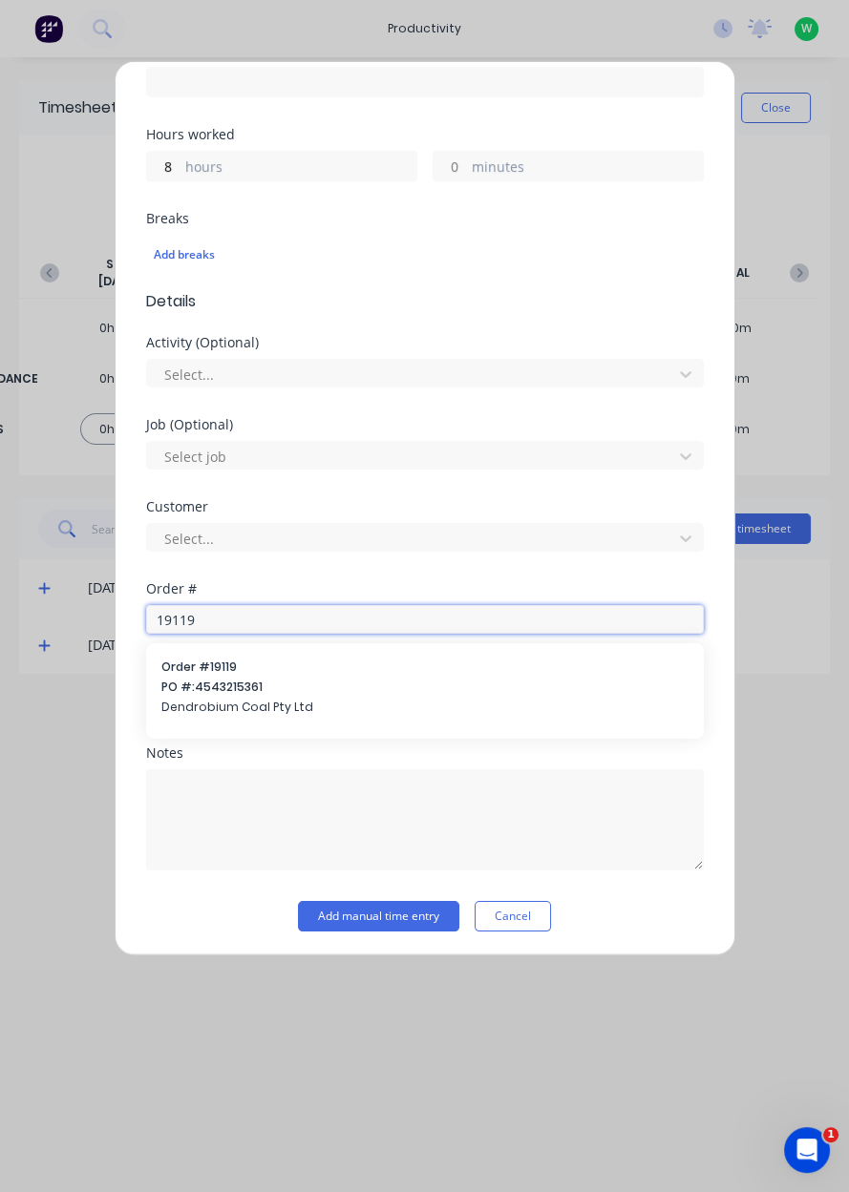
type input "19119"
click at [203, 694] on div "Order # 19119 PO #: 4543215361 Dendrobium Coal Pty Ltd" at bounding box center [424, 689] width 527 height 61
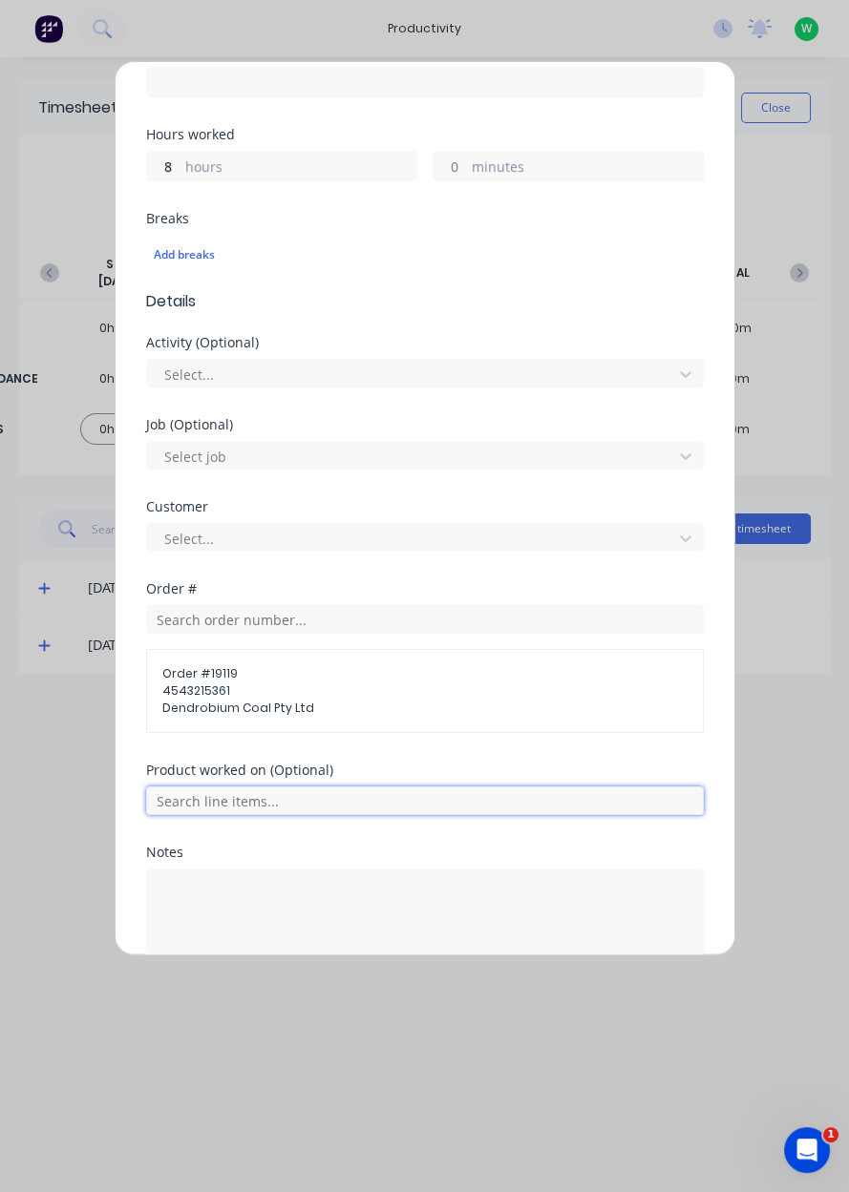
click at [193, 794] on input "text" at bounding box center [424, 800] width 557 height 29
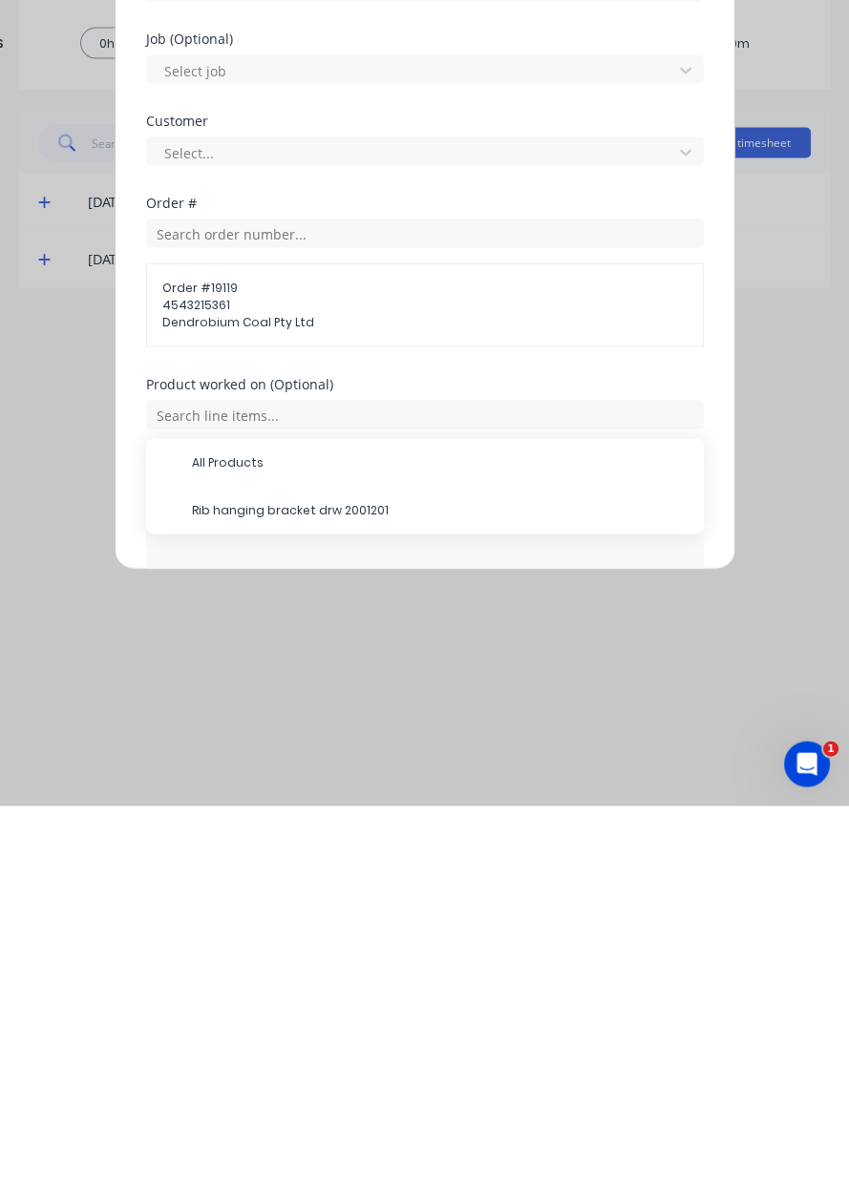
click at [213, 892] on span "Rib hanging bracket drw 2001201" at bounding box center [440, 896] width 496 height 17
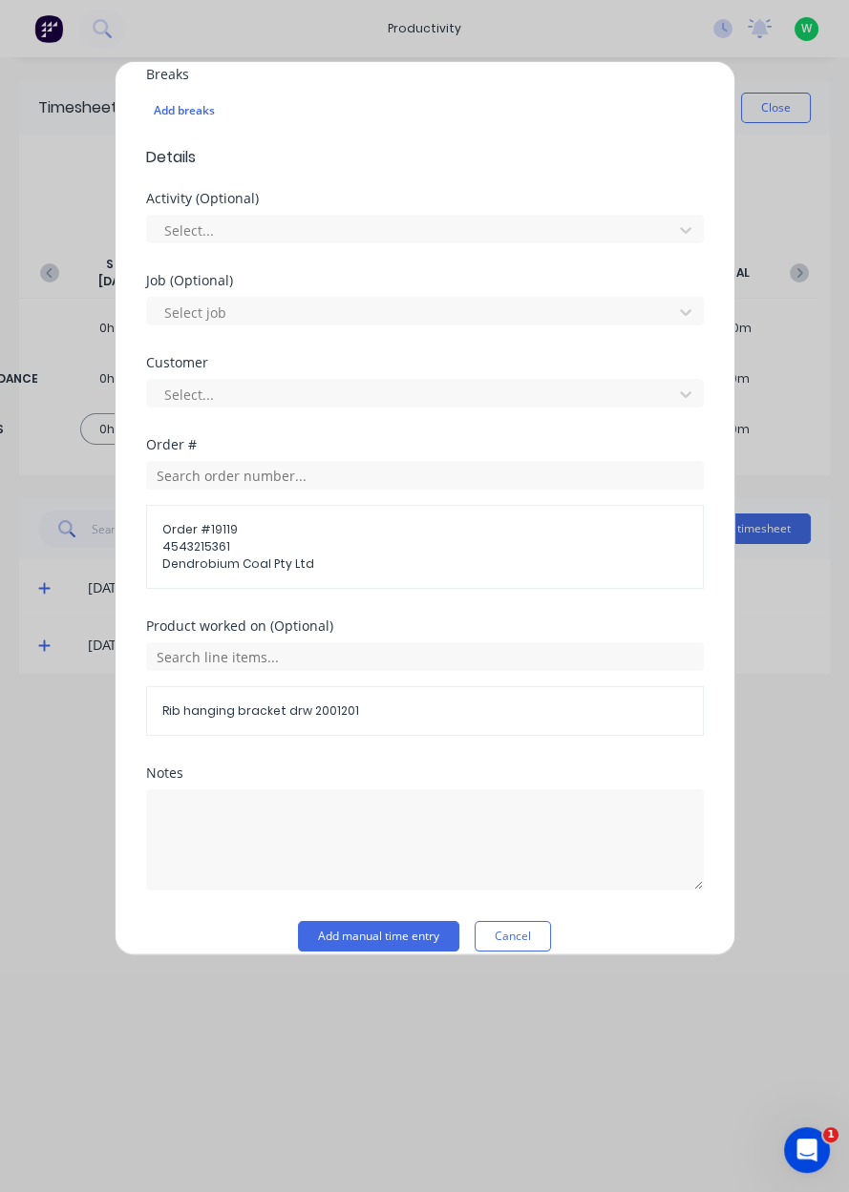
scroll to position [525, 0]
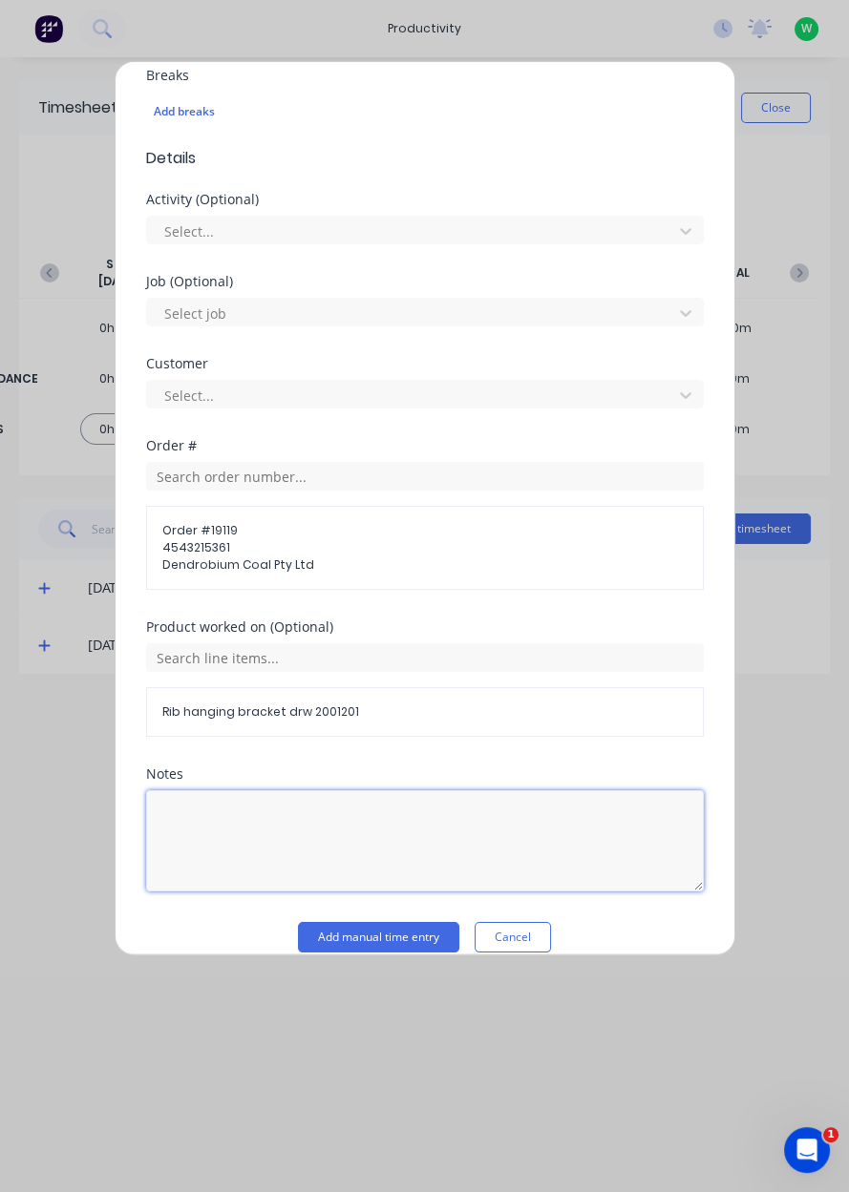
click at [226, 843] on textarea at bounding box center [424, 840] width 557 height 101
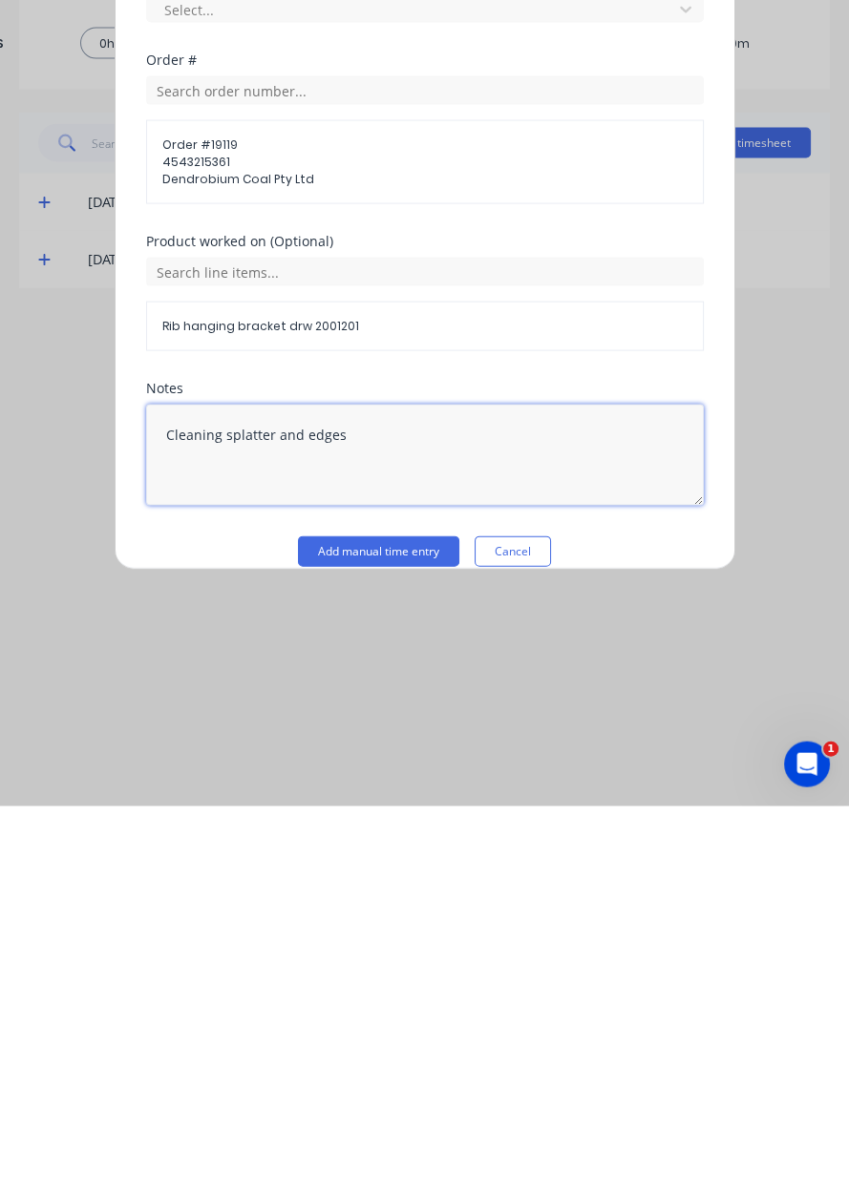
type textarea "Cleaning splatter and edges"
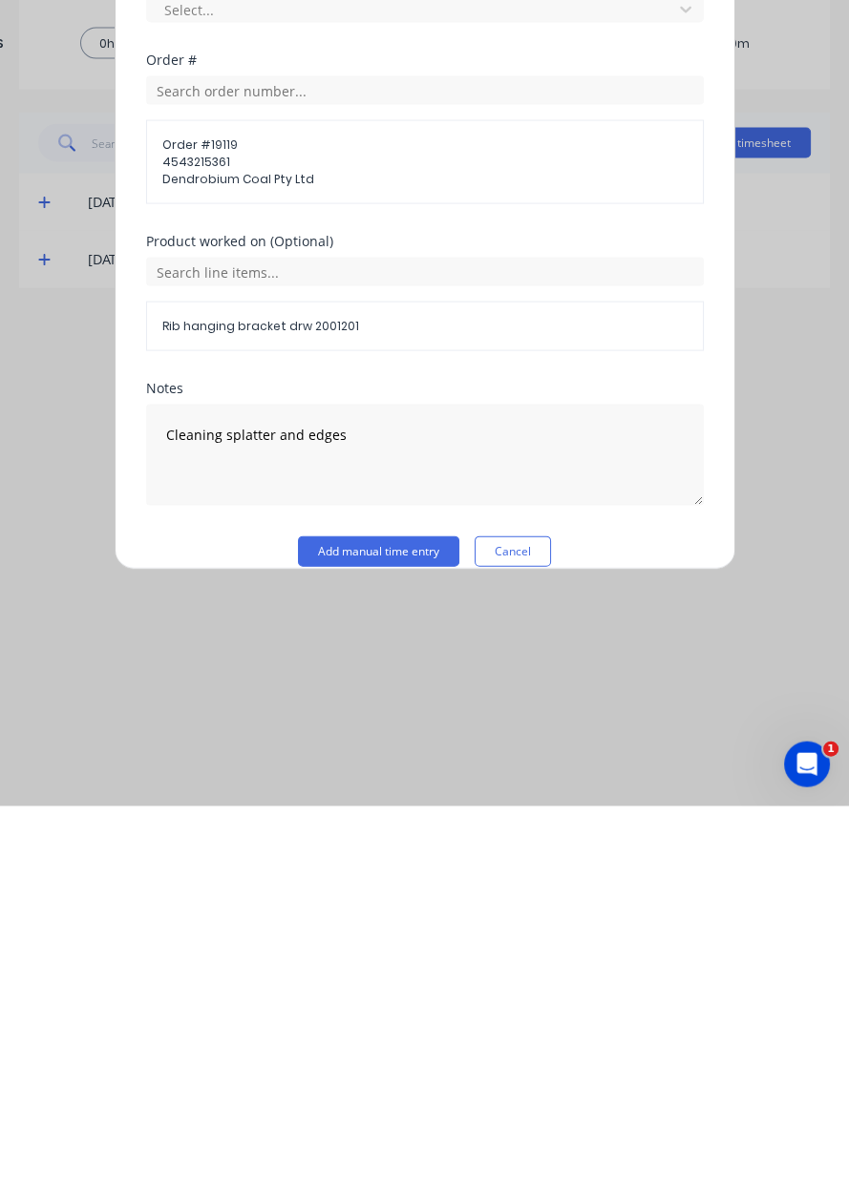
click at [361, 937] on button "Add manual time entry" at bounding box center [378, 937] width 161 height 31
